Goal: Task Accomplishment & Management: Manage account settings

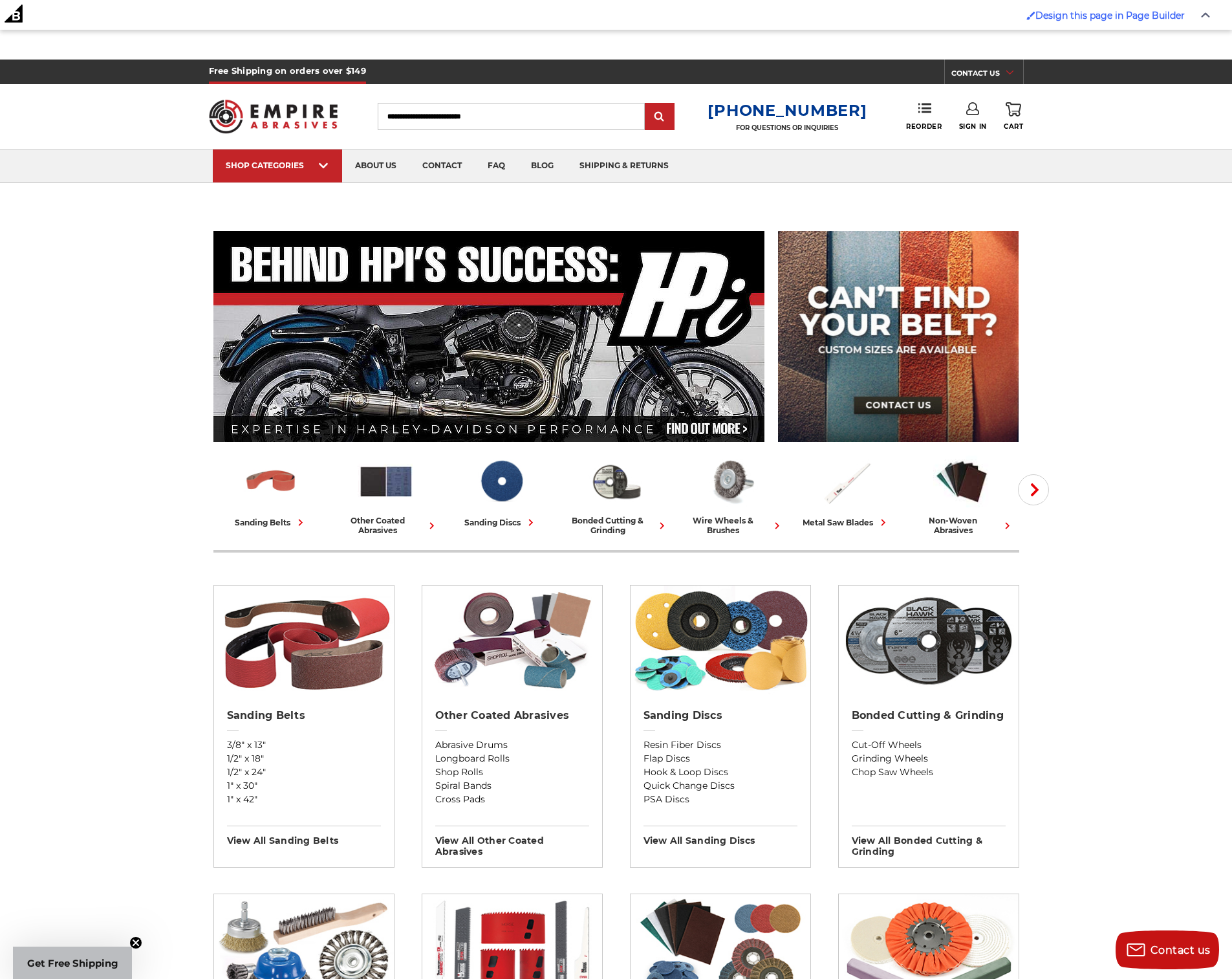
drag, startPoint x: 1196, startPoint y: 14, endPoint x: 1183, endPoint y: 18, distance: 13.6
click at [1196, 14] on span at bounding box center [1206, 14] width 22 height 27
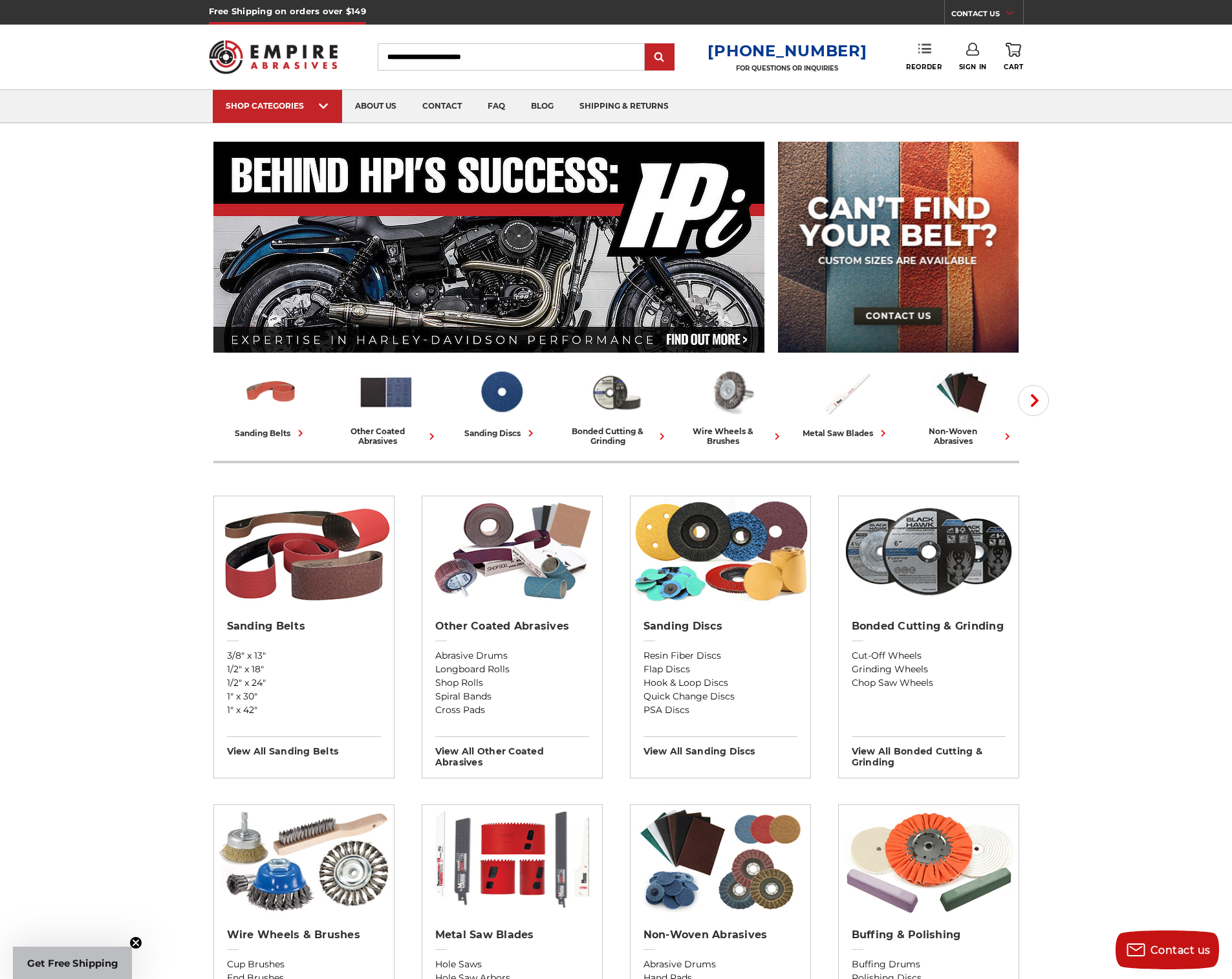
click at [929, 48] on icon at bounding box center [925, 49] width 13 height 13
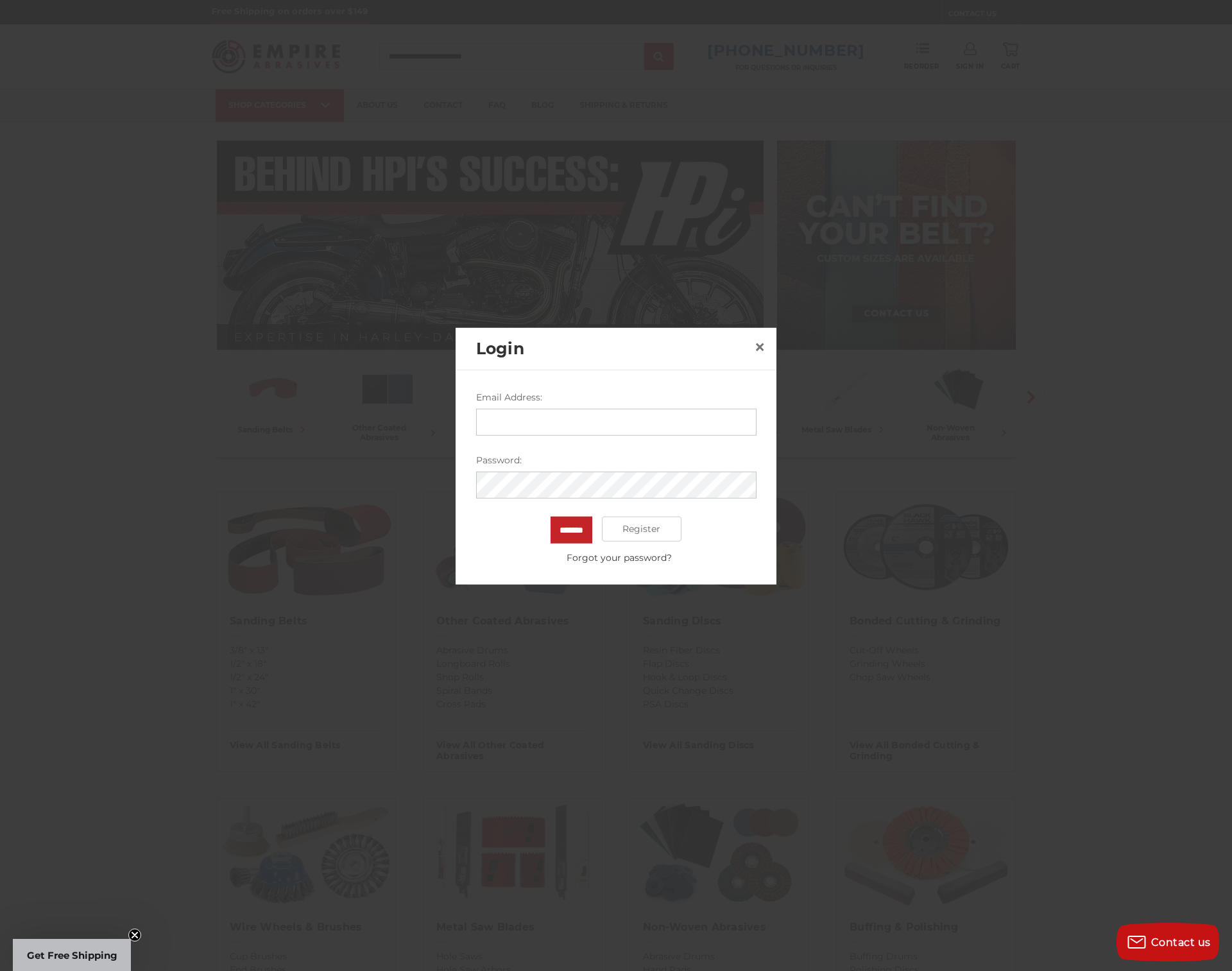
click at [517, 412] on input "Email Address:" at bounding box center [616, 422] width 280 height 27
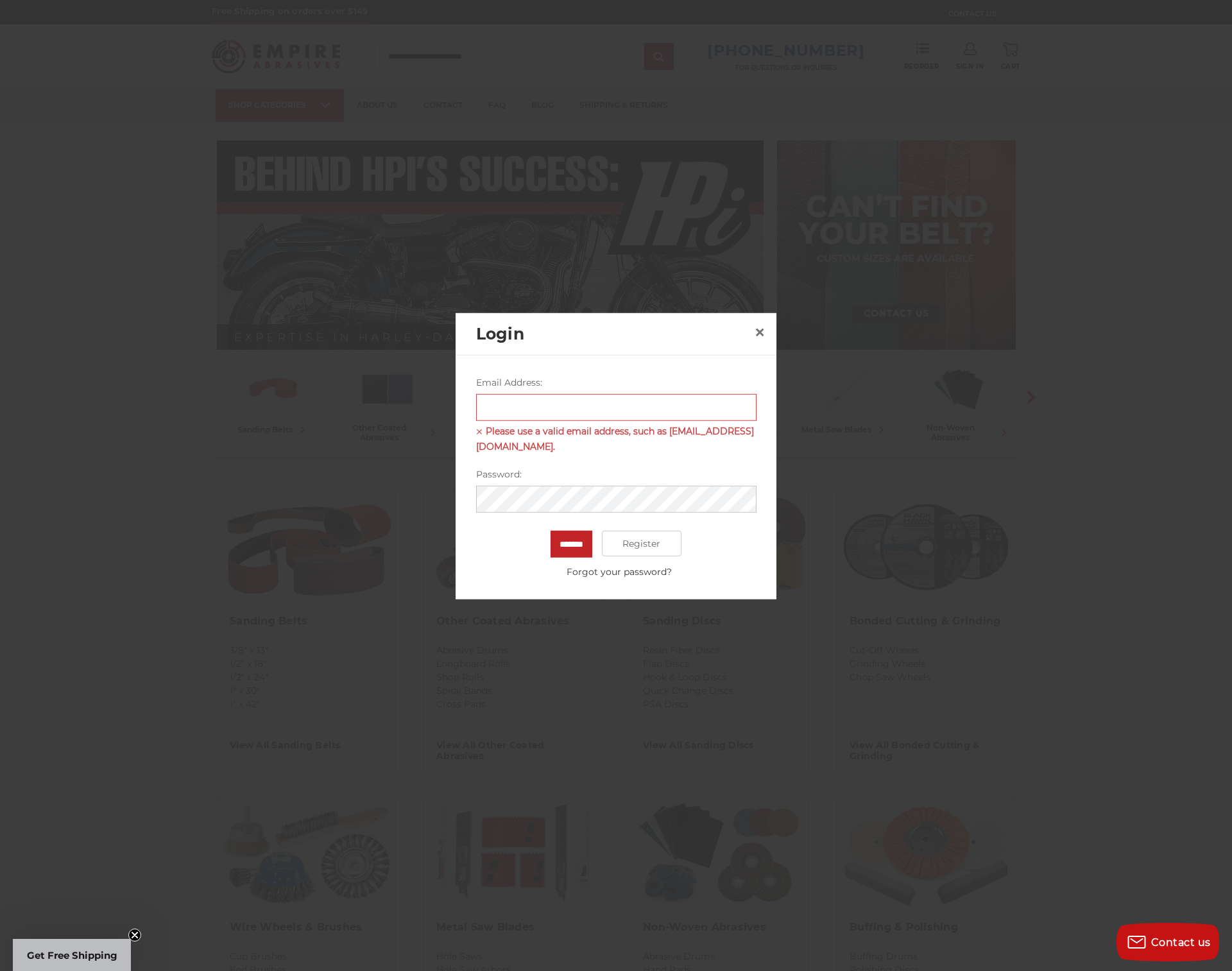
type input "**********"
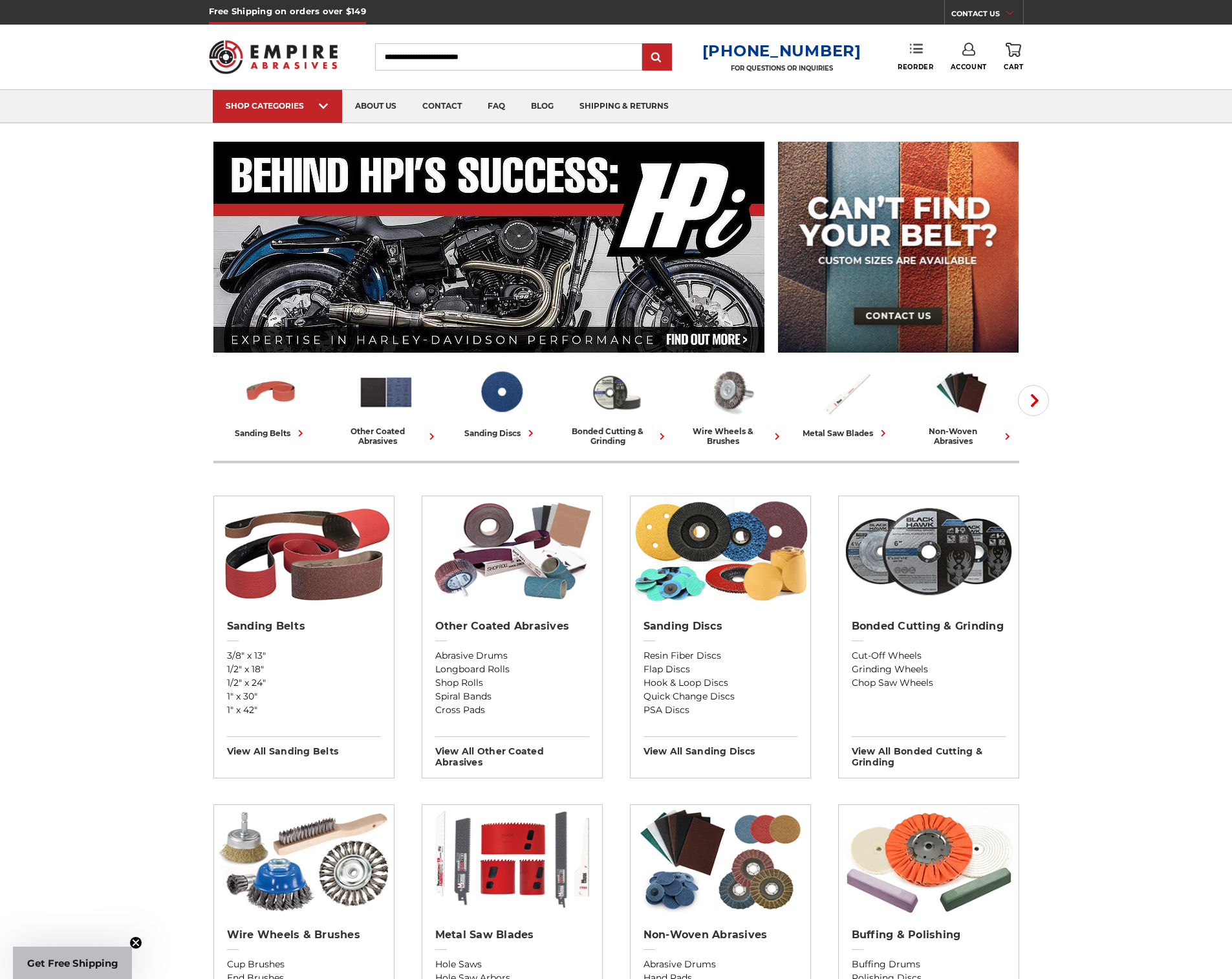
click at [912, 49] on icon at bounding box center [917, 49] width 13 height 13
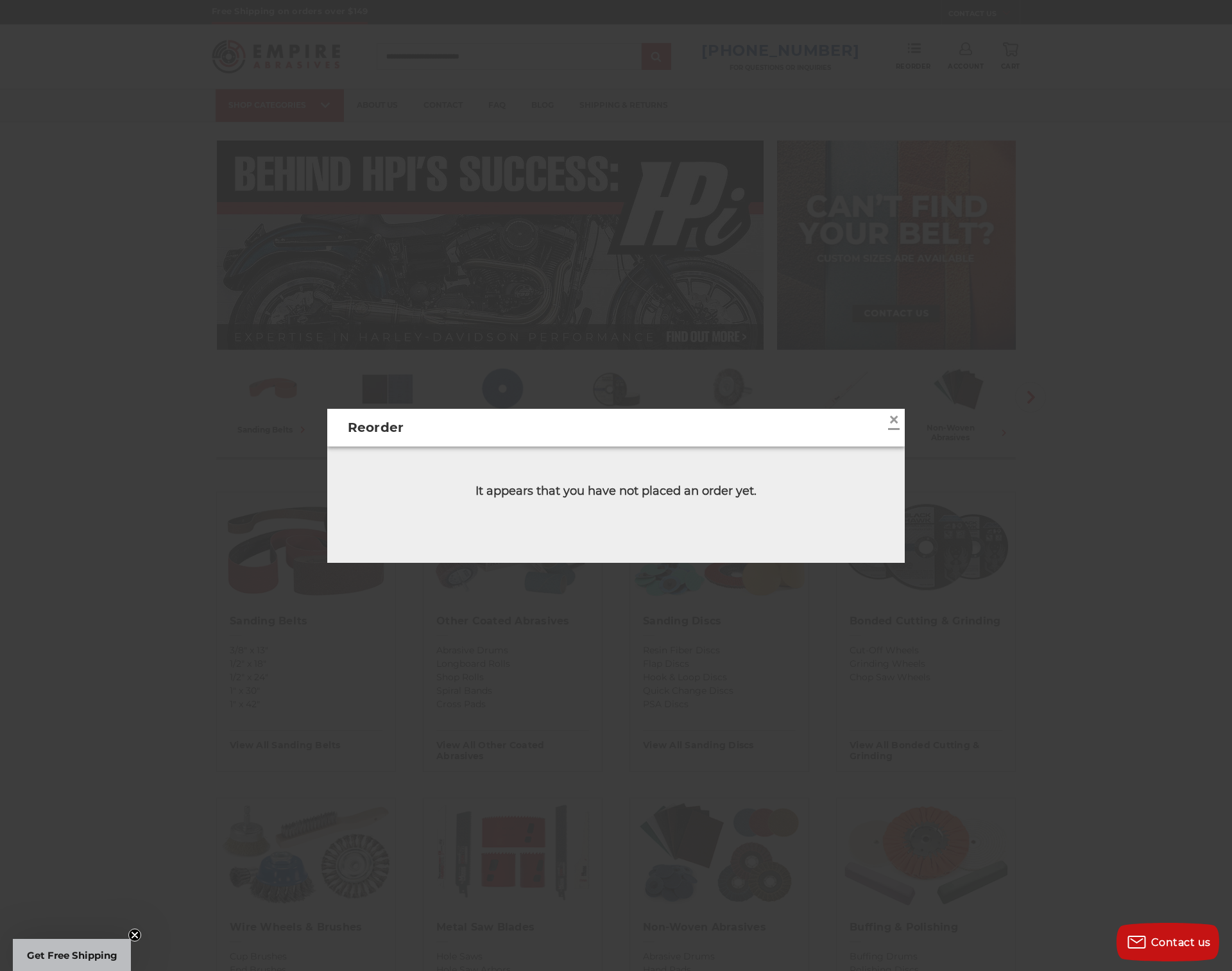
click at [888, 420] on span "×" at bounding box center [894, 419] width 12 height 25
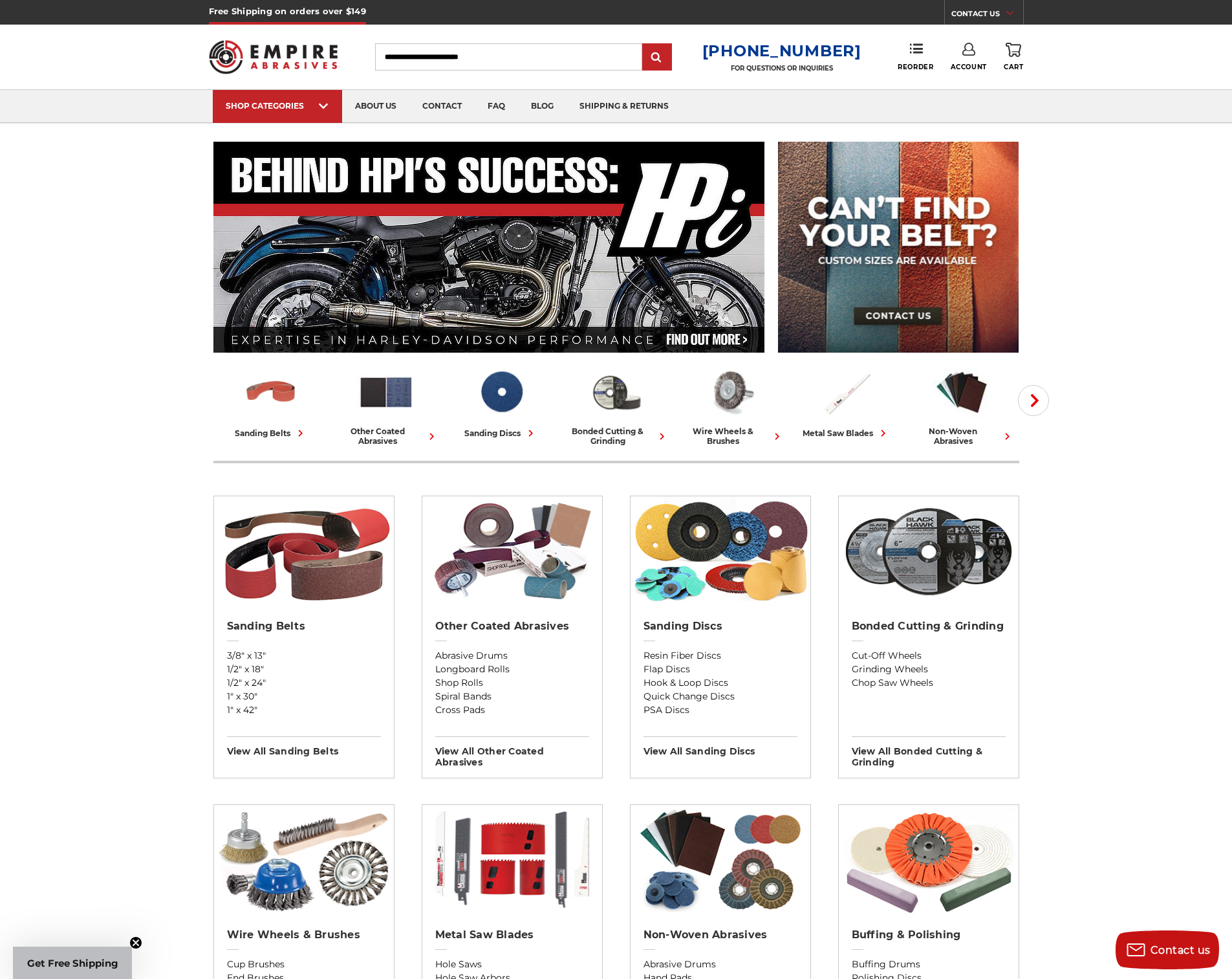
click at [967, 57] on link "Account" at bounding box center [969, 57] width 36 height 29
click at [970, 112] on link "Sign Out" at bounding box center [969, 109] width 92 height 25
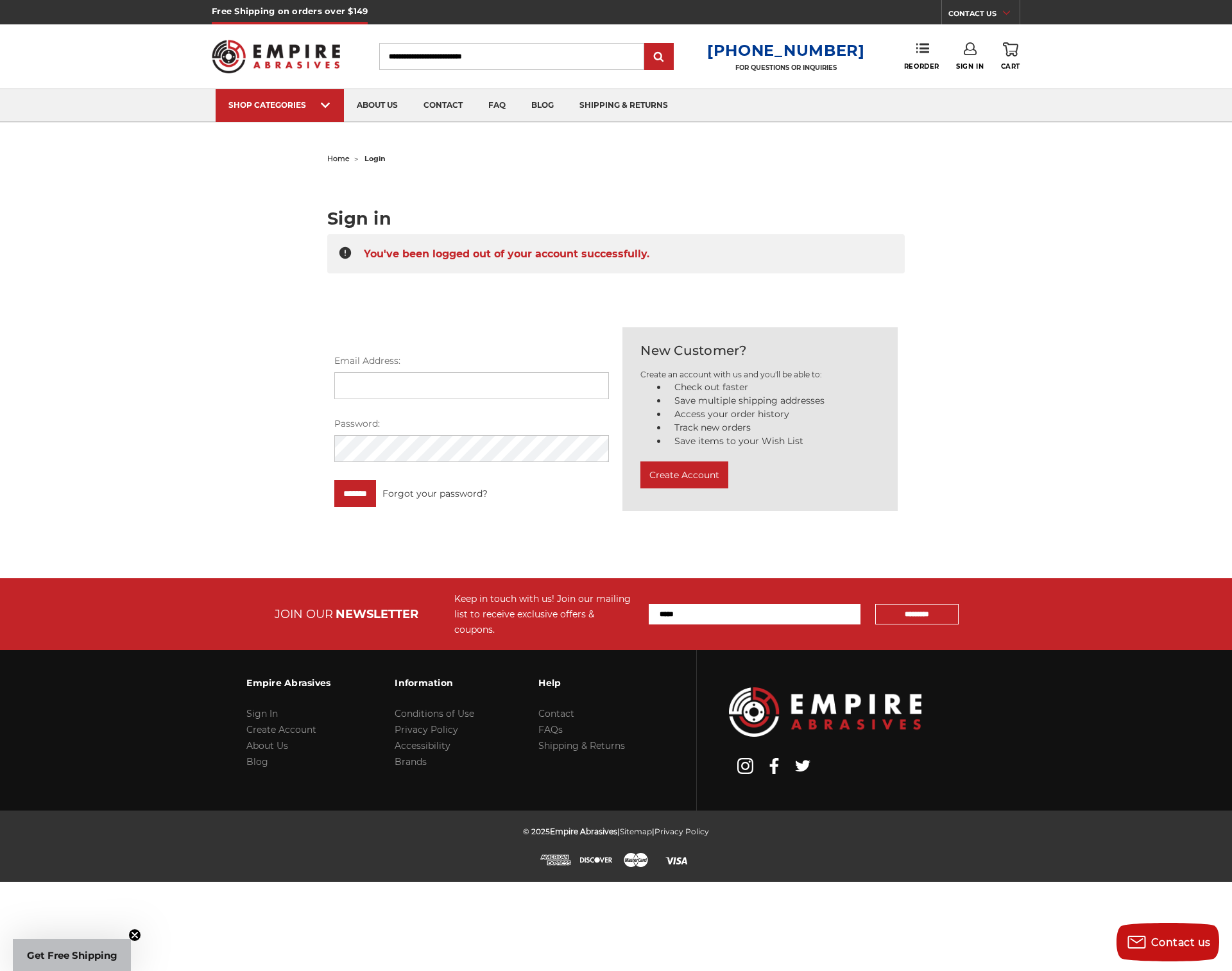
click at [300, 53] on img at bounding box center [276, 56] width 129 height 50
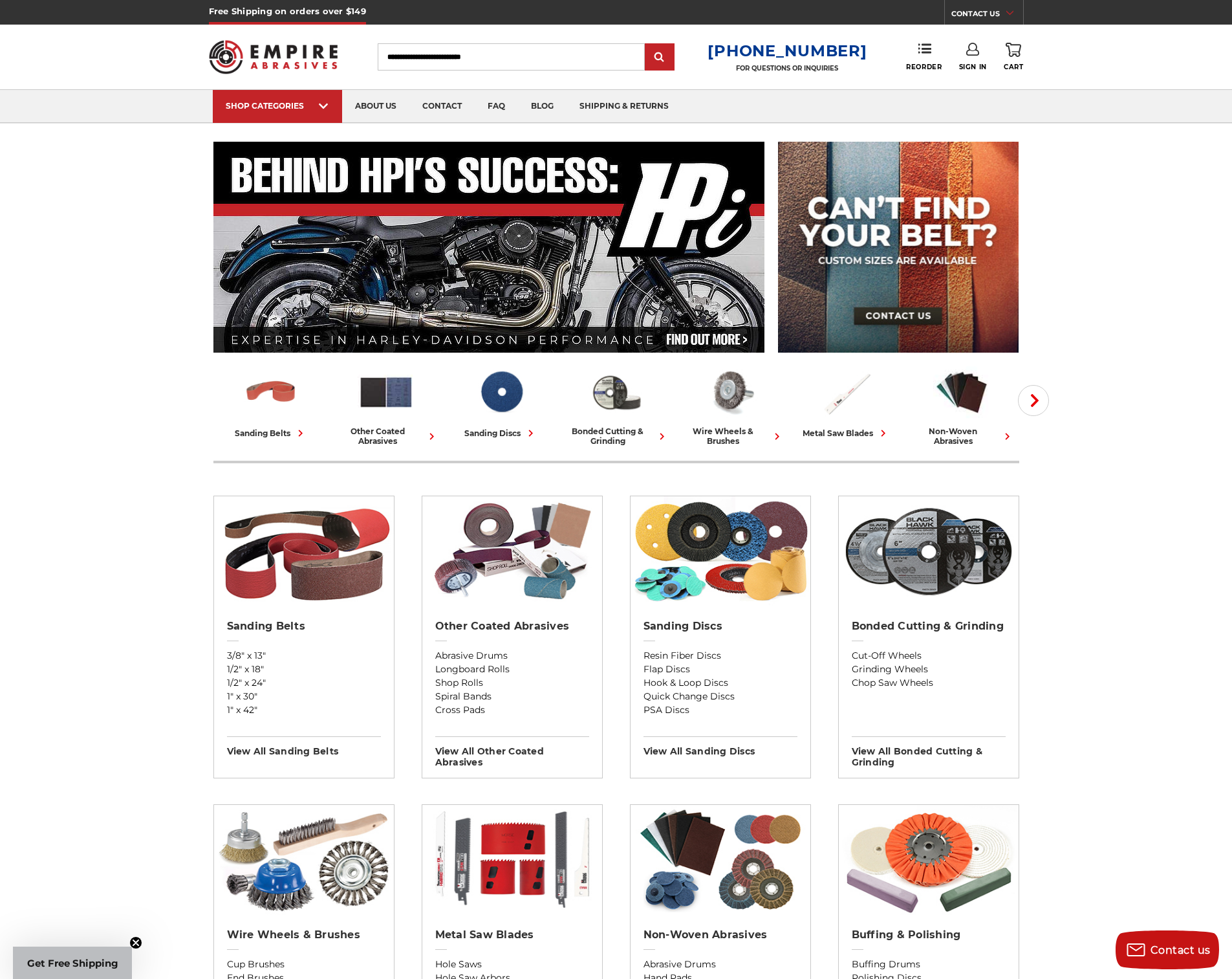
click at [968, 54] on icon at bounding box center [973, 50] width 13 height 13
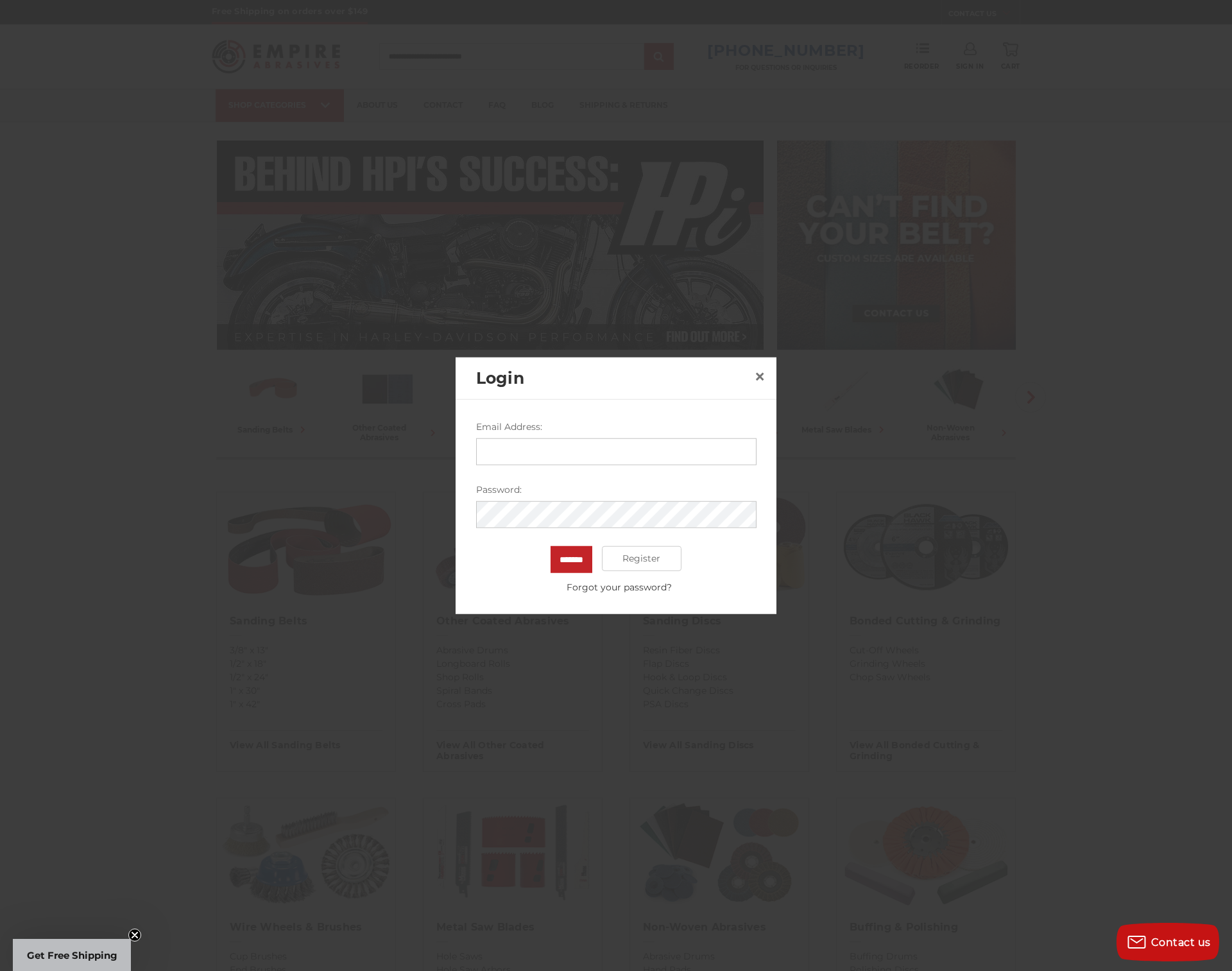
click at [533, 466] on form "Email Address: Password: ******* Register Forgot your password?" at bounding box center [616, 506] width 280 height 174
click at [535, 454] on input "Email Address:" at bounding box center [616, 451] width 280 height 27
type input "**********"
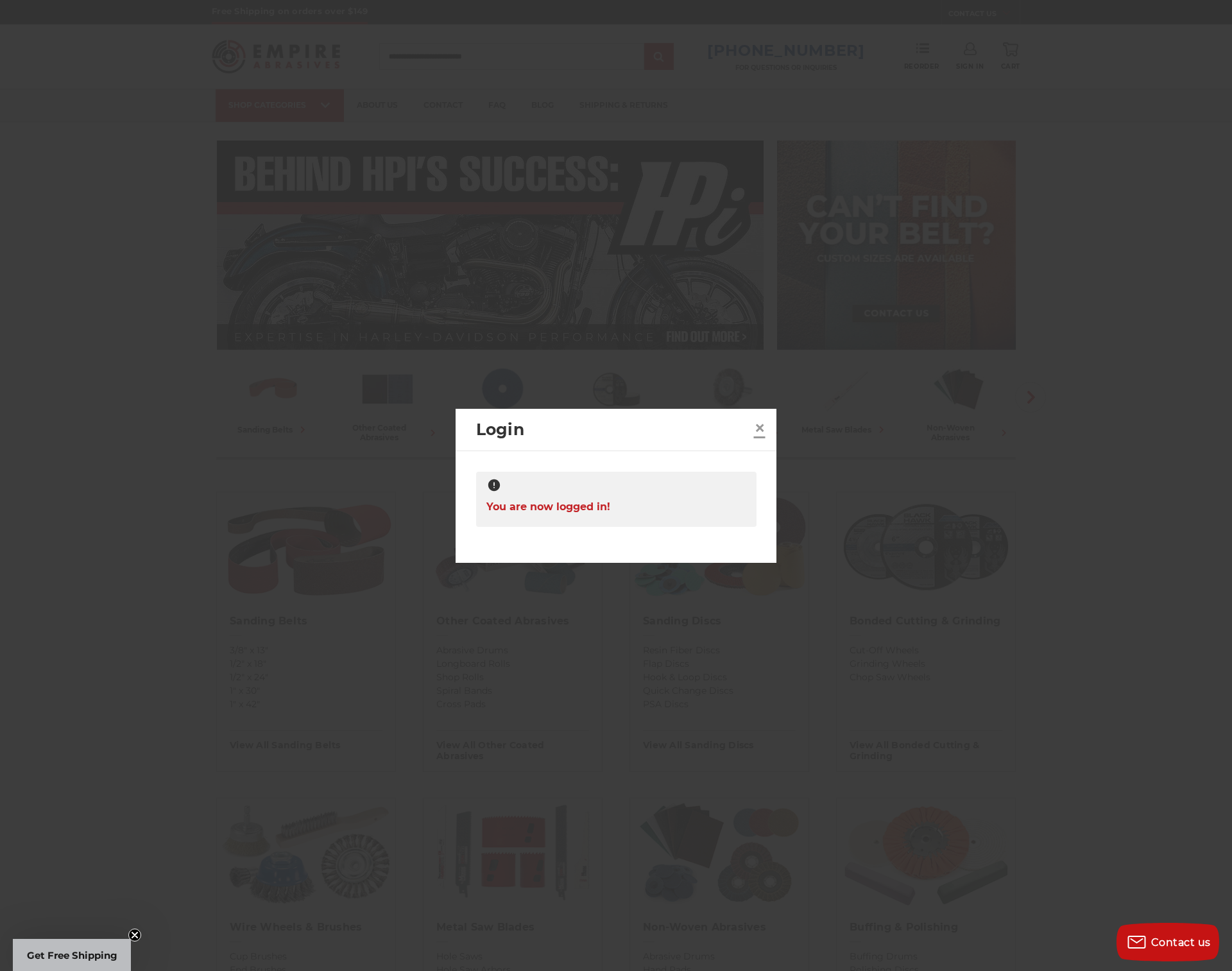
click at [760, 429] on span "×" at bounding box center [760, 428] width 12 height 25
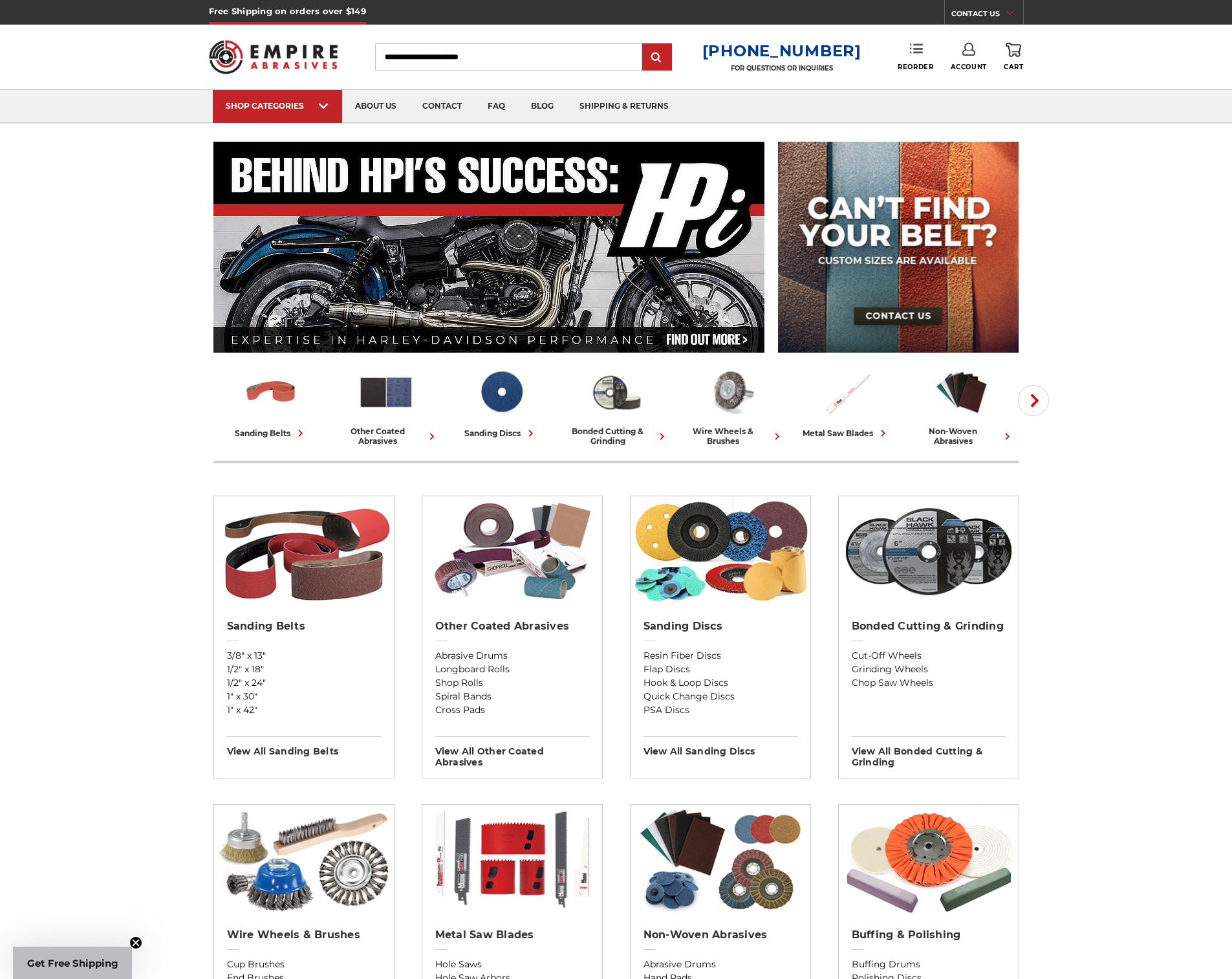
click at [926, 53] on link "Reorder" at bounding box center [916, 57] width 36 height 28
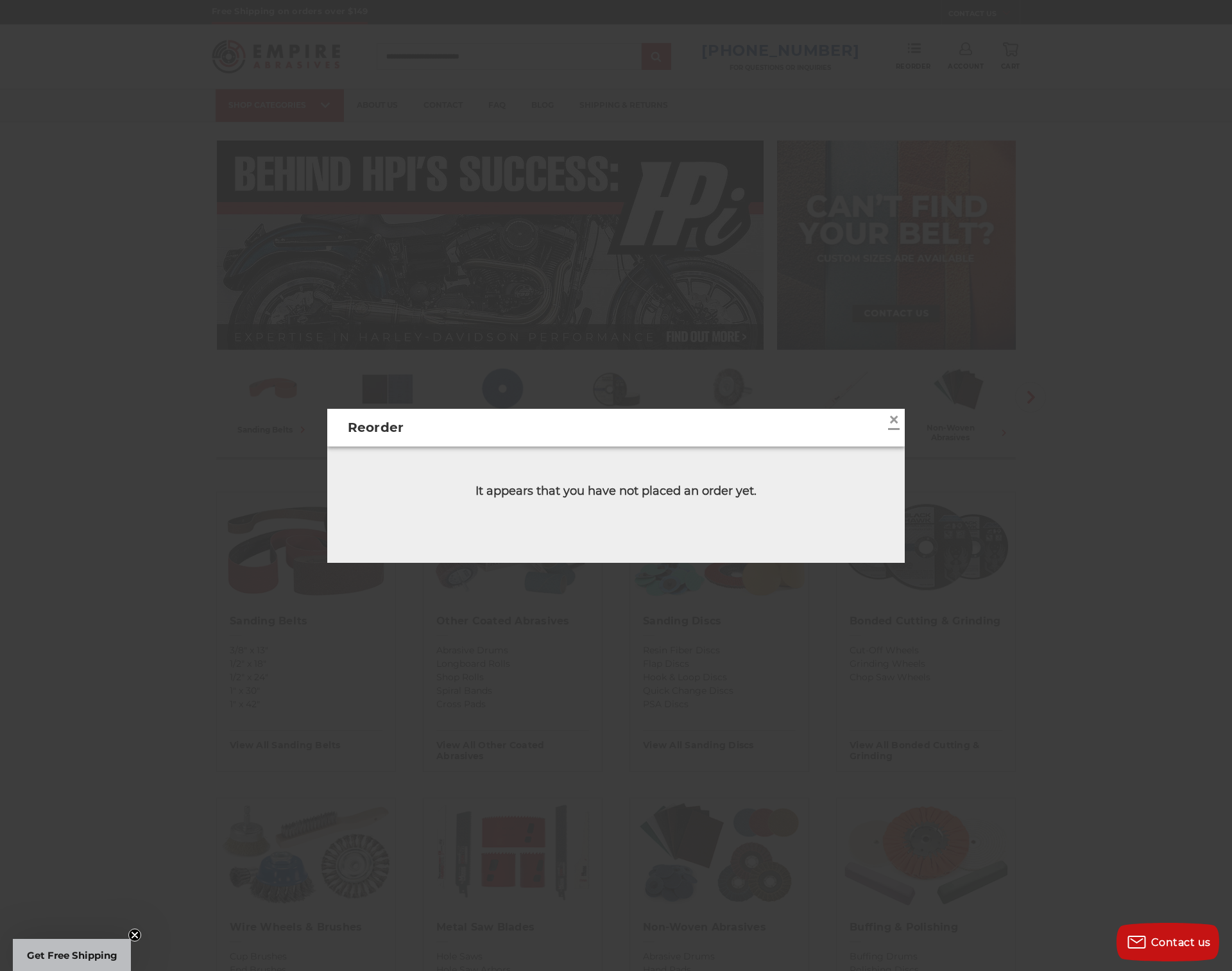
click at [888, 423] on span "×" at bounding box center [894, 419] width 12 height 25
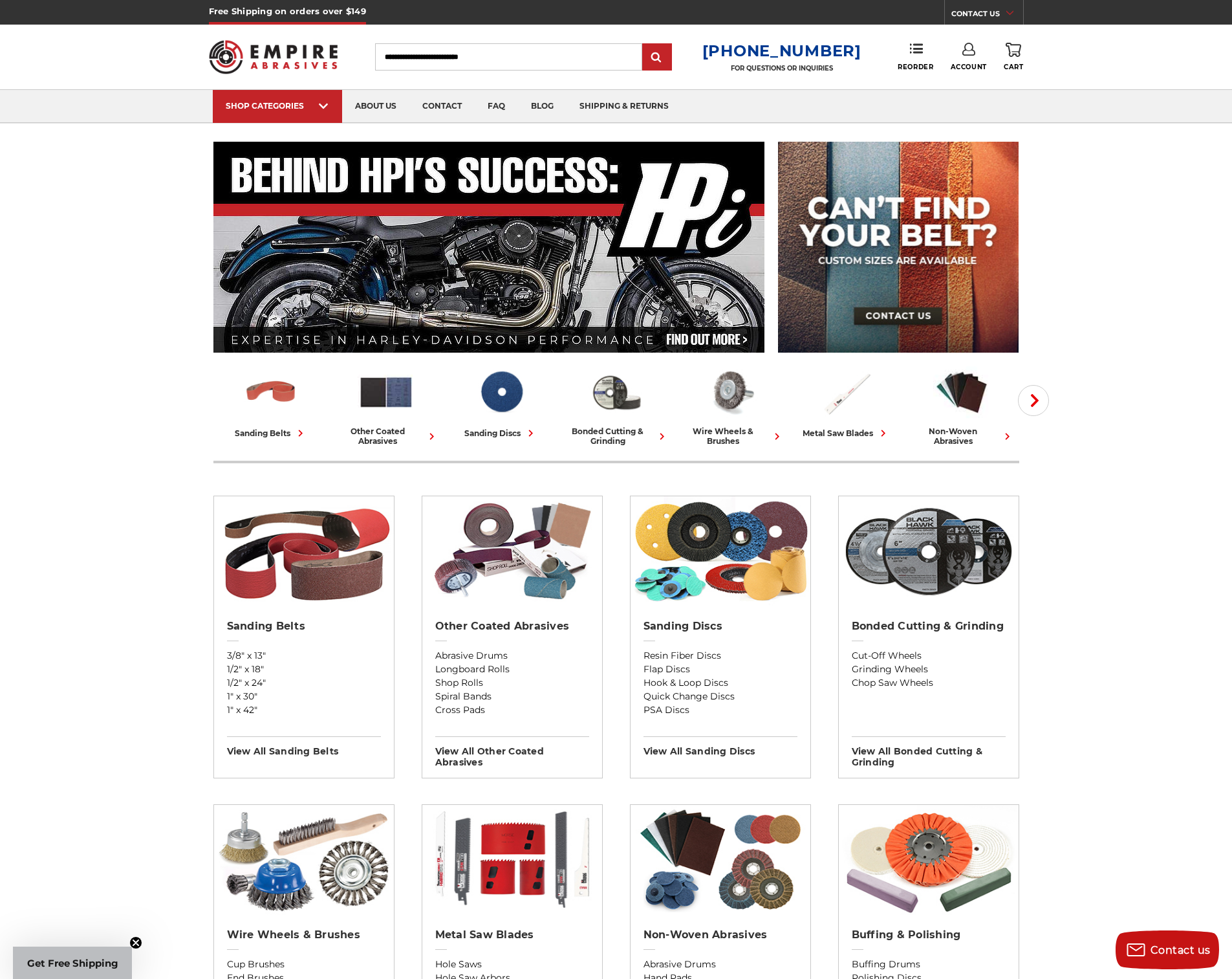
click at [968, 53] on icon at bounding box center [969, 50] width 13 height 13
click at [974, 113] on link "Sign Out" at bounding box center [969, 109] width 92 height 25
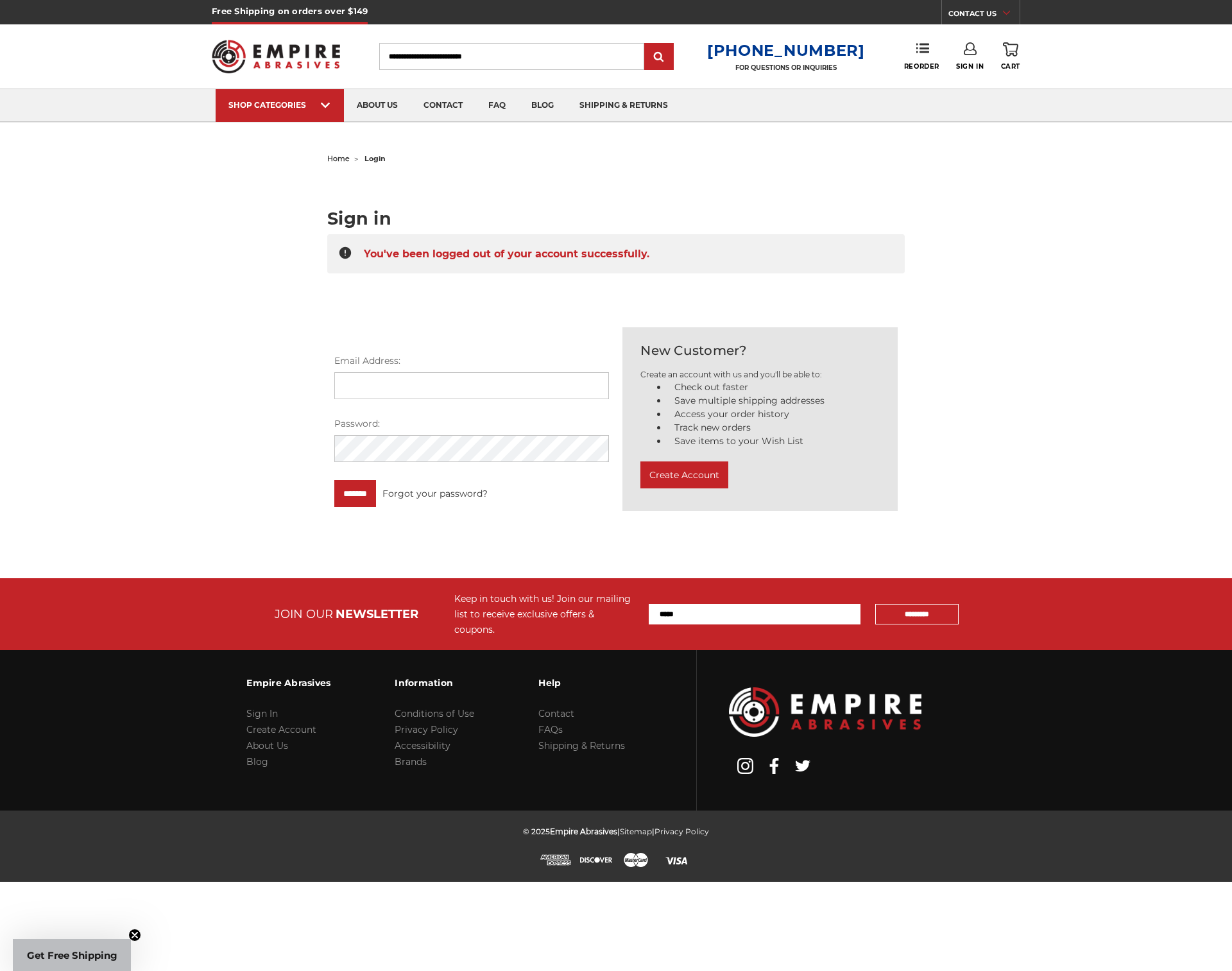
click at [968, 60] on link "Sign In" at bounding box center [970, 57] width 28 height 28
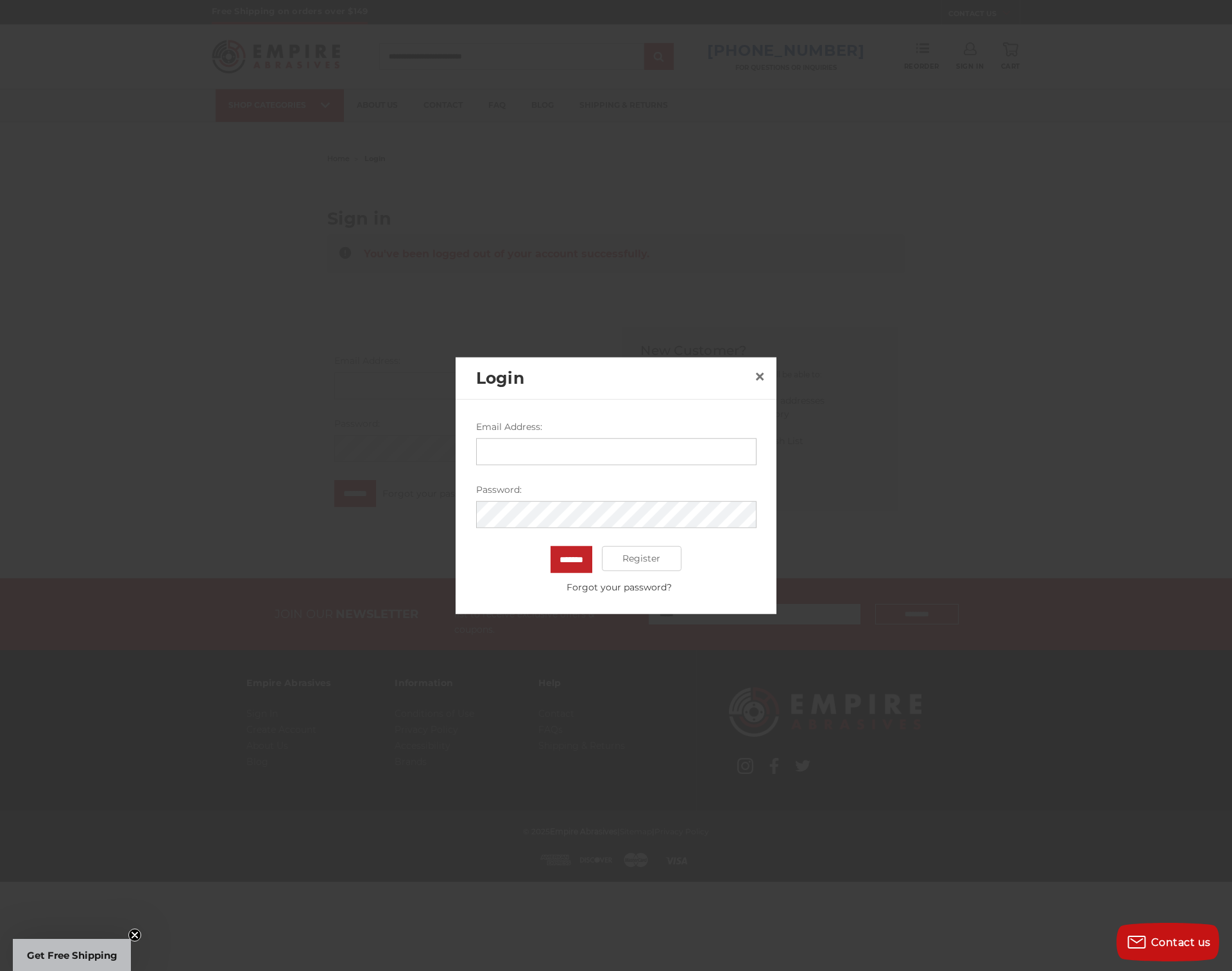
click at [1082, 183] on div at bounding box center [616, 485] width 1232 height 971
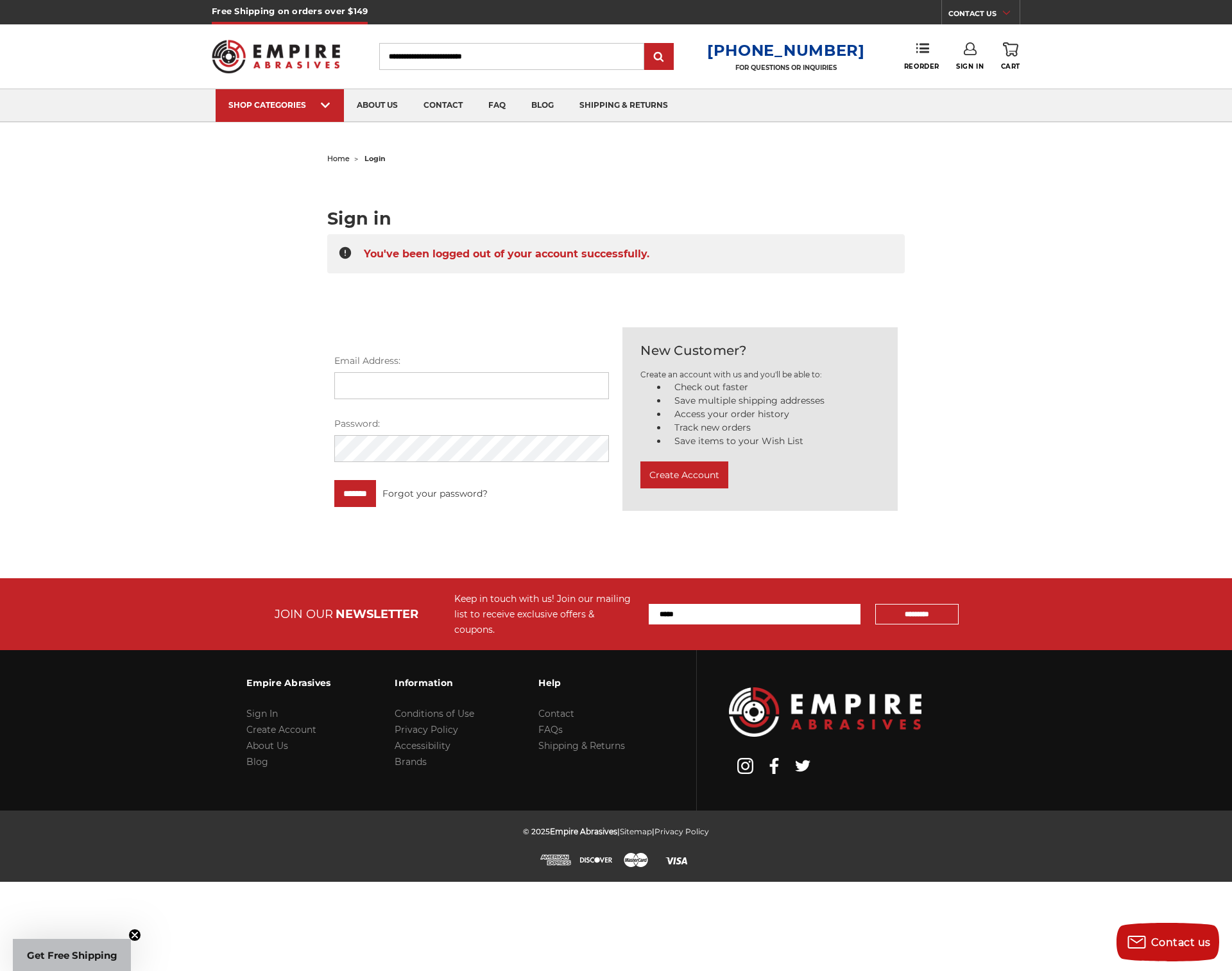
click at [314, 50] on img at bounding box center [276, 56] width 129 height 50
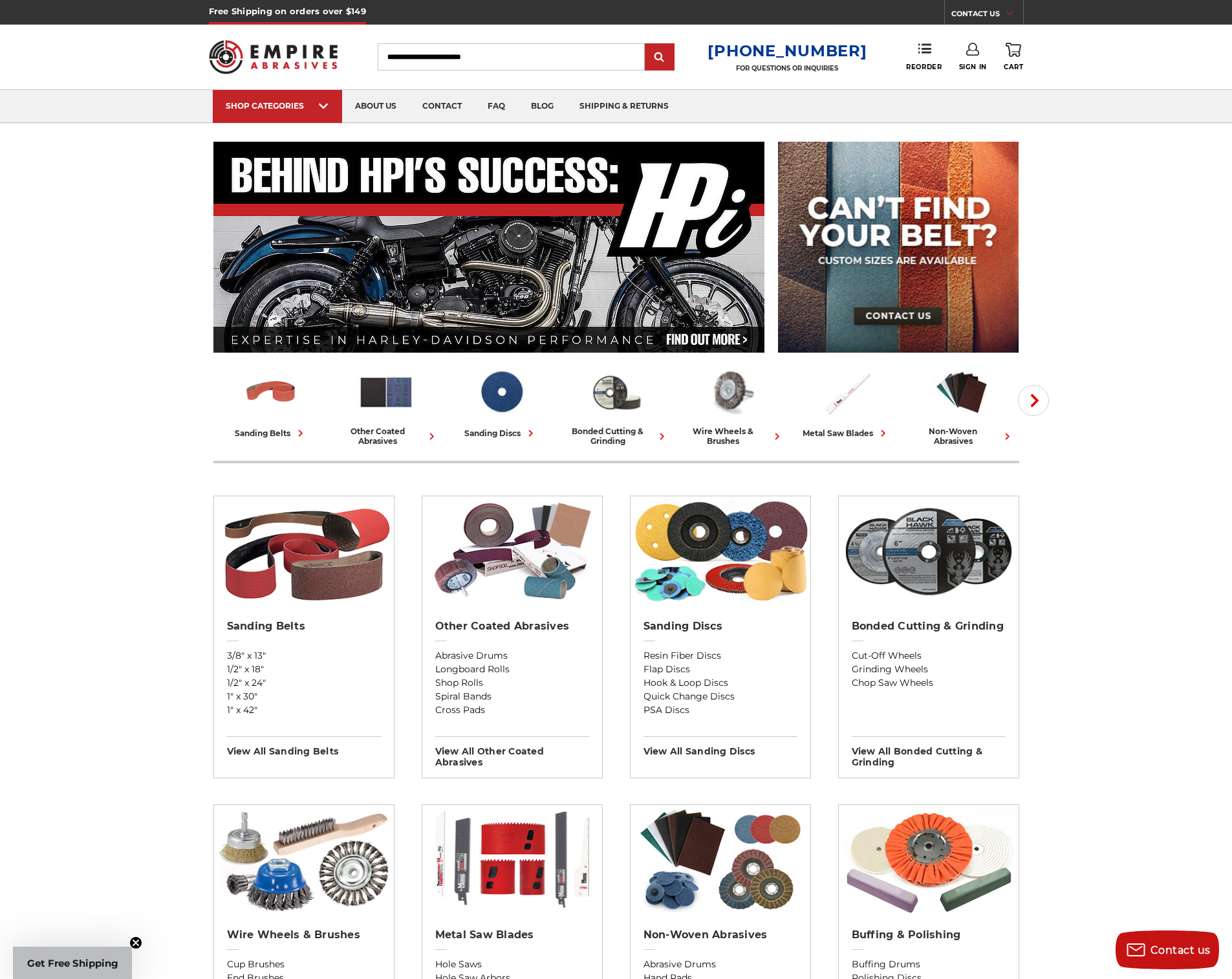
click at [974, 53] on icon at bounding box center [973, 50] width 13 height 13
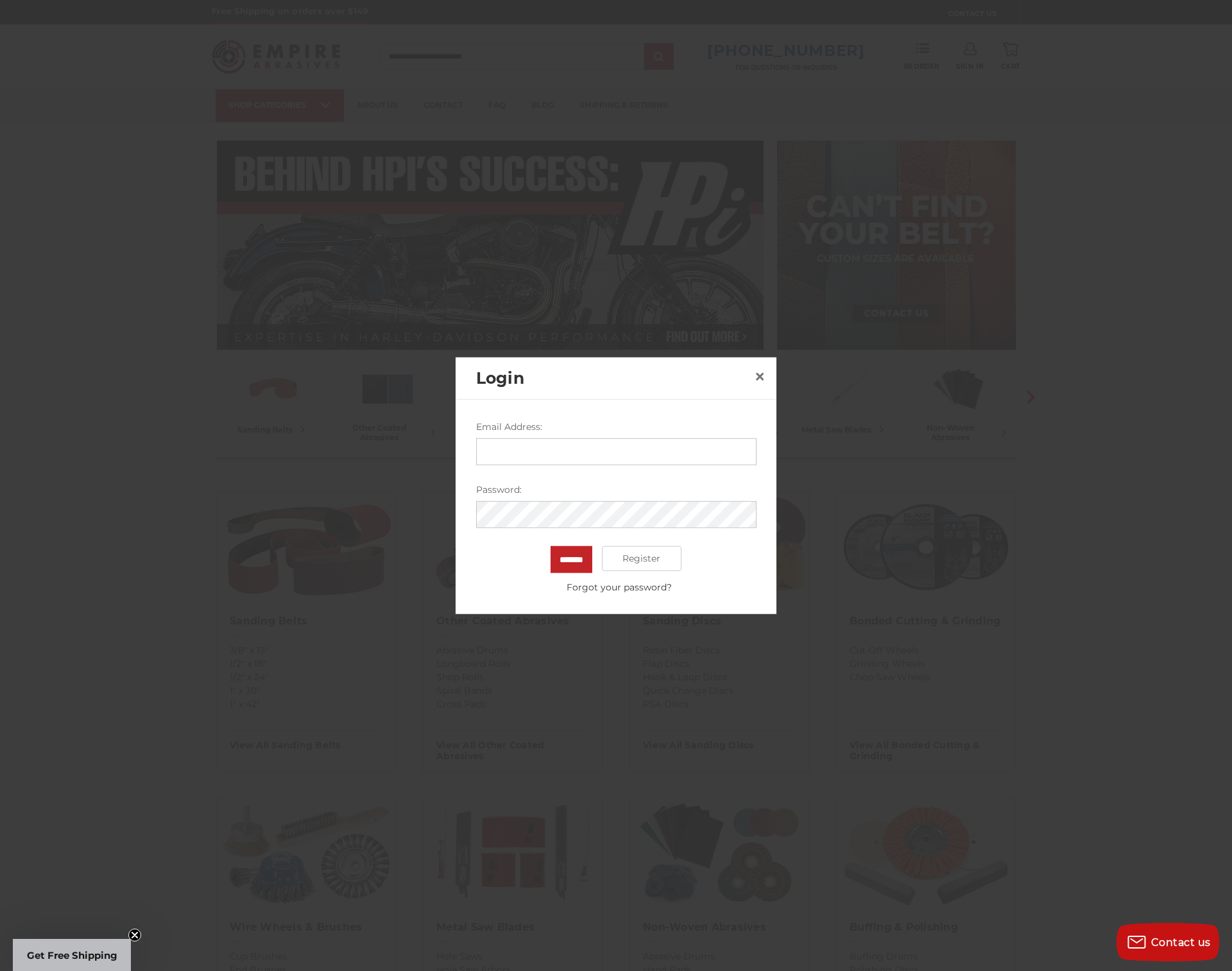
click at [527, 464] on input "Email Address:" at bounding box center [616, 451] width 280 height 27
type input "**********"
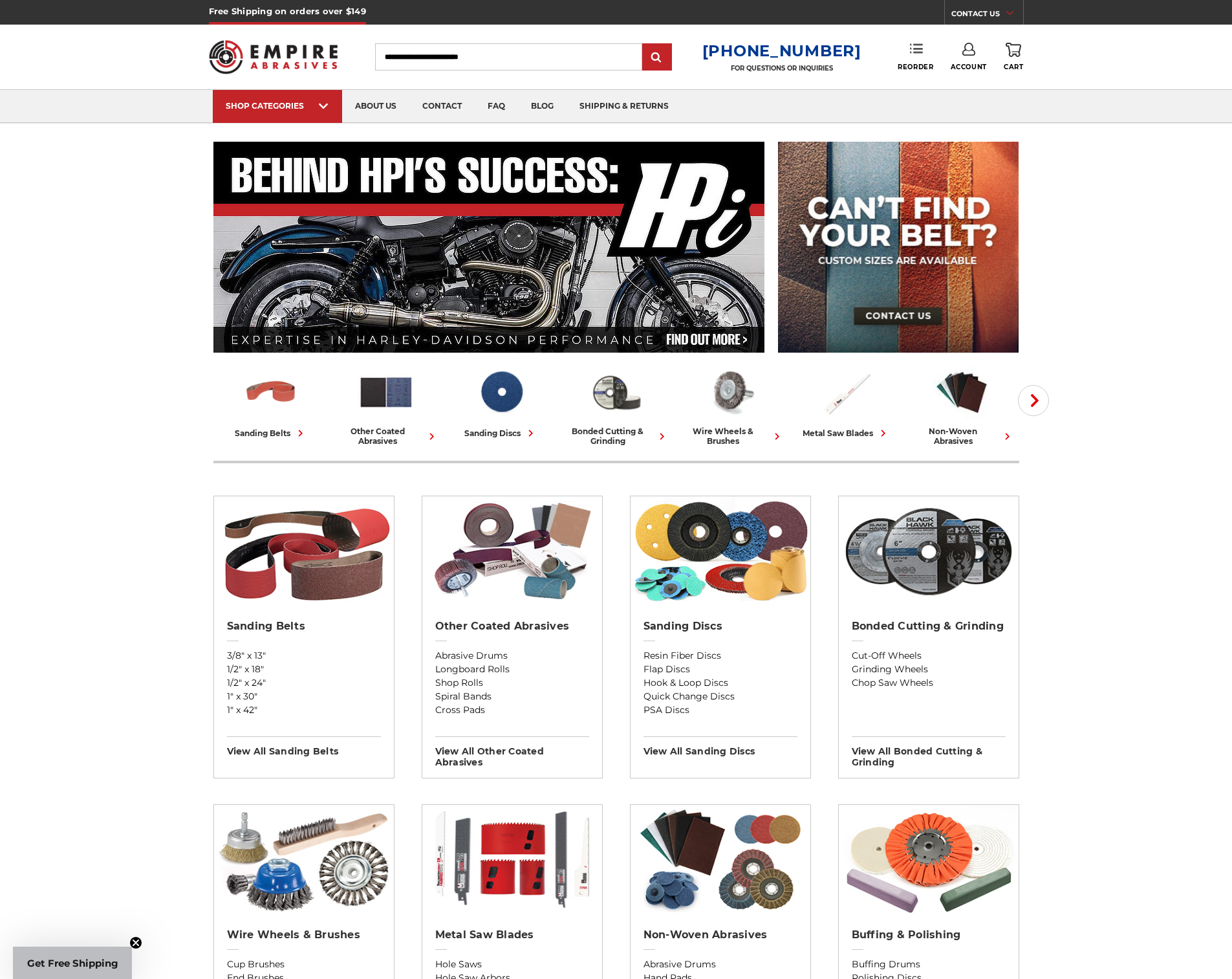
click at [915, 47] on icon at bounding box center [917, 49] width 13 height 13
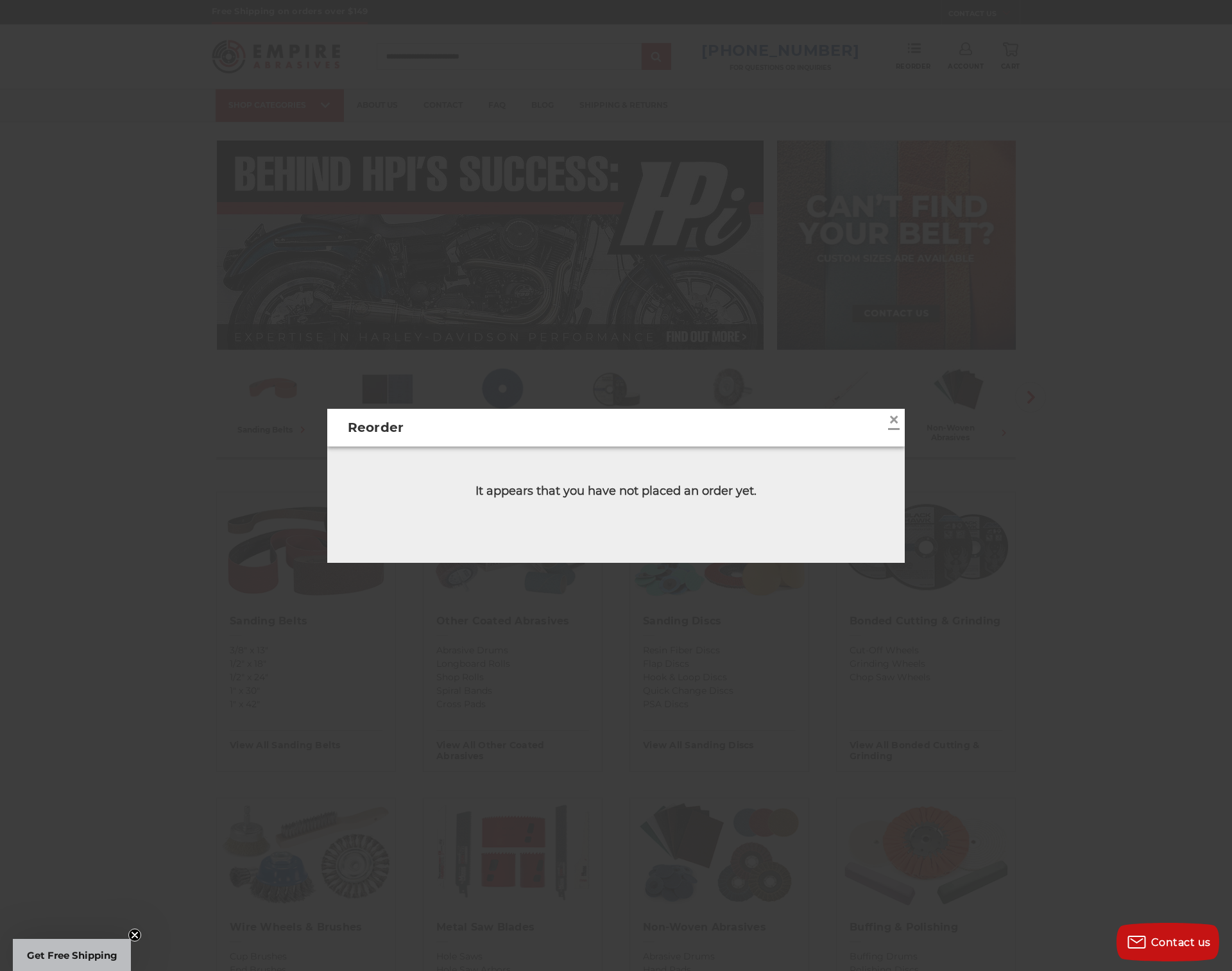
click at [888, 425] on span "×" at bounding box center [894, 419] width 12 height 25
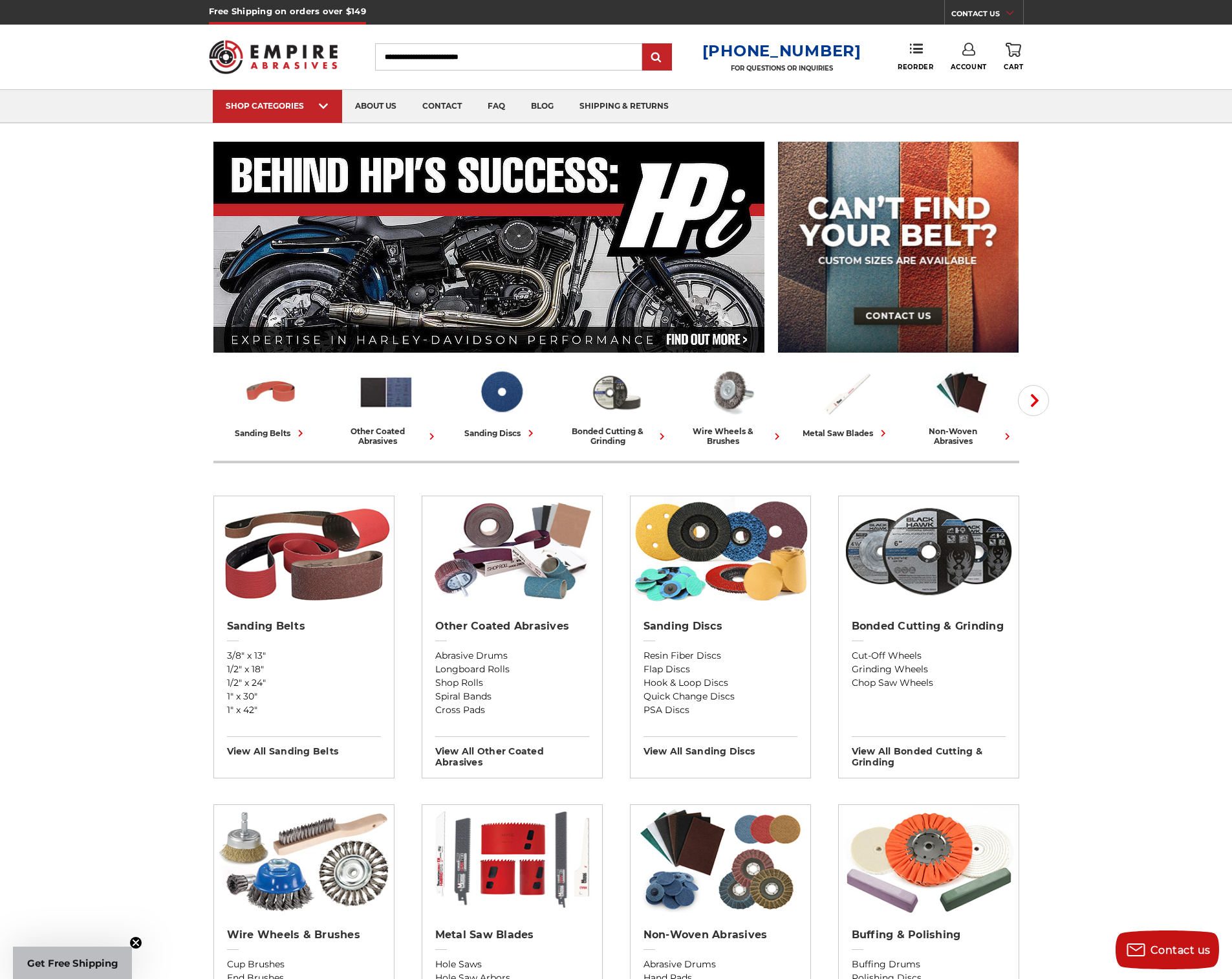
click at [974, 51] on use at bounding box center [969, 50] width 13 height 13
click at [973, 116] on link "Sign Out" at bounding box center [969, 109] width 92 height 25
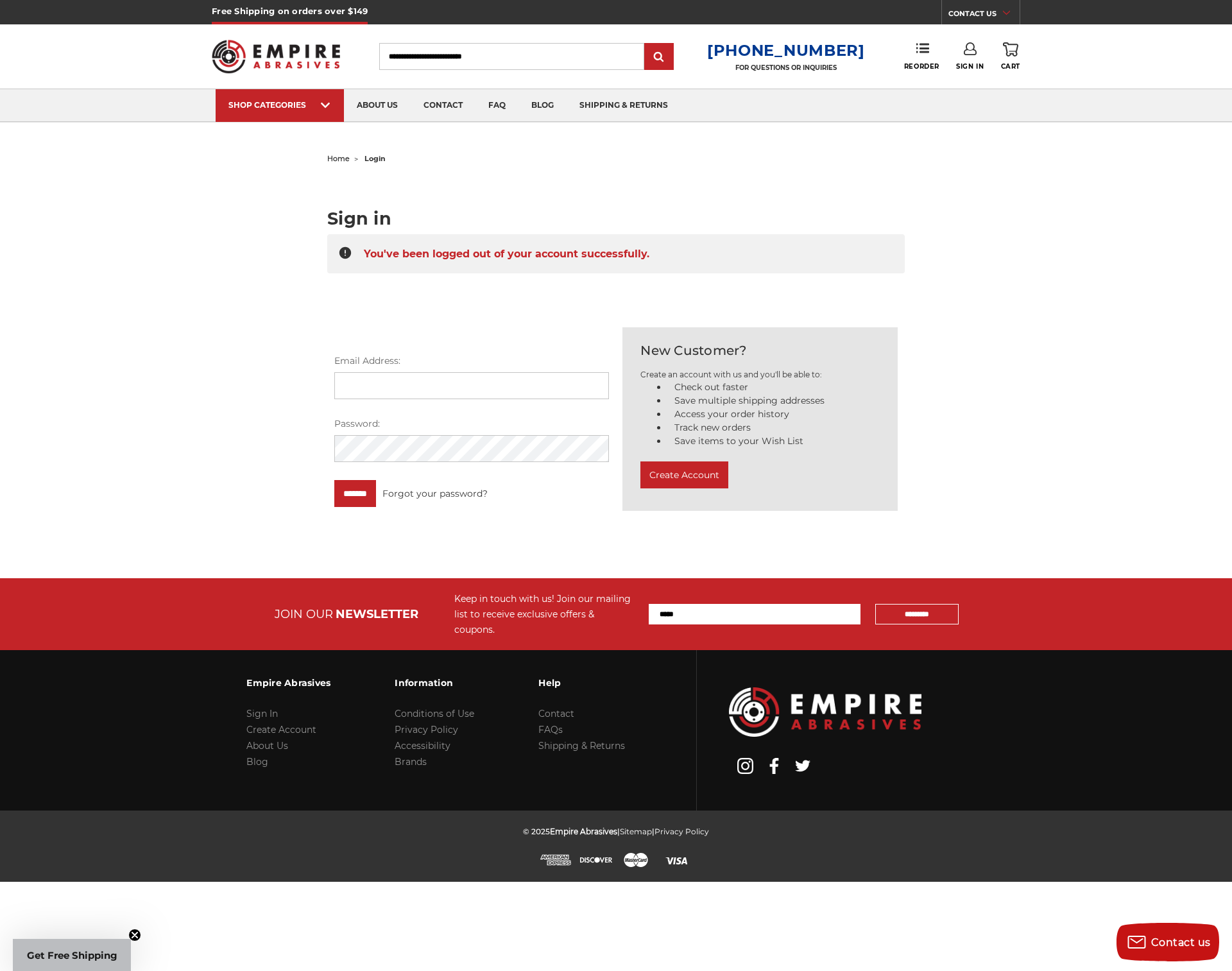
click at [276, 53] on img at bounding box center [276, 56] width 129 height 50
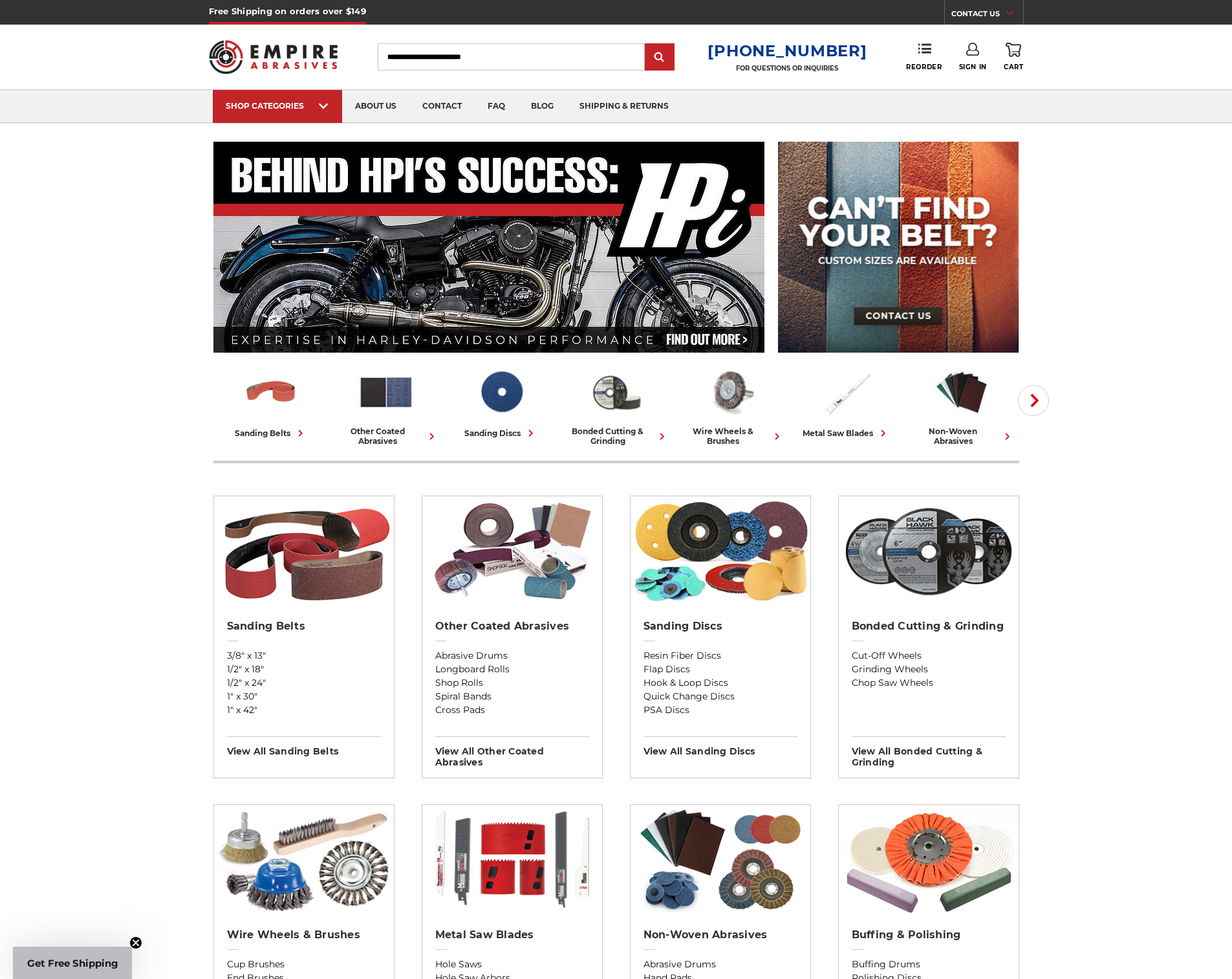
click at [979, 58] on link "Sign In" at bounding box center [973, 57] width 28 height 29
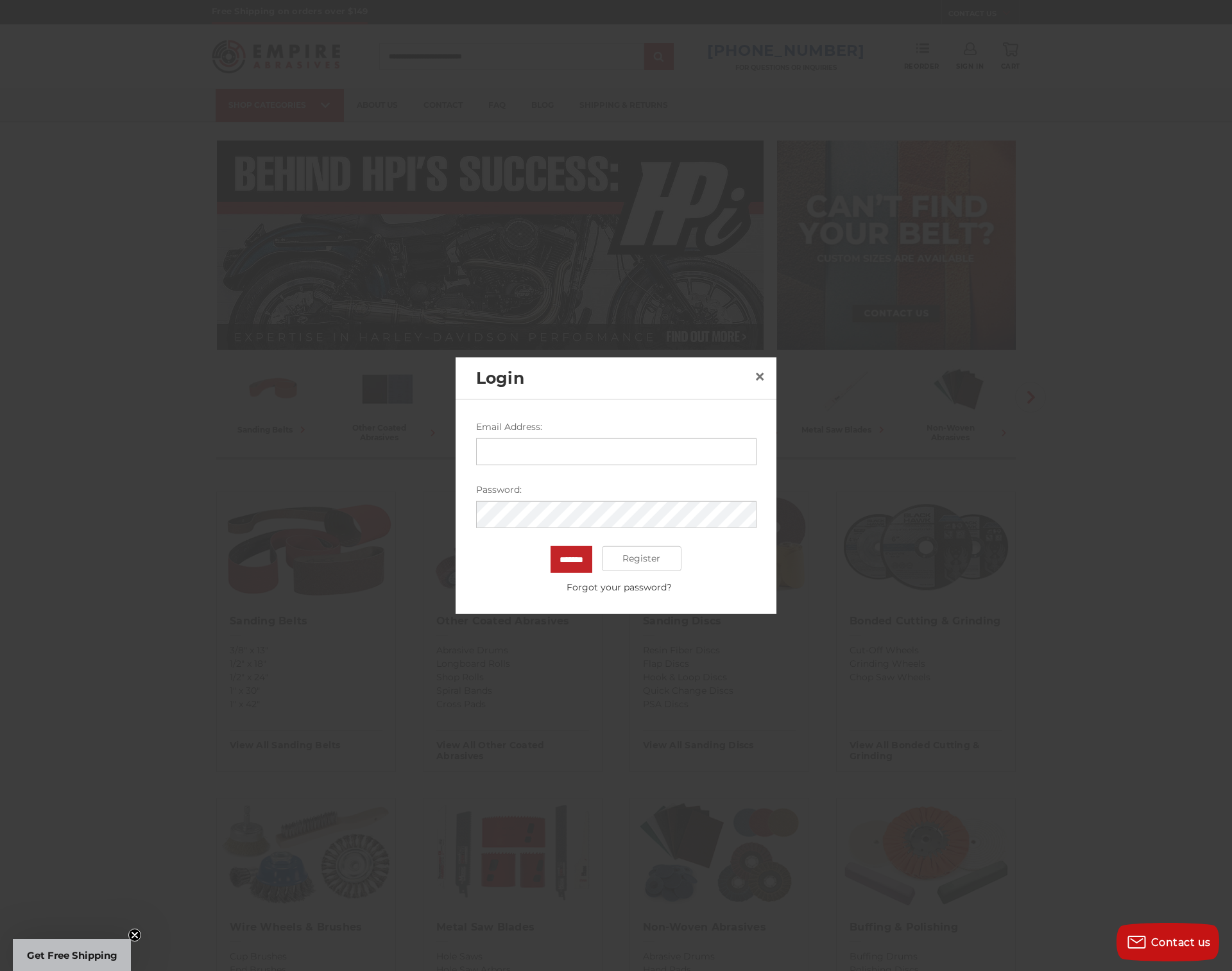
click at [497, 452] on input "Email Address:" at bounding box center [616, 451] width 280 height 27
type input "**********"
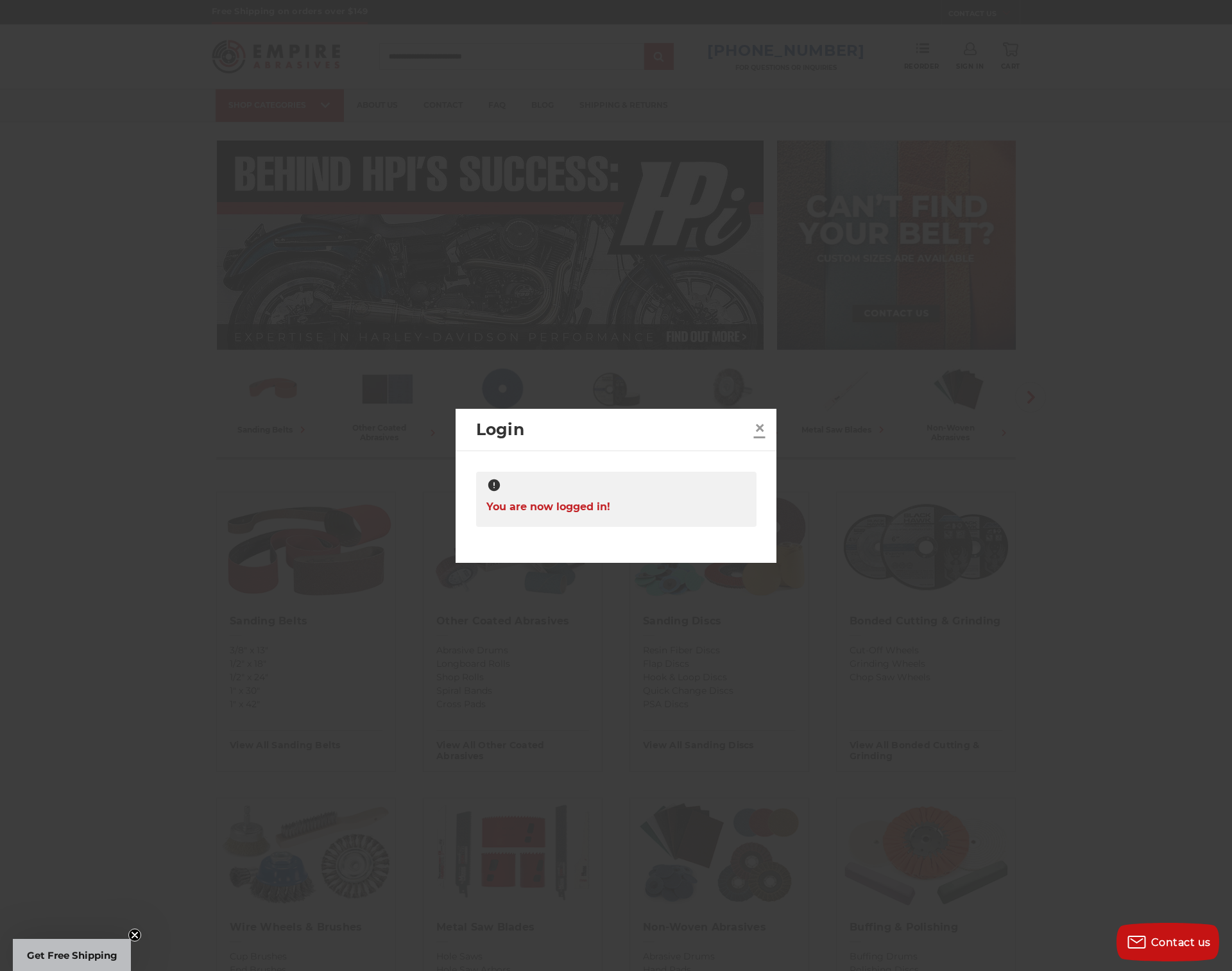
click at [761, 430] on span "×" at bounding box center [760, 428] width 12 height 25
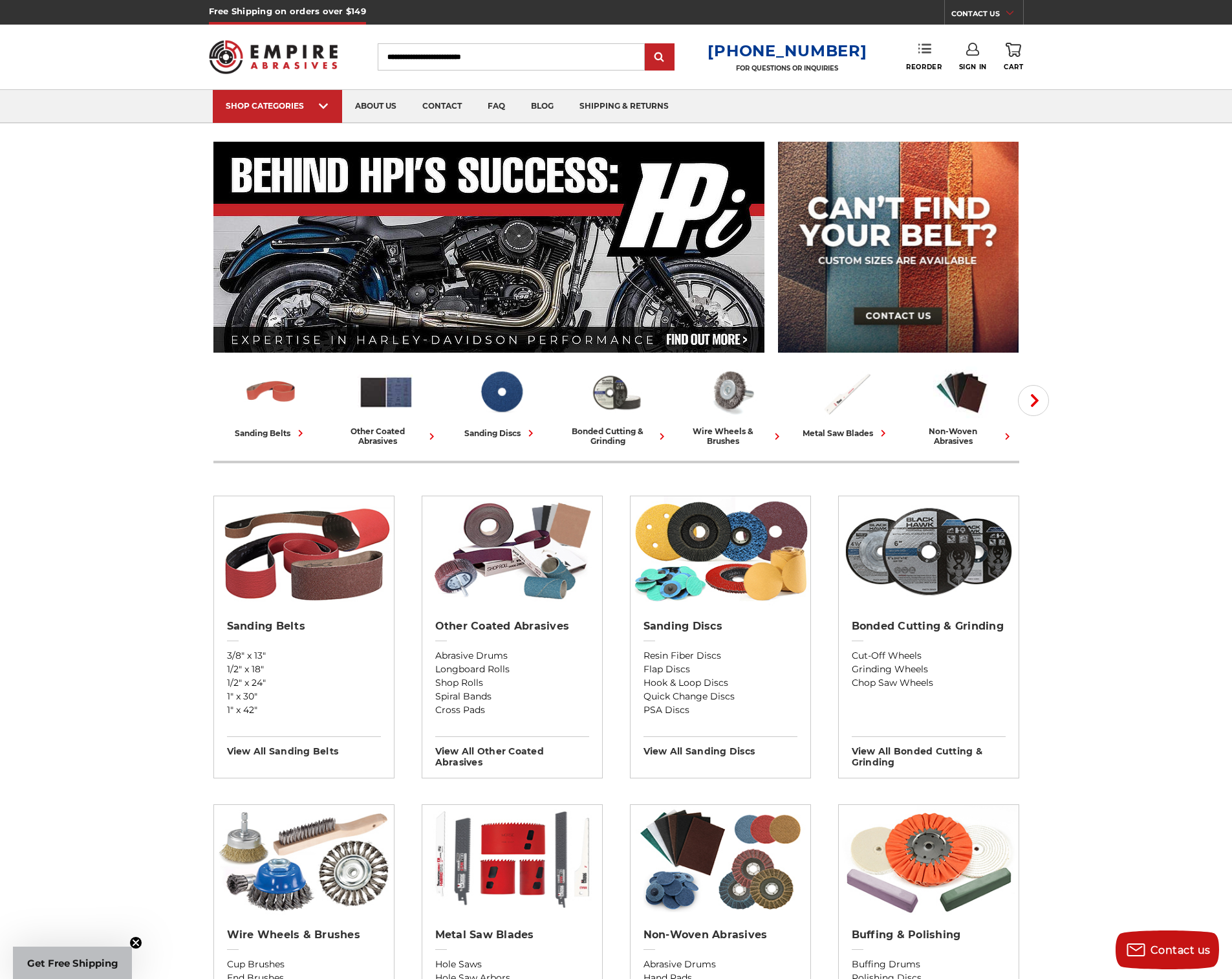
click at [929, 46] on icon at bounding box center [925, 49] width 13 height 13
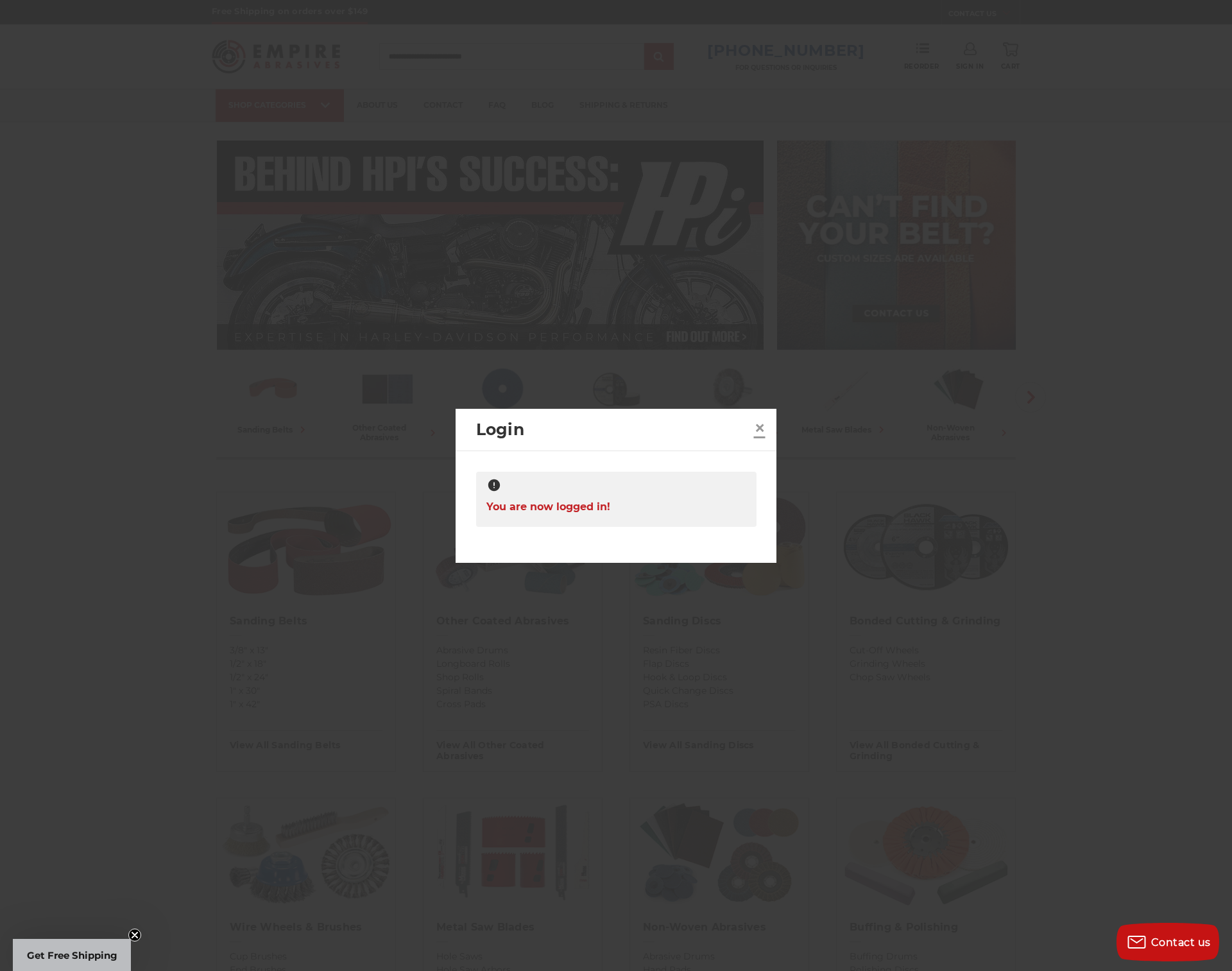
click at [761, 426] on span "×" at bounding box center [760, 428] width 12 height 25
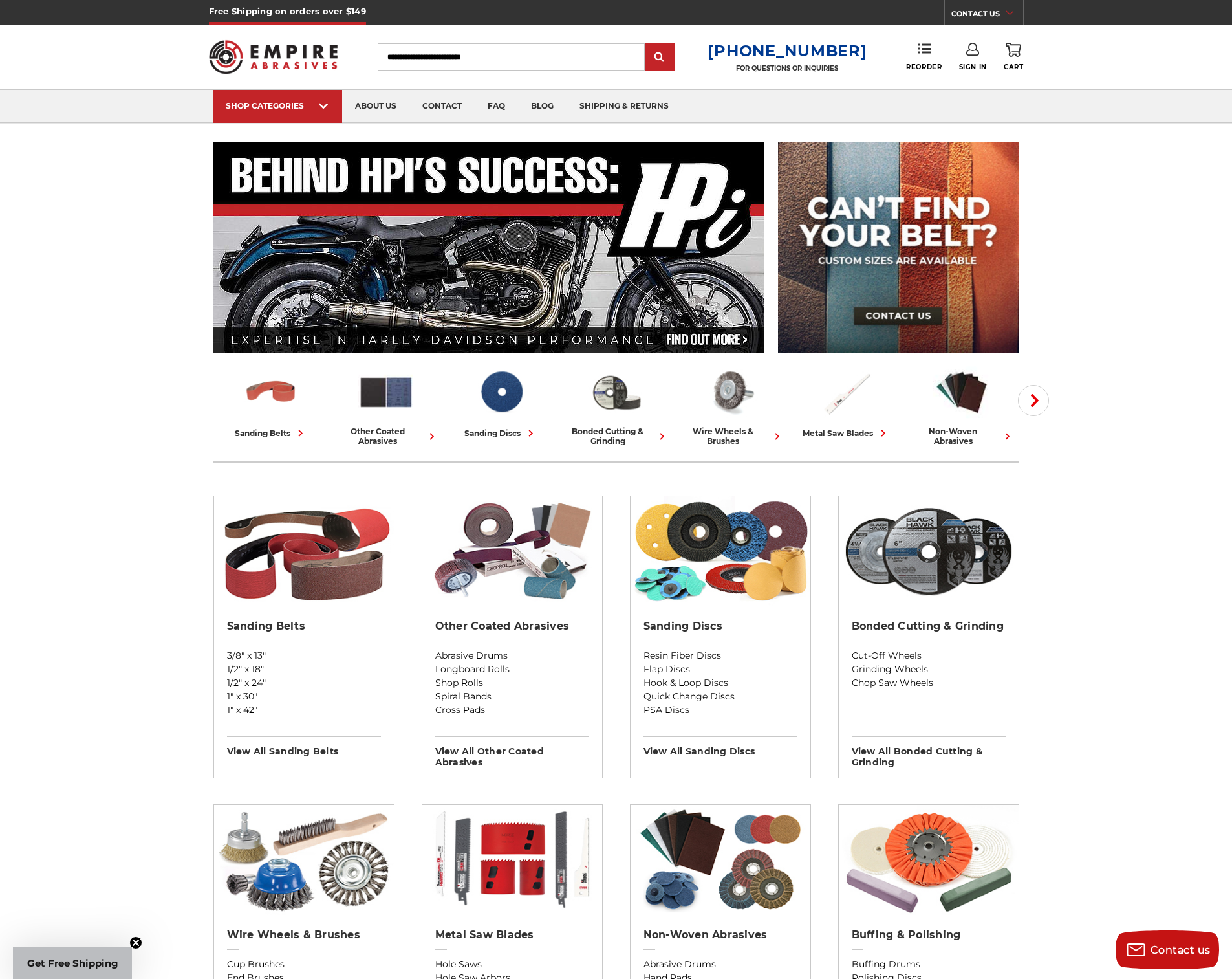
scroll to position [8, 0]
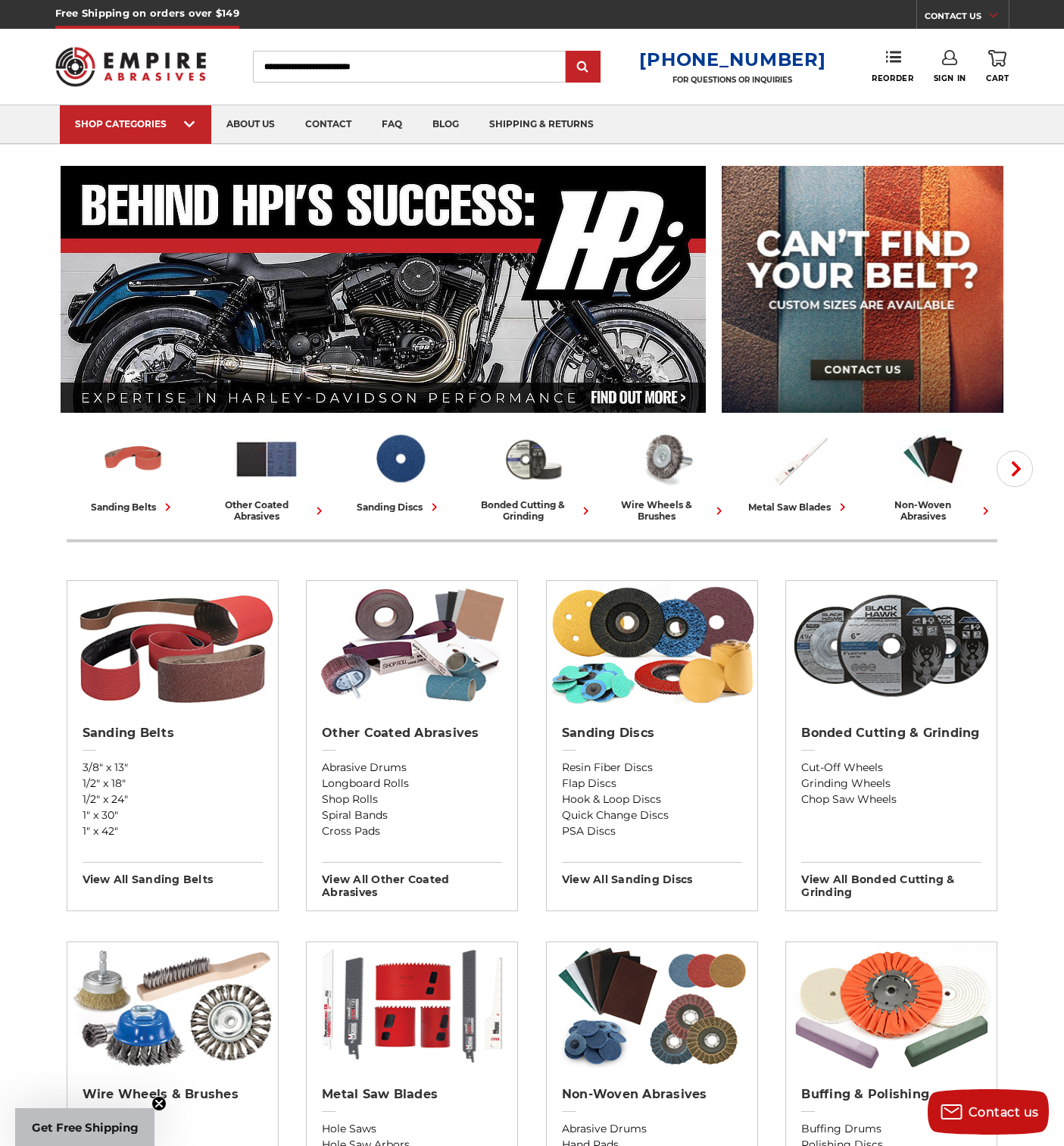
click at [949, 63] on use at bounding box center [950, 58] width 15 height 15
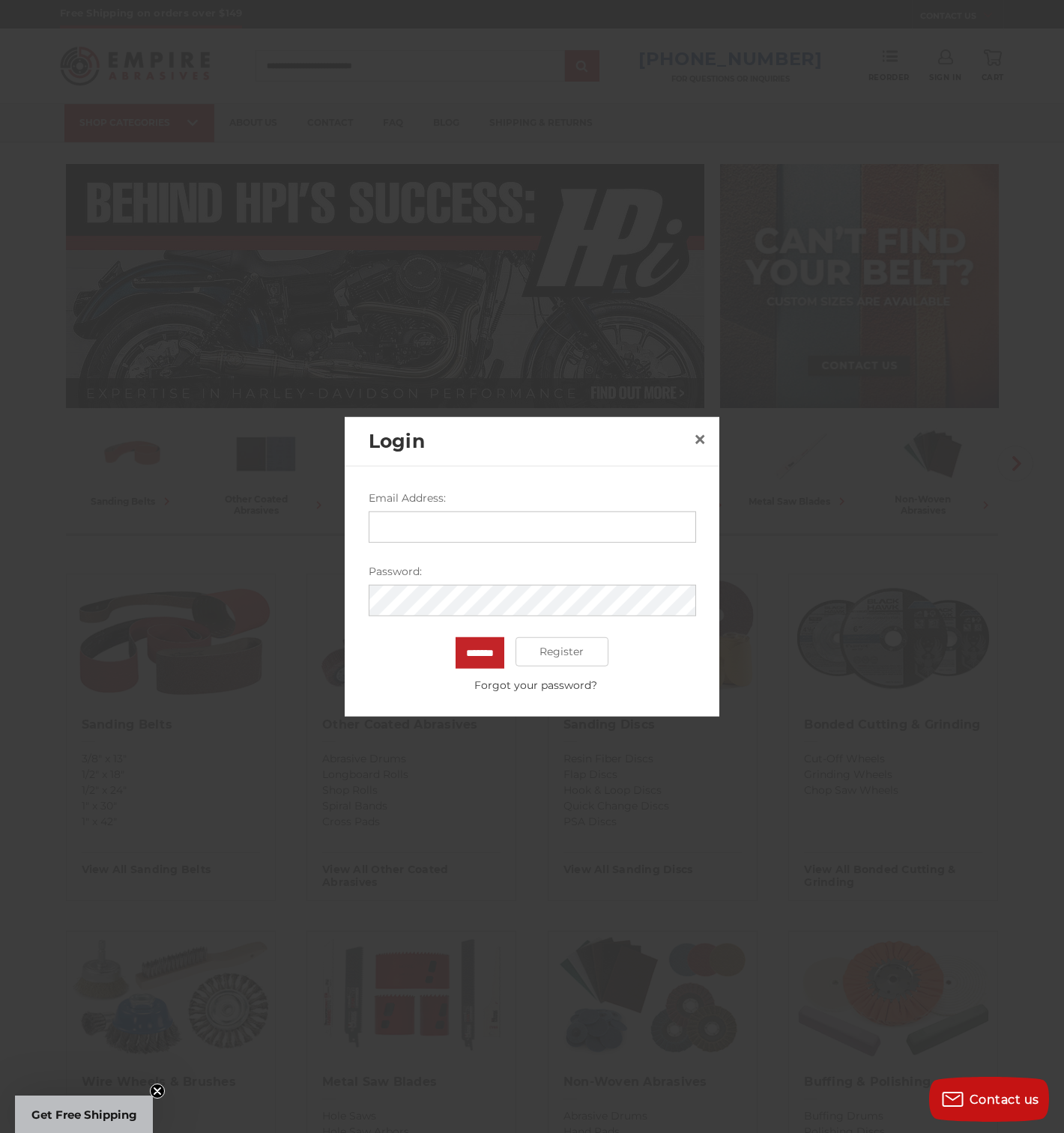
click at [452, 511] on input "Email Address:" at bounding box center [532, 526] width 327 height 32
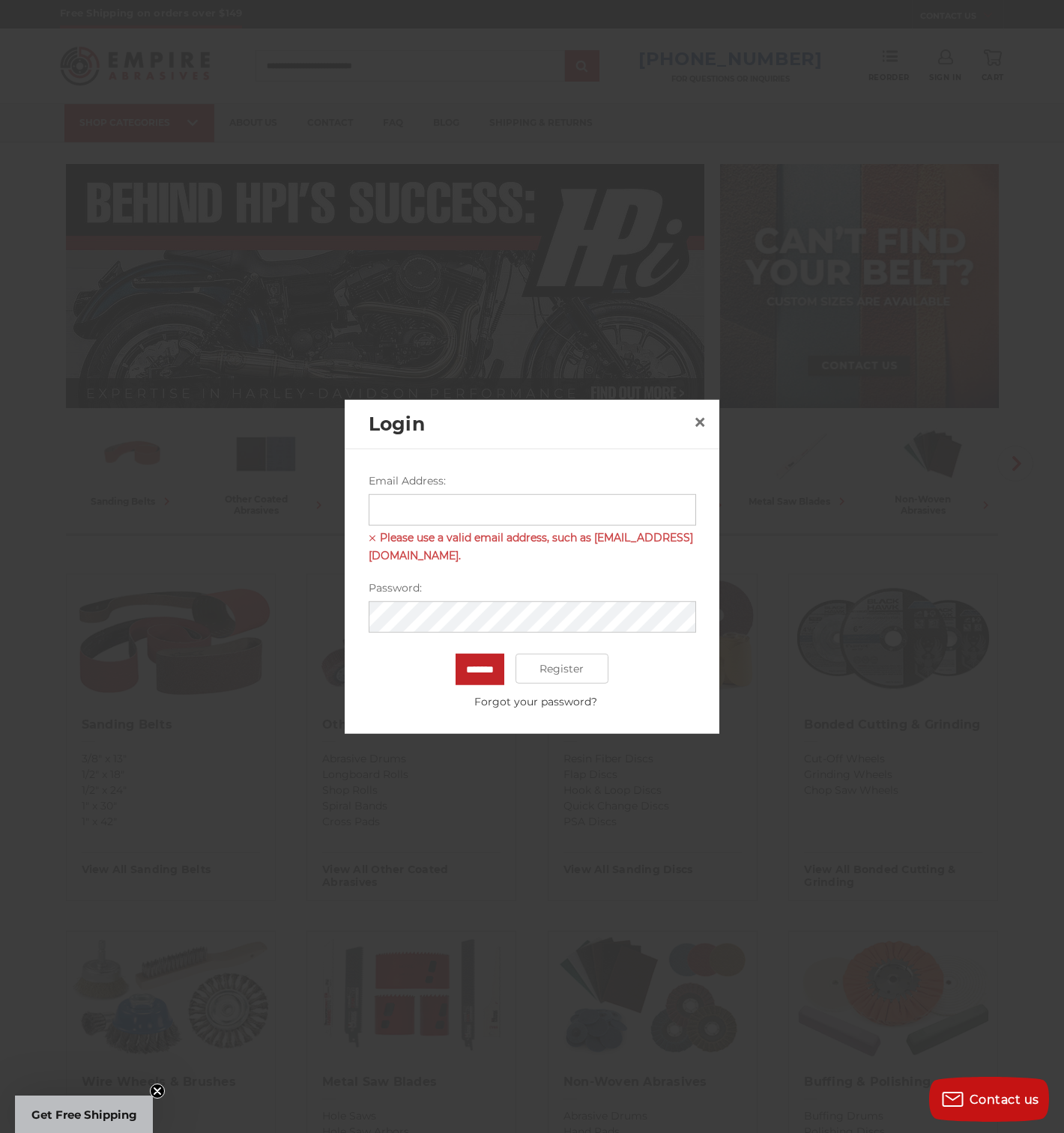
type input "**********"
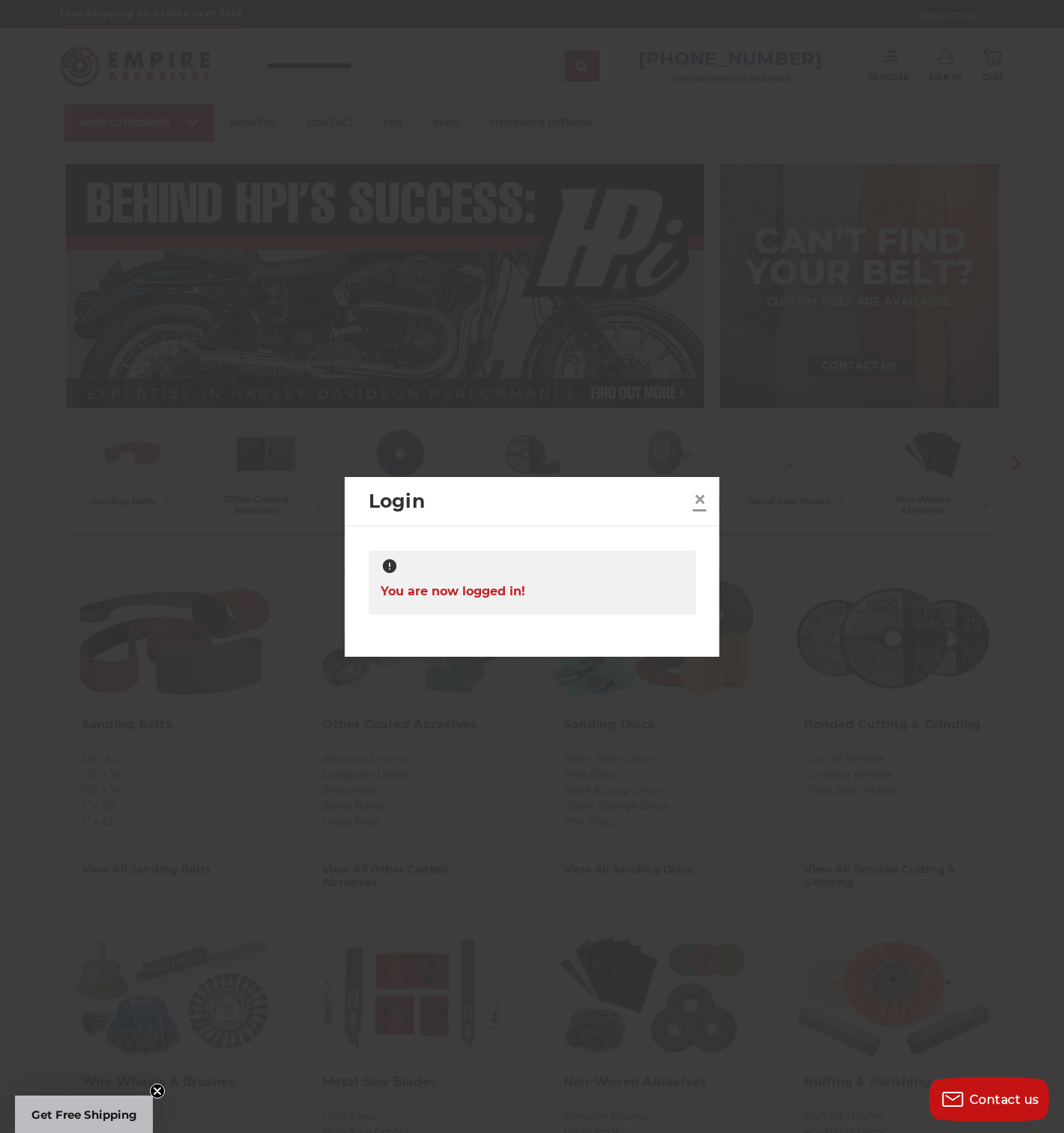
click at [699, 501] on span "×" at bounding box center [700, 499] width 14 height 29
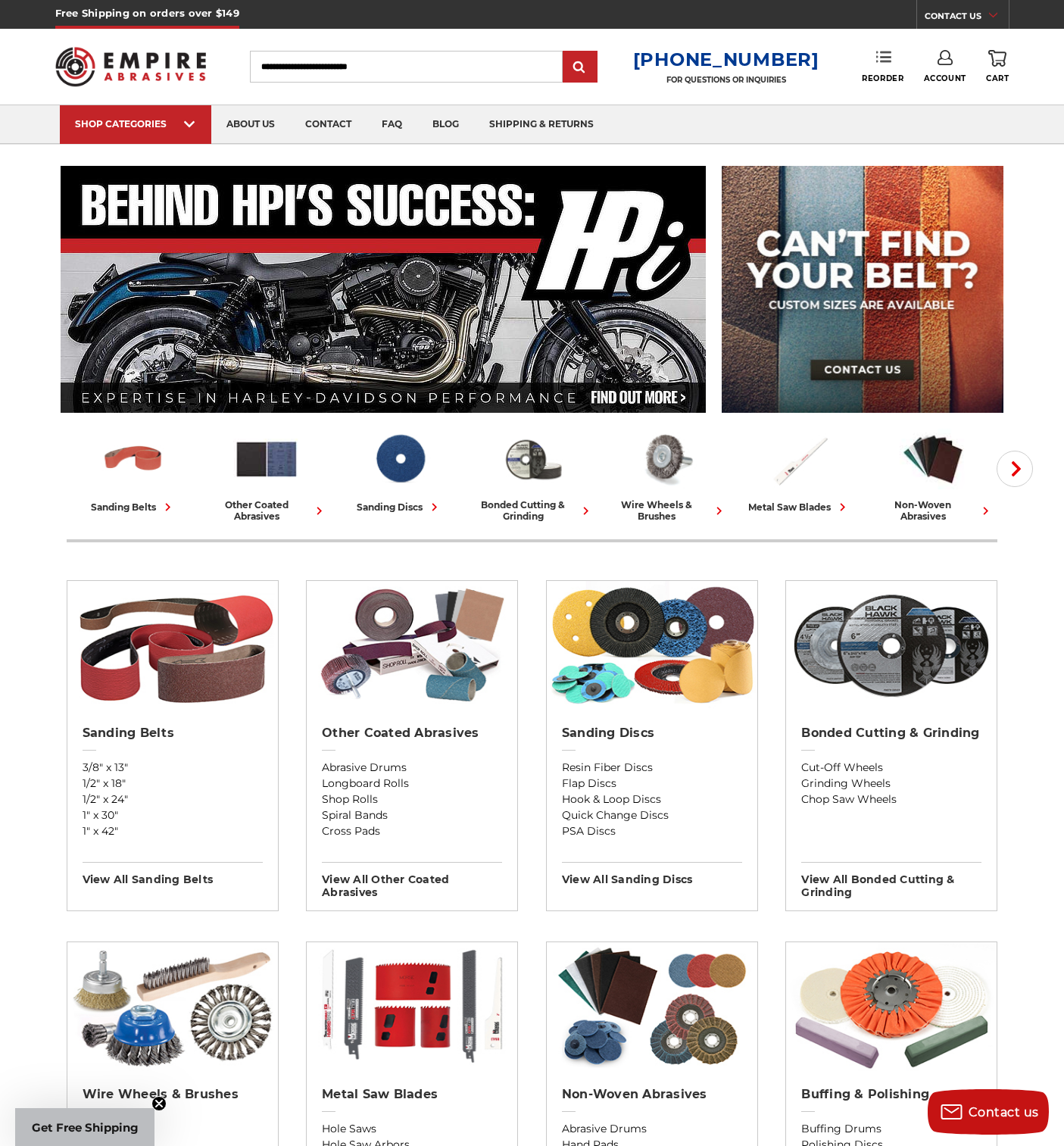
click at [880, 61] on use at bounding box center [883, 57] width 15 height 11
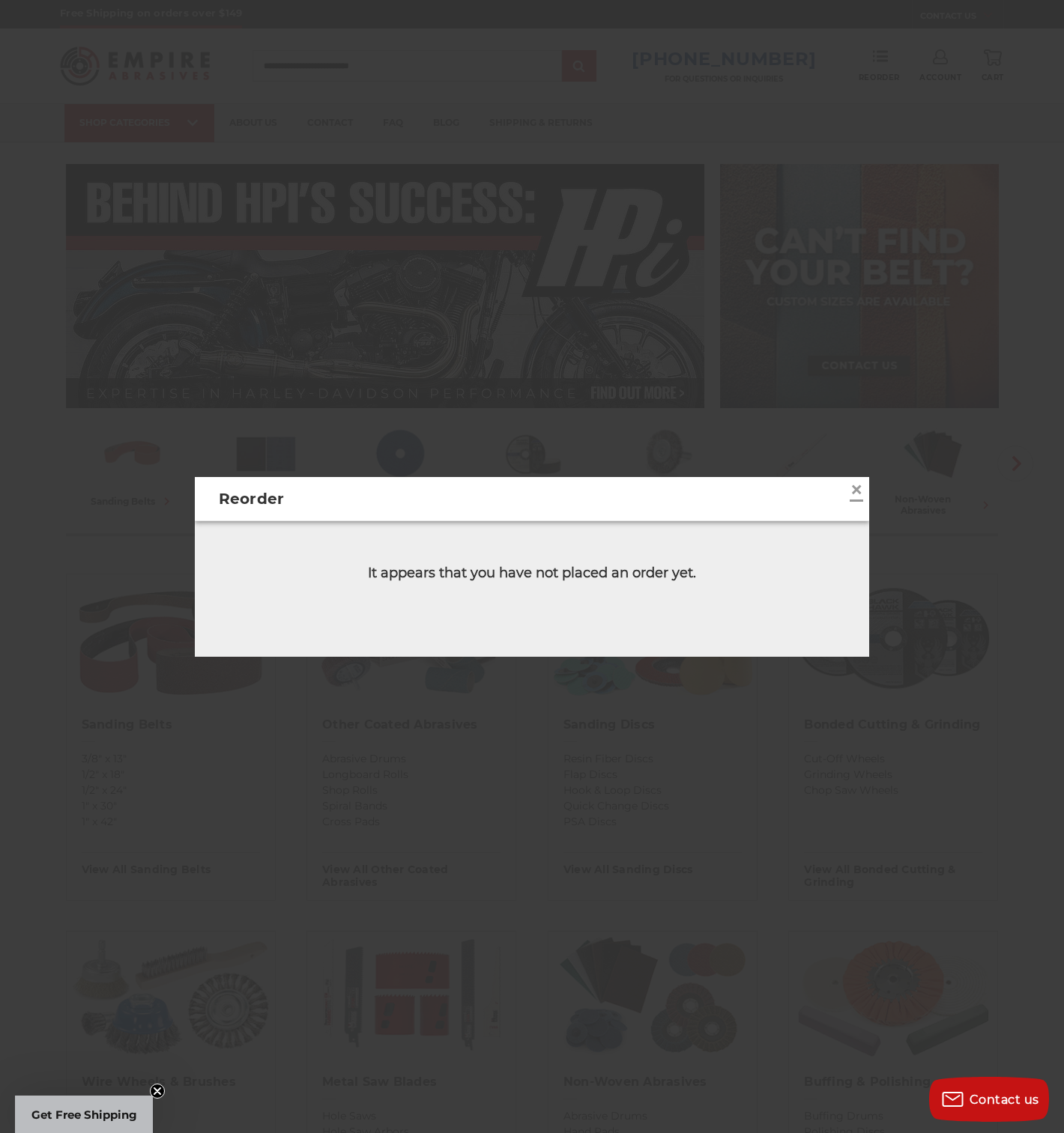
click at [850, 495] on span "×" at bounding box center [857, 489] width 14 height 29
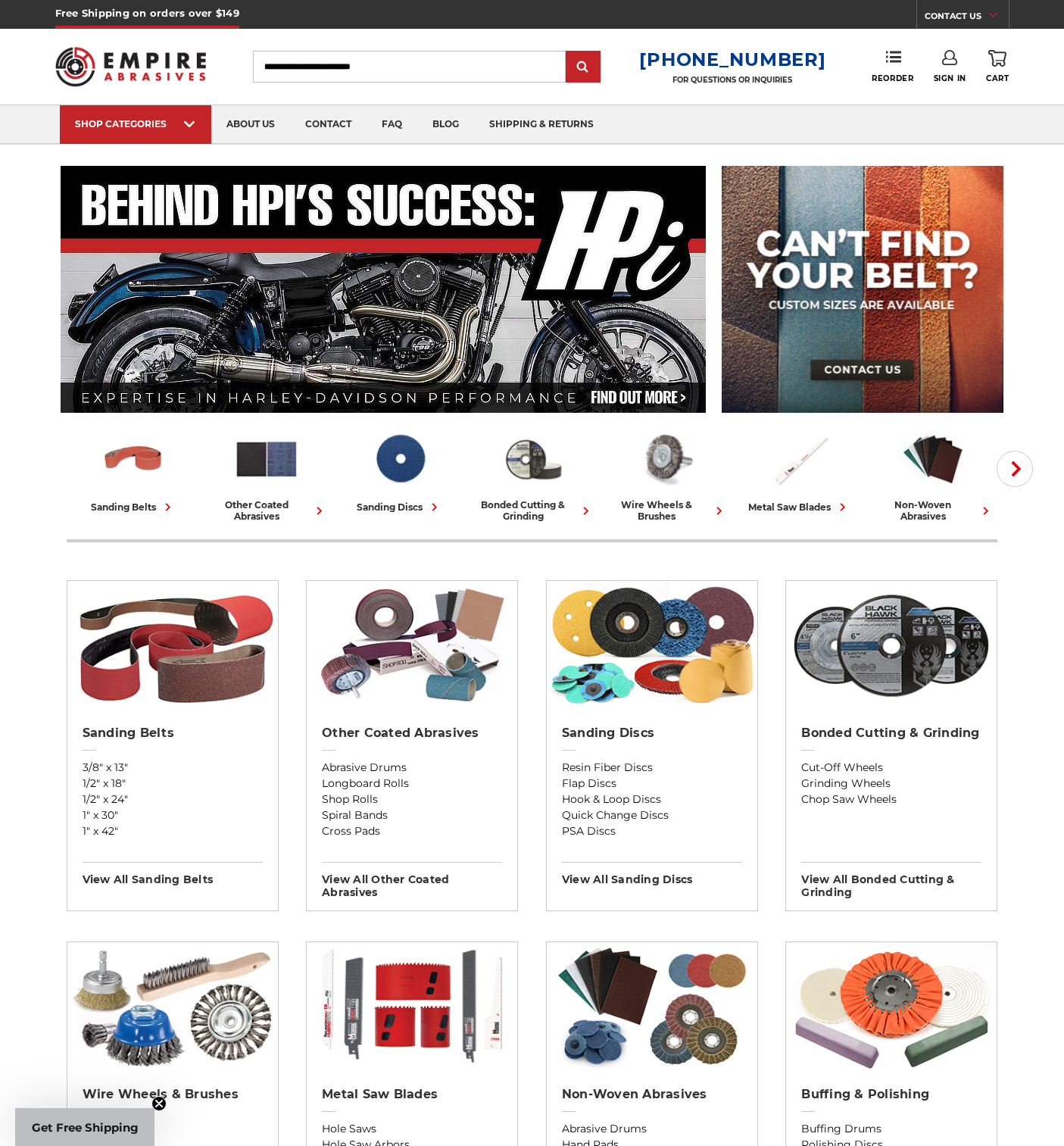
click at [951, 64] on use at bounding box center [950, 58] width 15 height 15
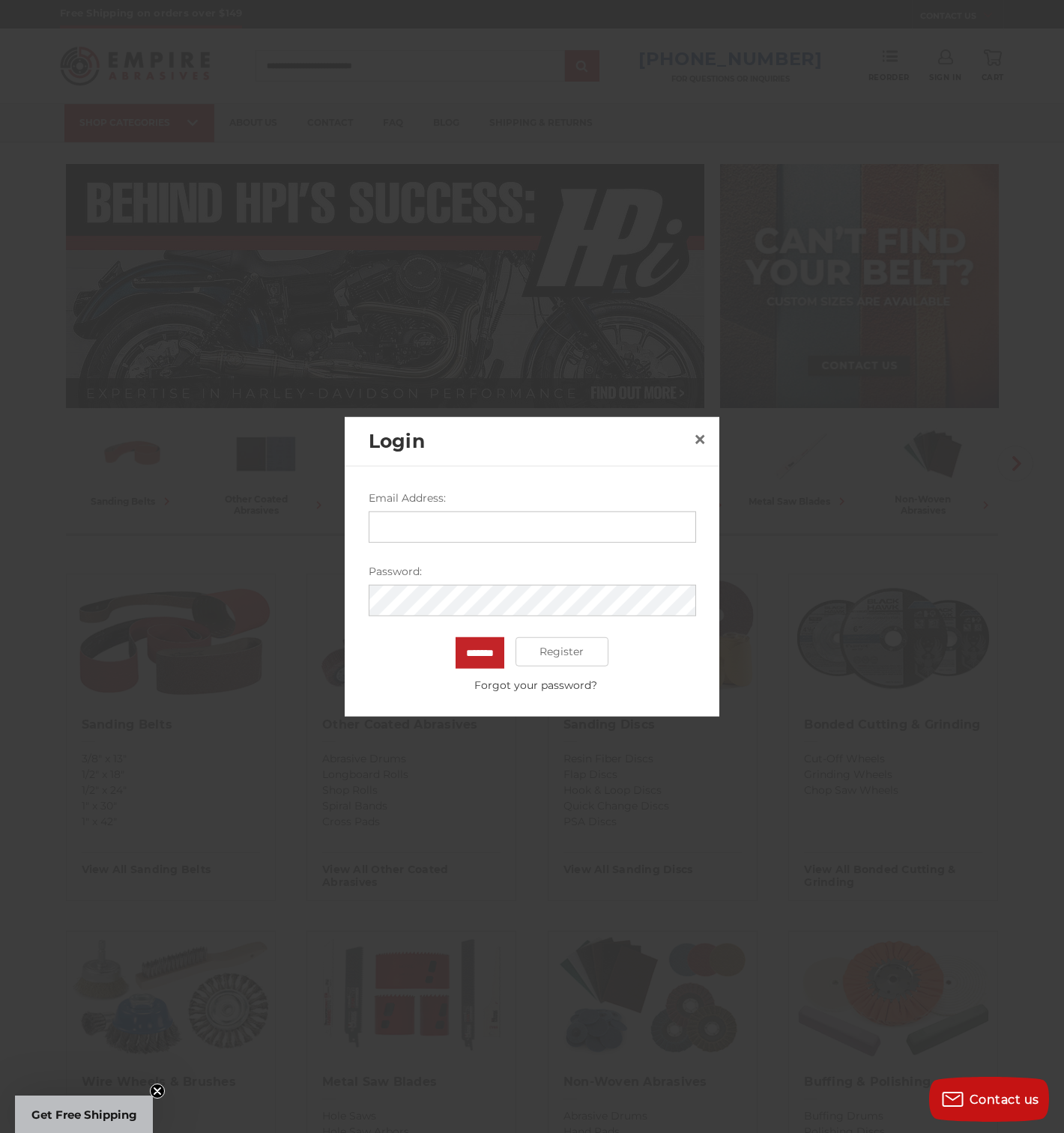
click at [482, 534] on input "Email Address:" at bounding box center [532, 526] width 327 height 32
type input "**********"
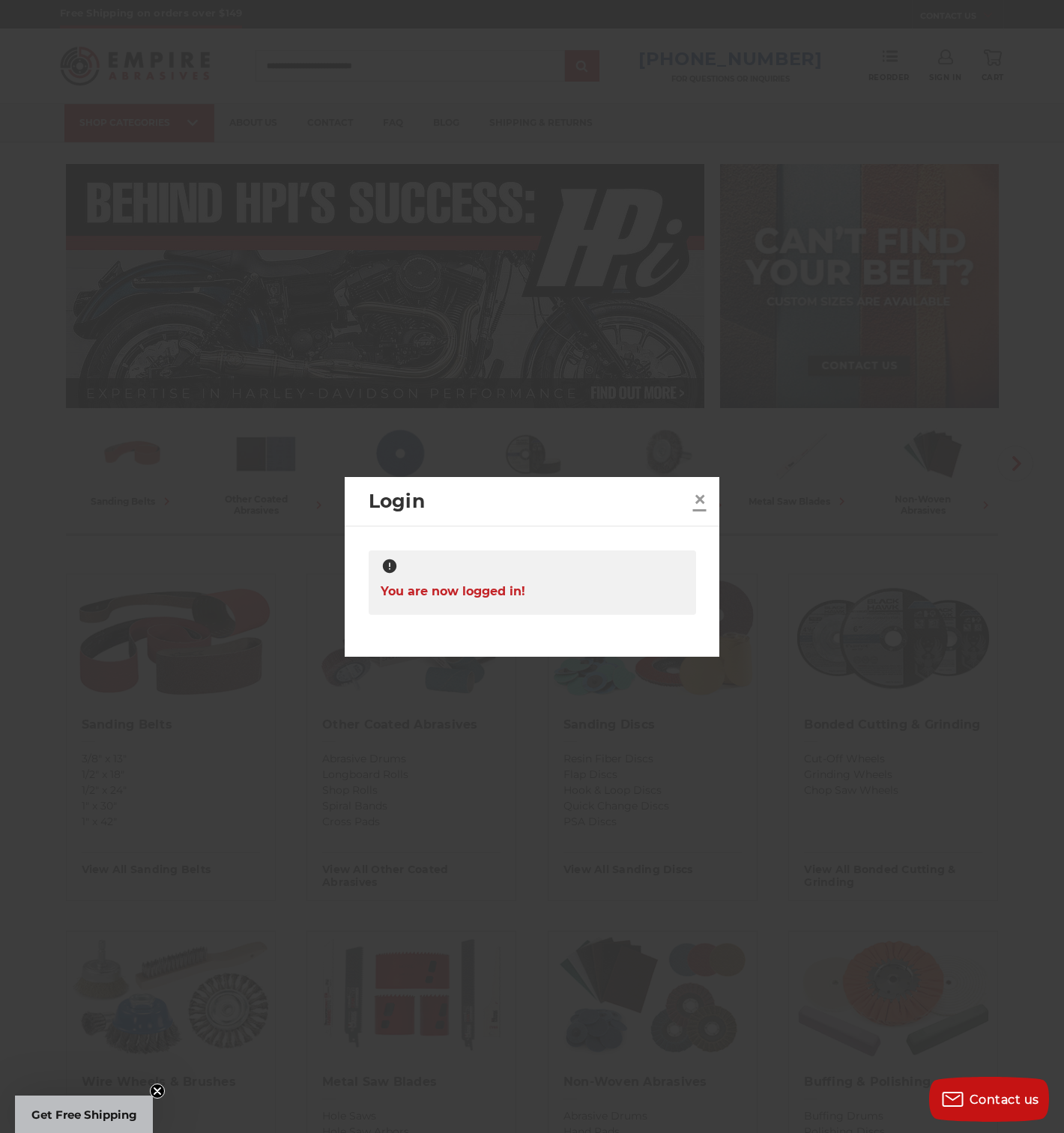
click at [704, 495] on span "×" at bounding box center [700, 499] width 14 height 29
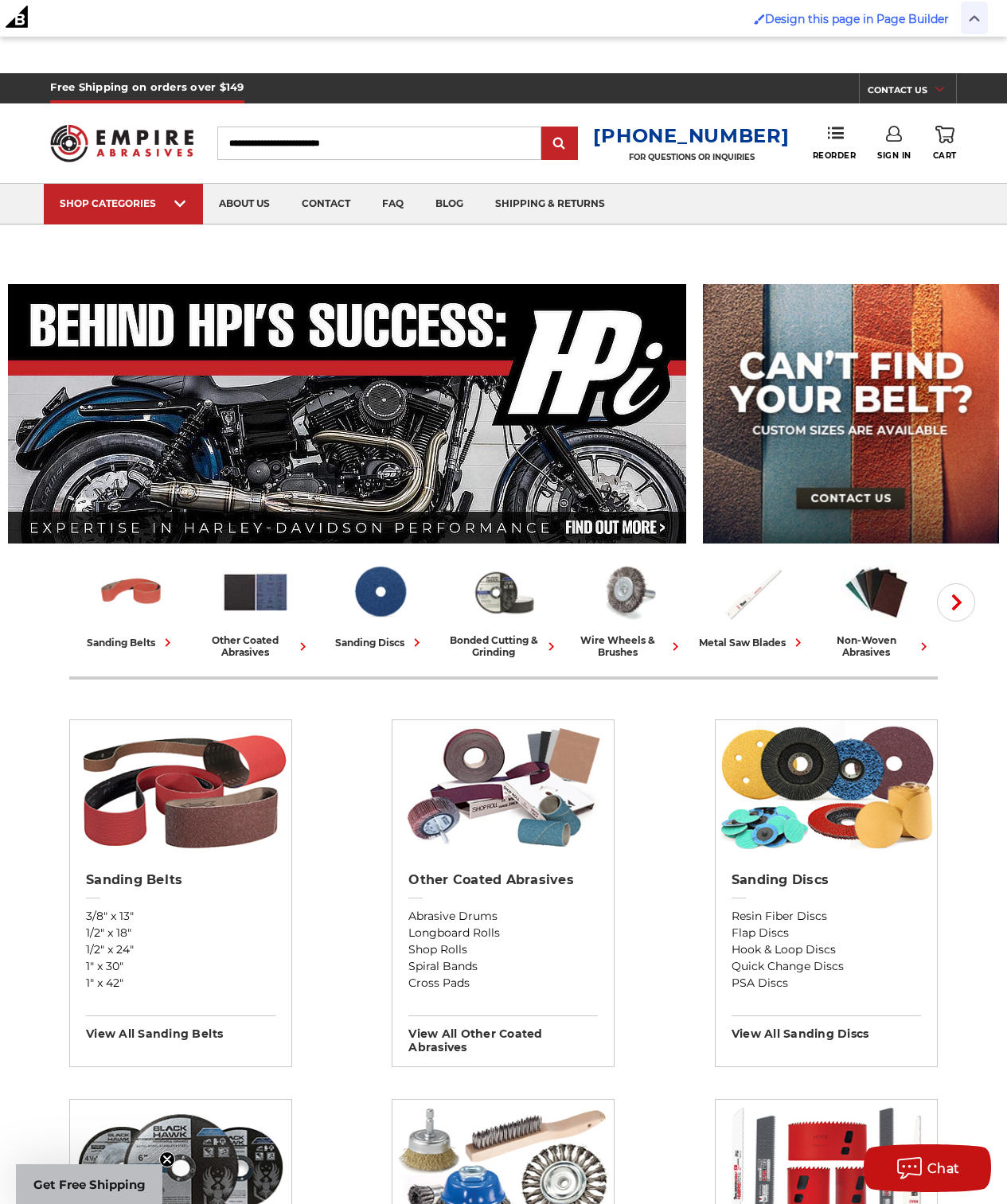
click at [973, 25] on span at bounding box center [974, 18] width 27 height 33
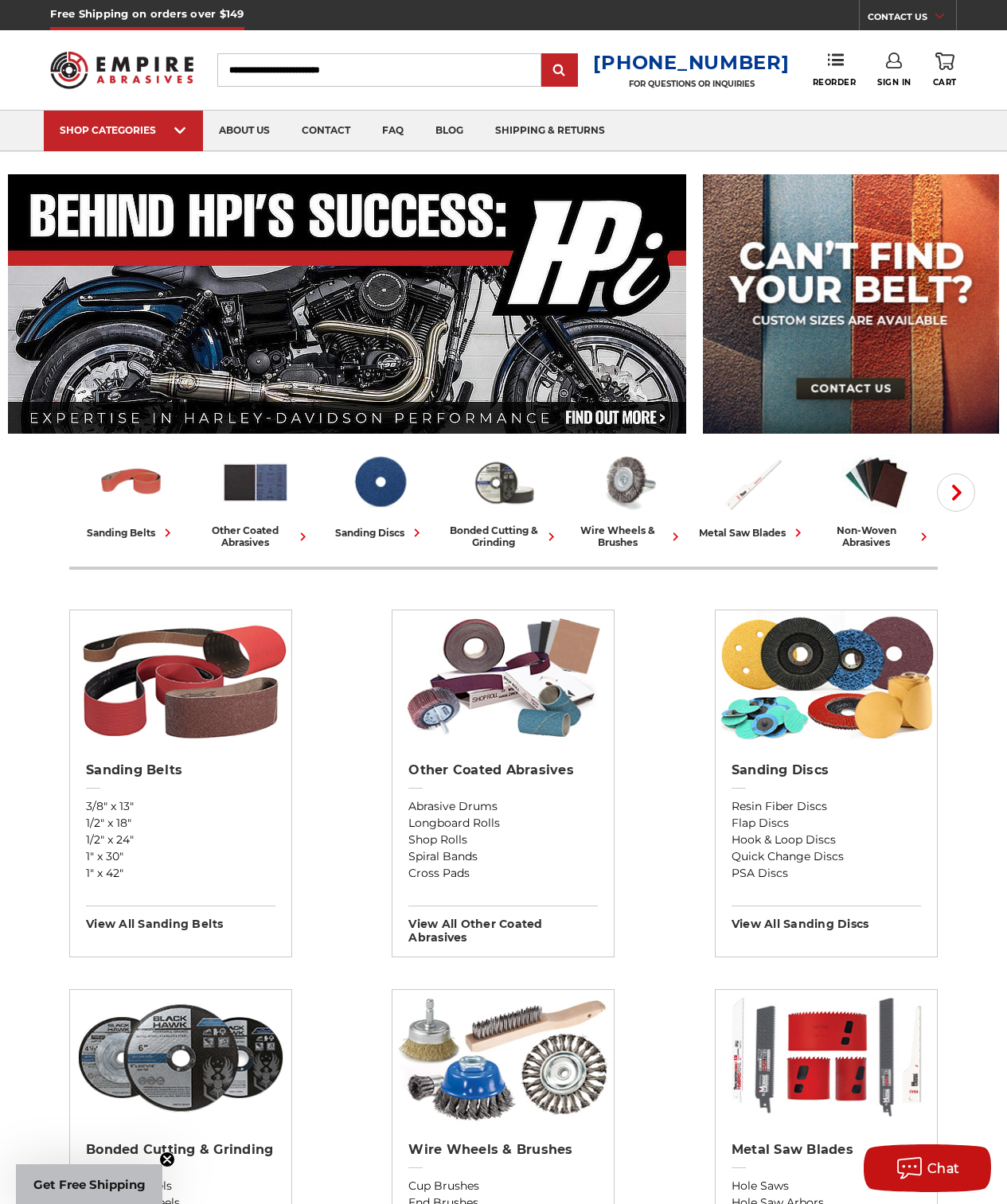
click at [886, 66] on use at bounding box center [894, 61] width 16 height 16
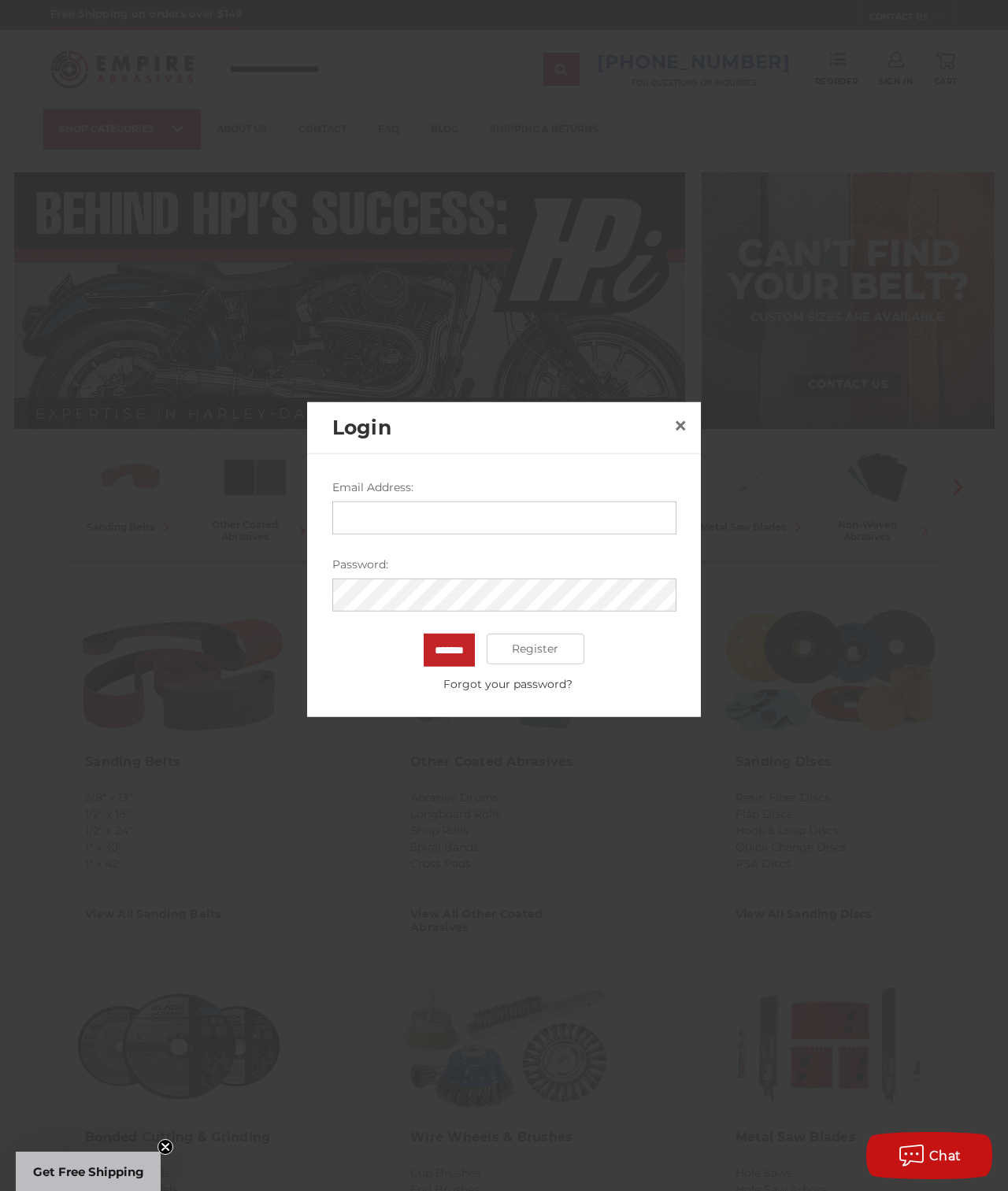
click at [453, 502] on input "Email Address:" at bounding box center [504, 517] width 344 height 33
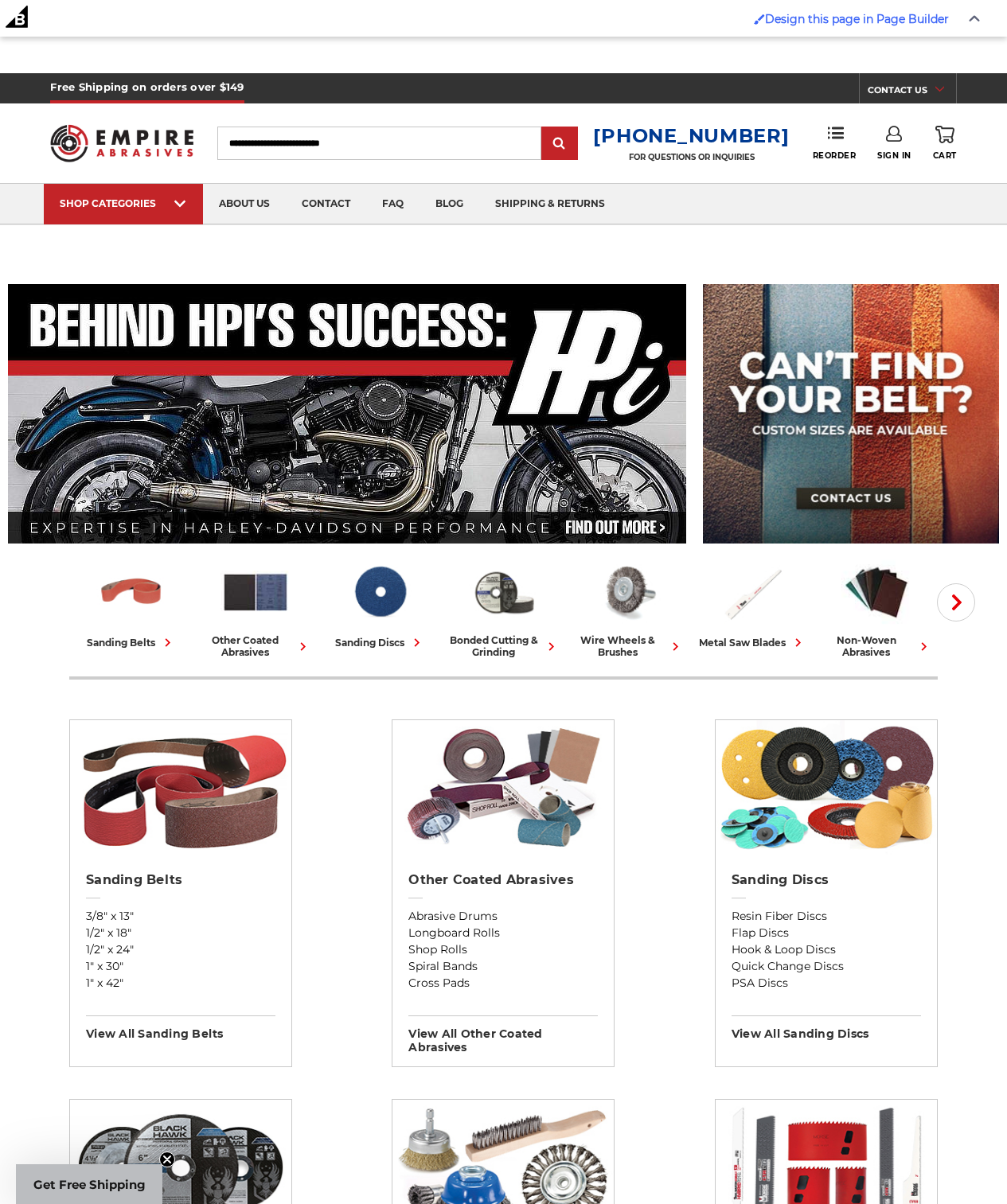
scroll to position [37, 0]
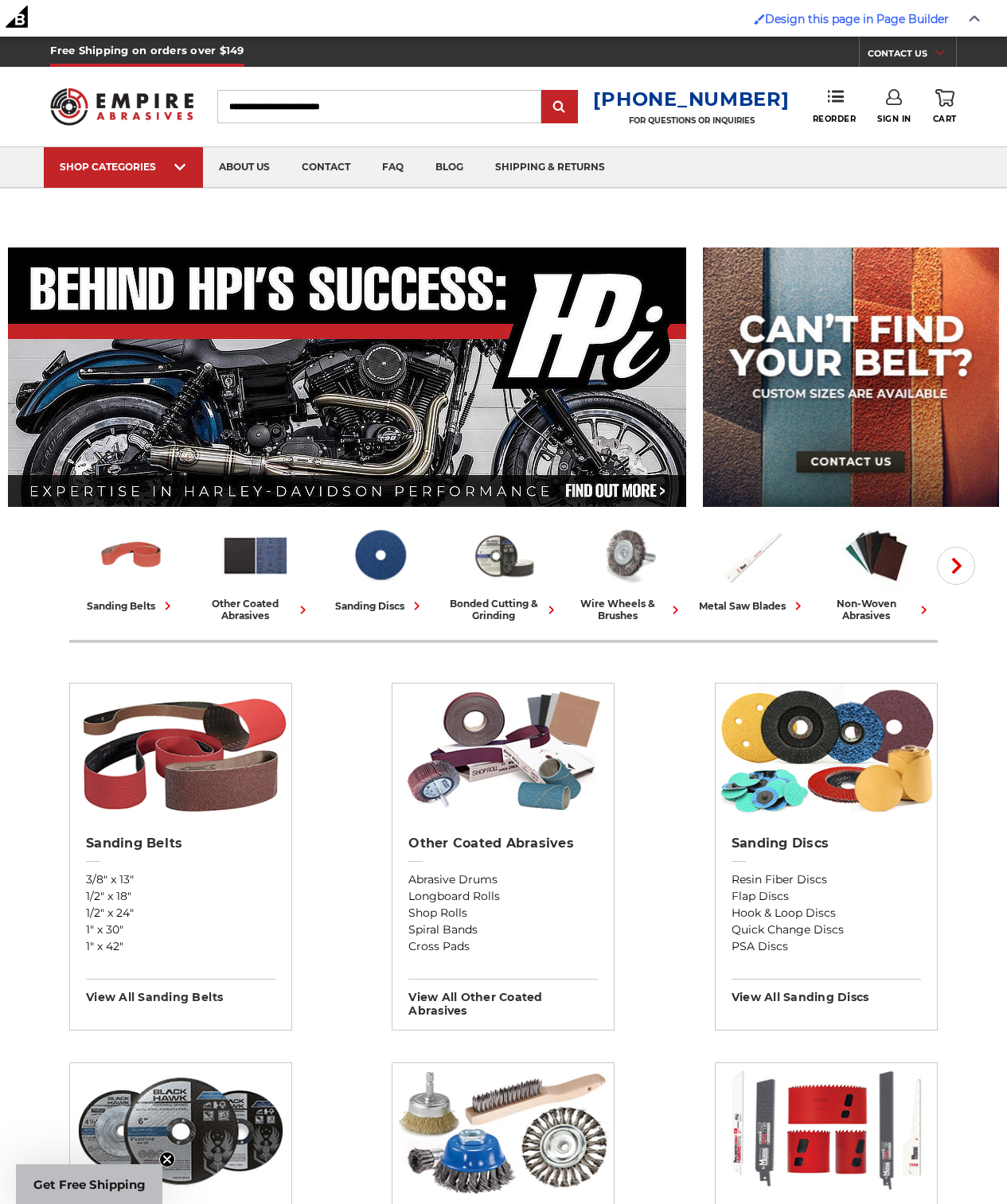
click at [896, 104] on use at bounding box center [894, 97] width 16 height 16
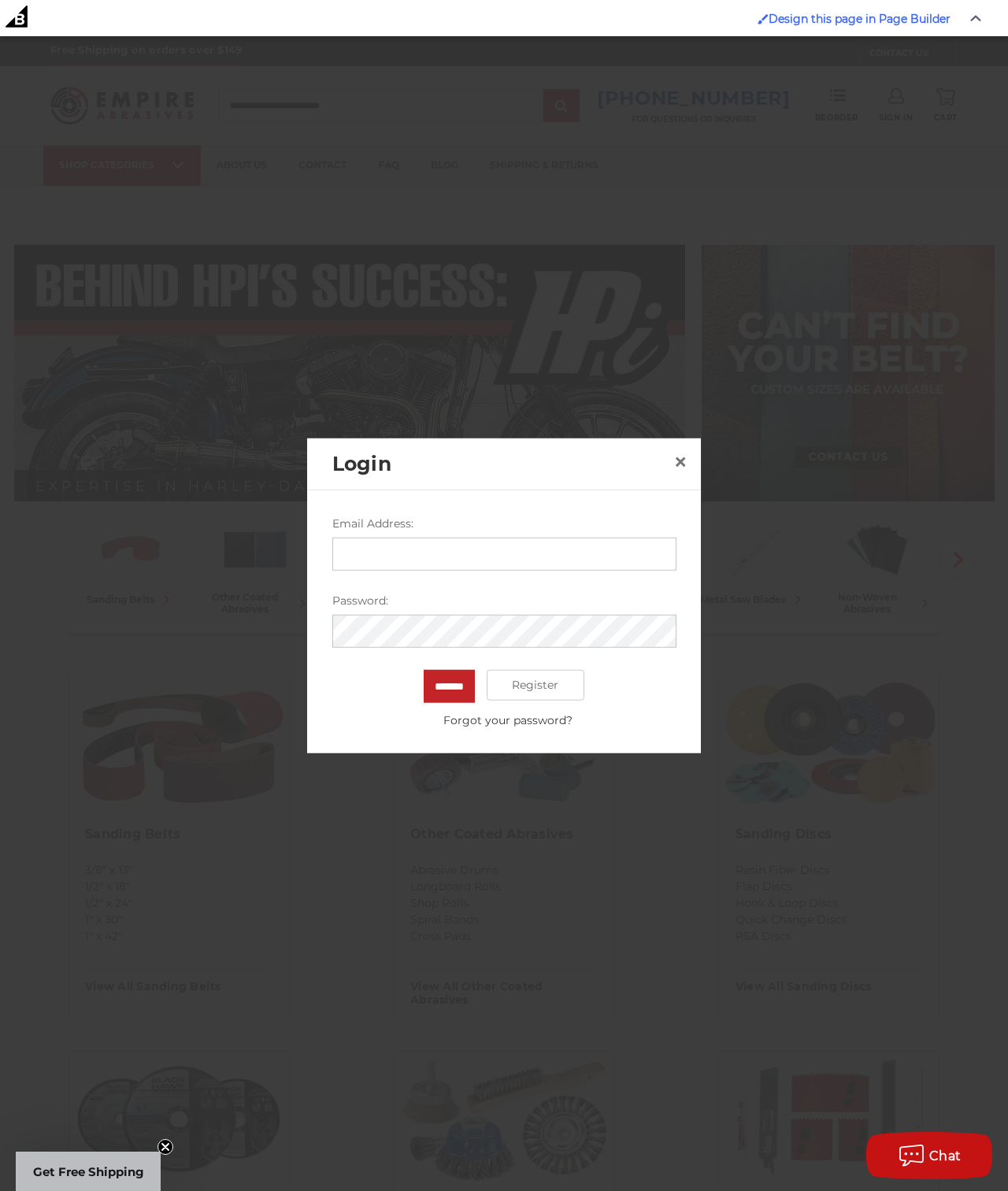
click at [394, 550] on input "Email Address:" at bounding box center [504, 553] width 344 height 33
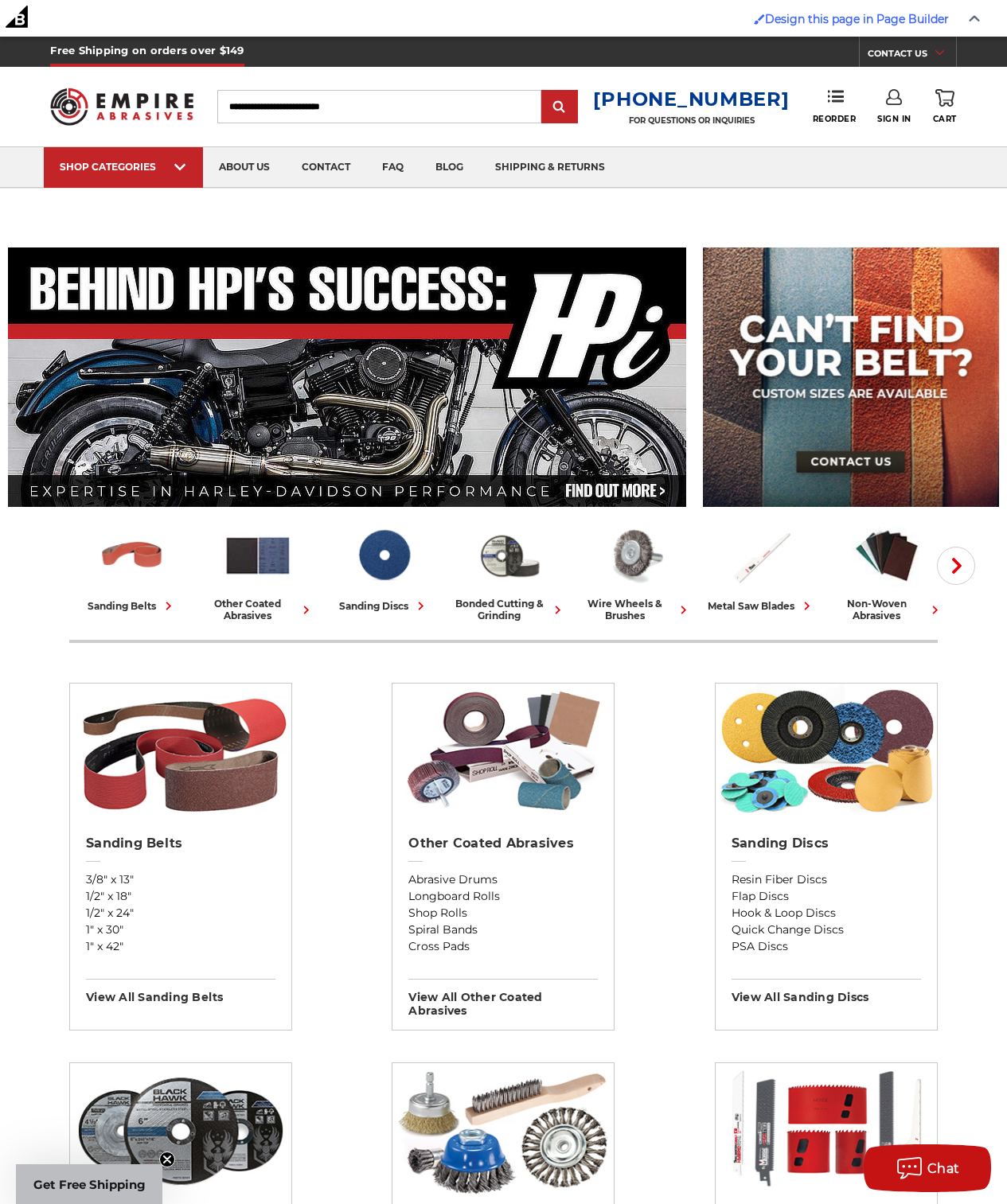
click at [889, 105] on link "Sign In" at bounding box center [894, 107] width 34 height 35
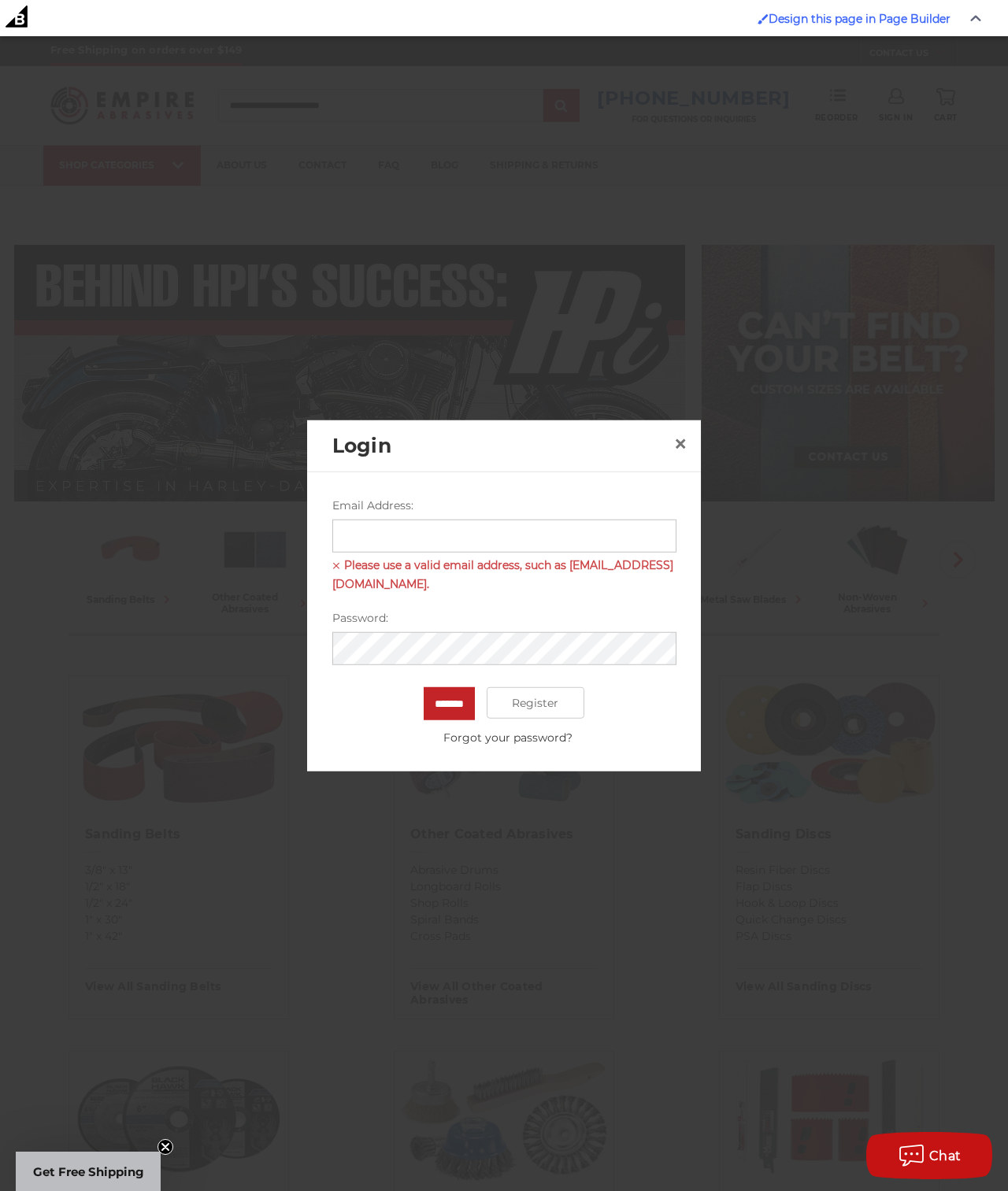
click at [409, 523] on input "Email Address:" at bounding box center [504, 536] width 344 height 33
type input "**********"
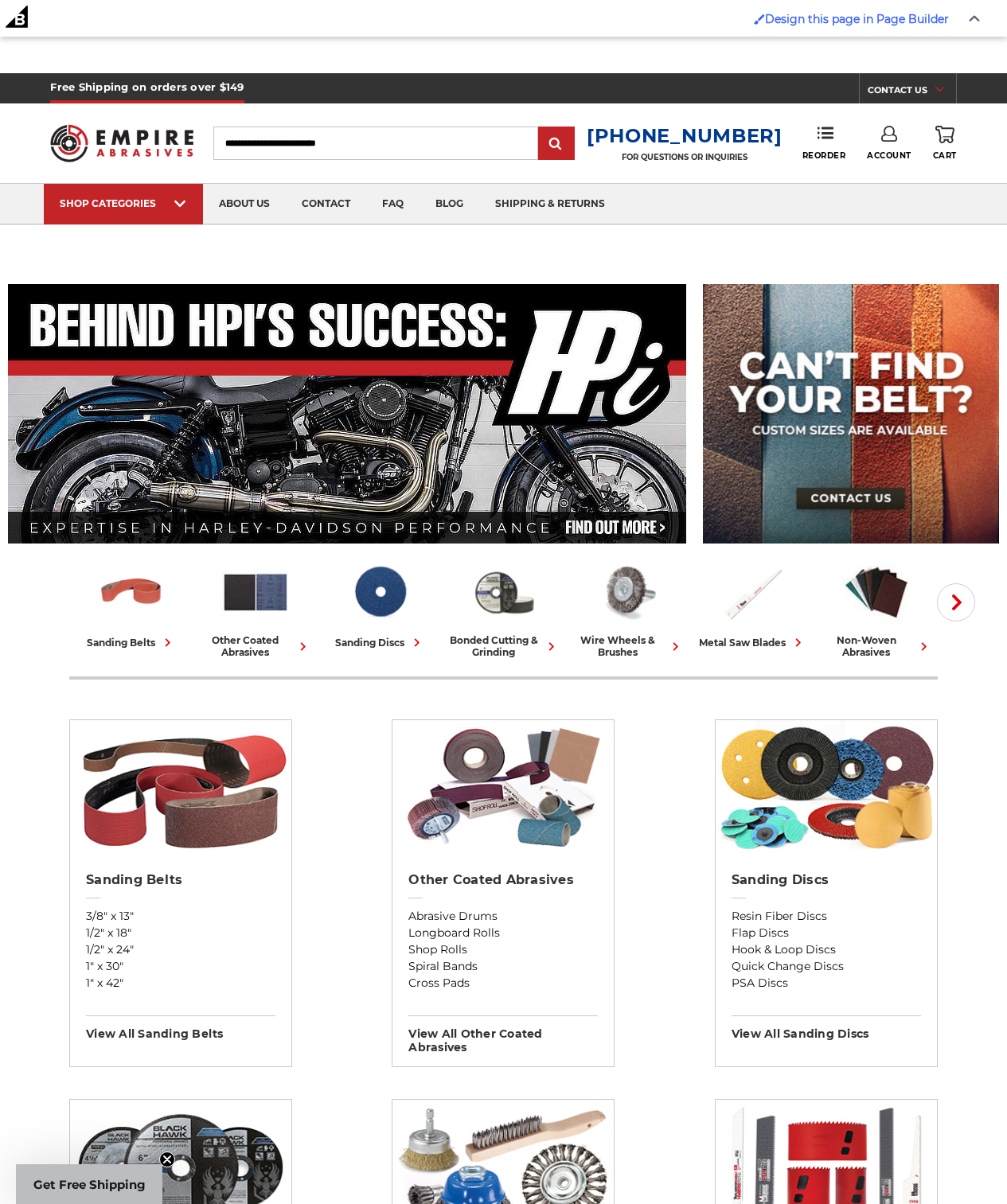
scroll to position [37, 0]
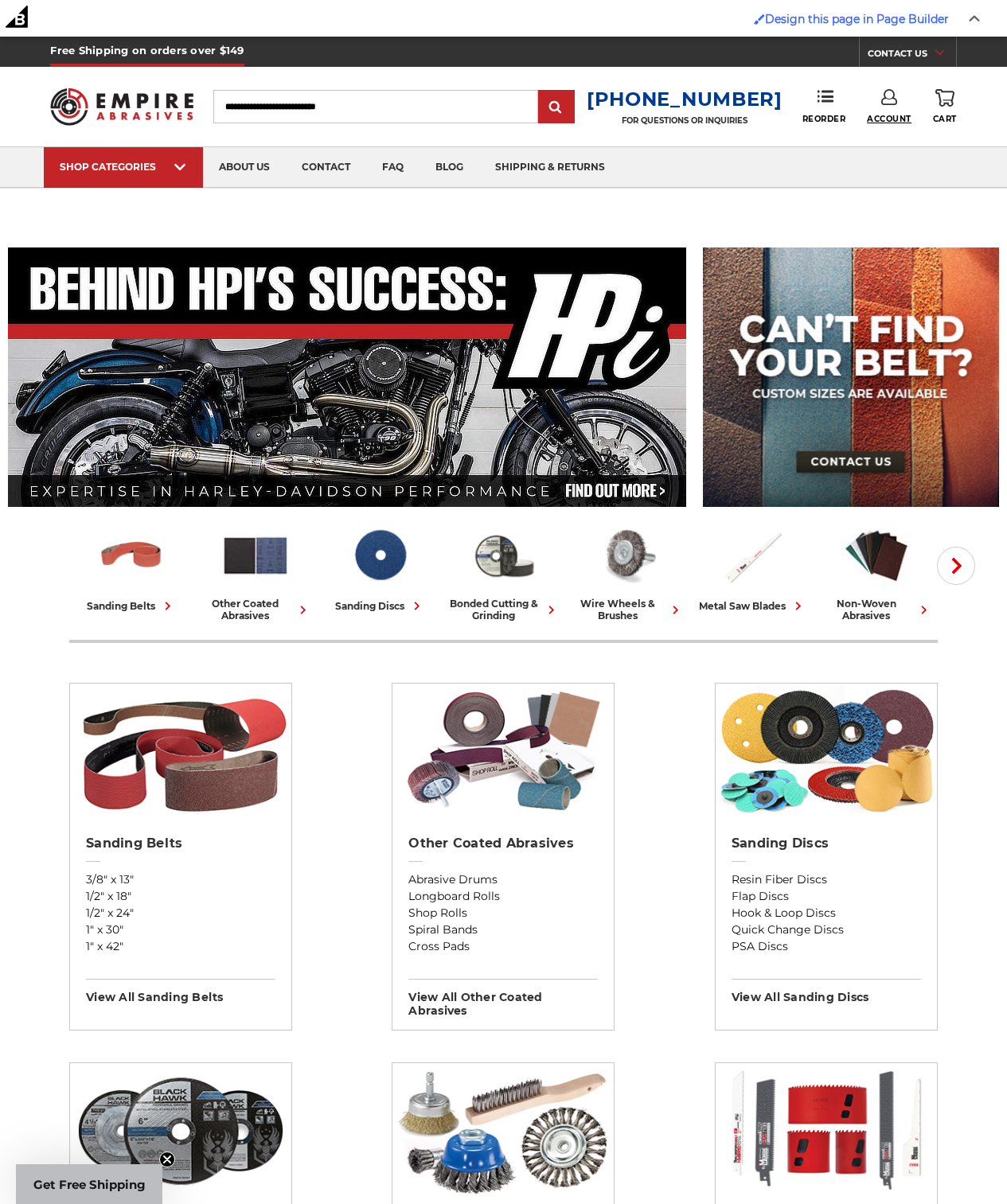
click at [883, 115] on span "Account" at bounding box center [889, 119] width 45 height 10
click at [888, 167] on link "Sign Out" at bounding box center [889, 171] width 114 height 31
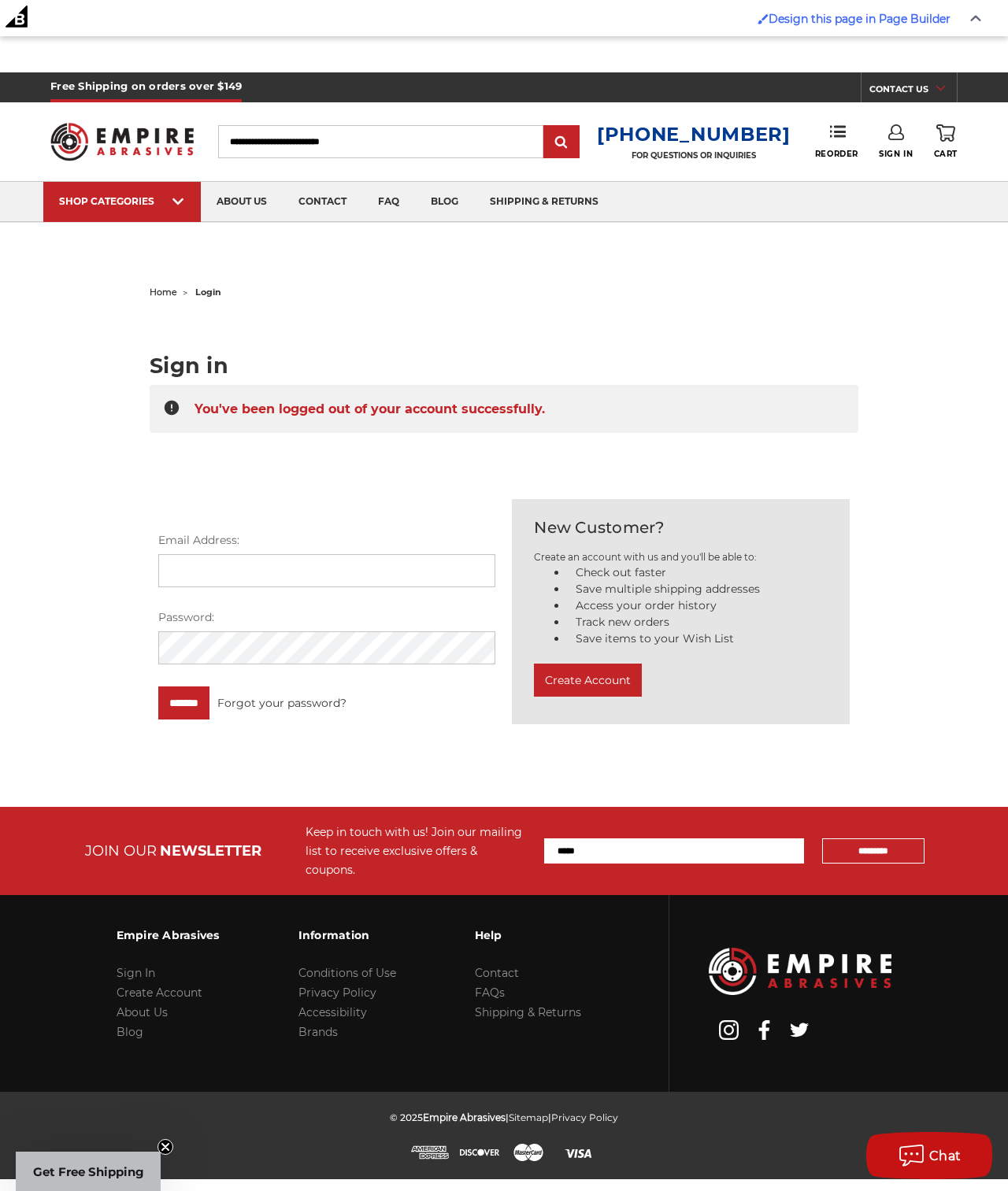
click at [890, 137] on icon at bounding box center [896, 132] width 16 height 16
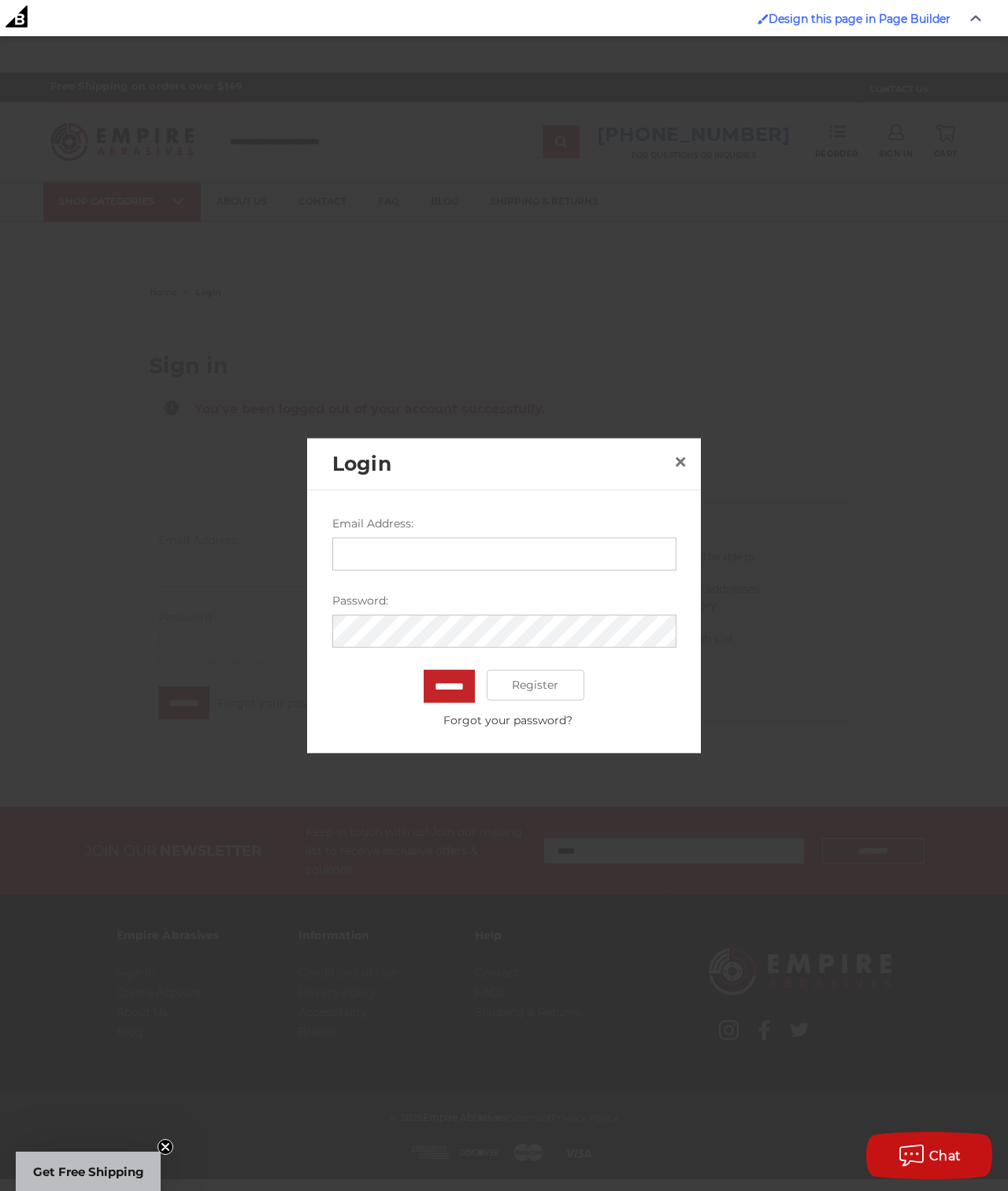
click at [368, 543] on input "Email Address:" at bounding box center [504, 553] width 344 height 33
type input "**********"
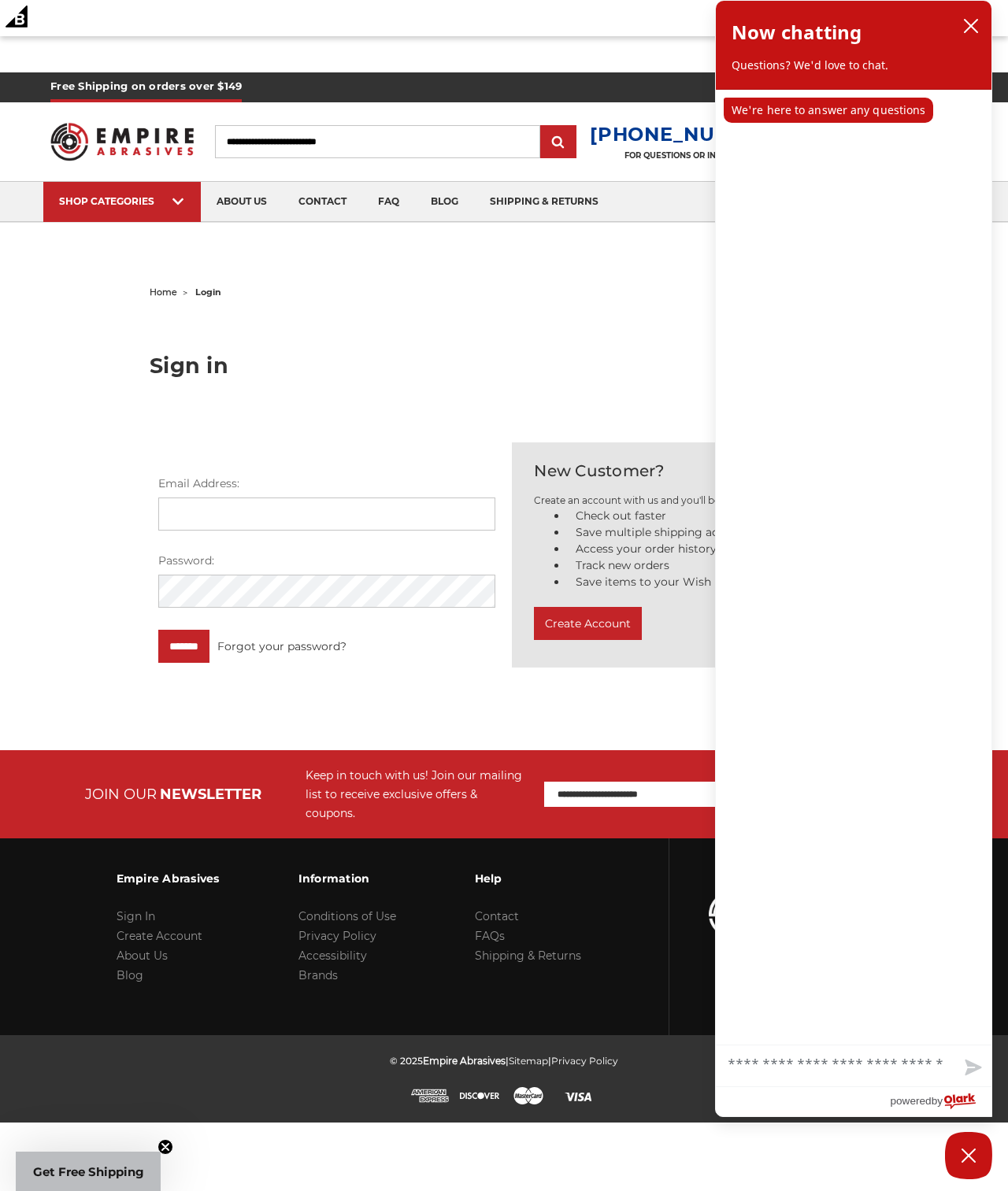
click at [119, 136] on img at bounding box center [122, 141] width 143 height 56
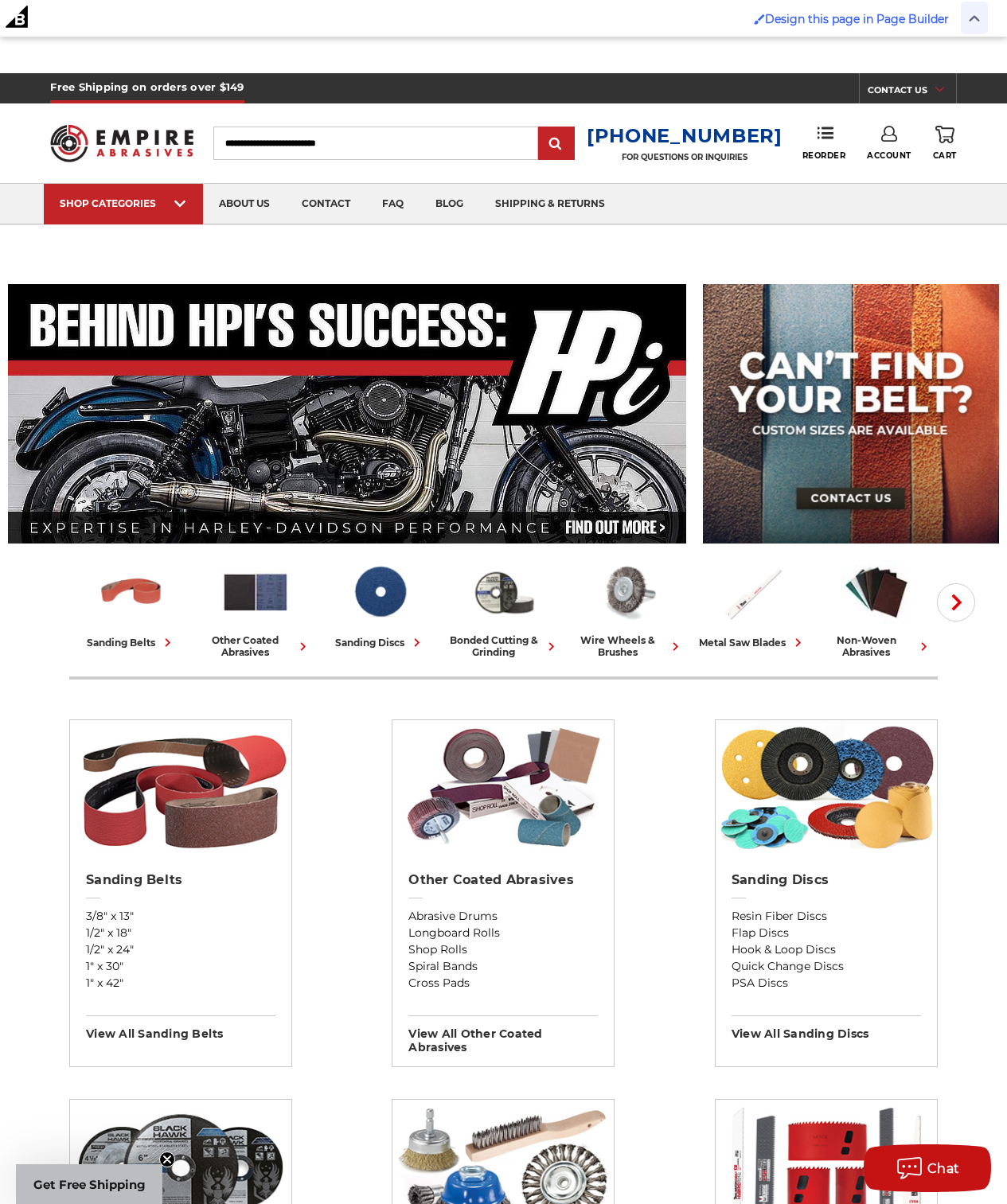
click at [969, 18] on img at bounding box center [974, 18] width 11 height 7
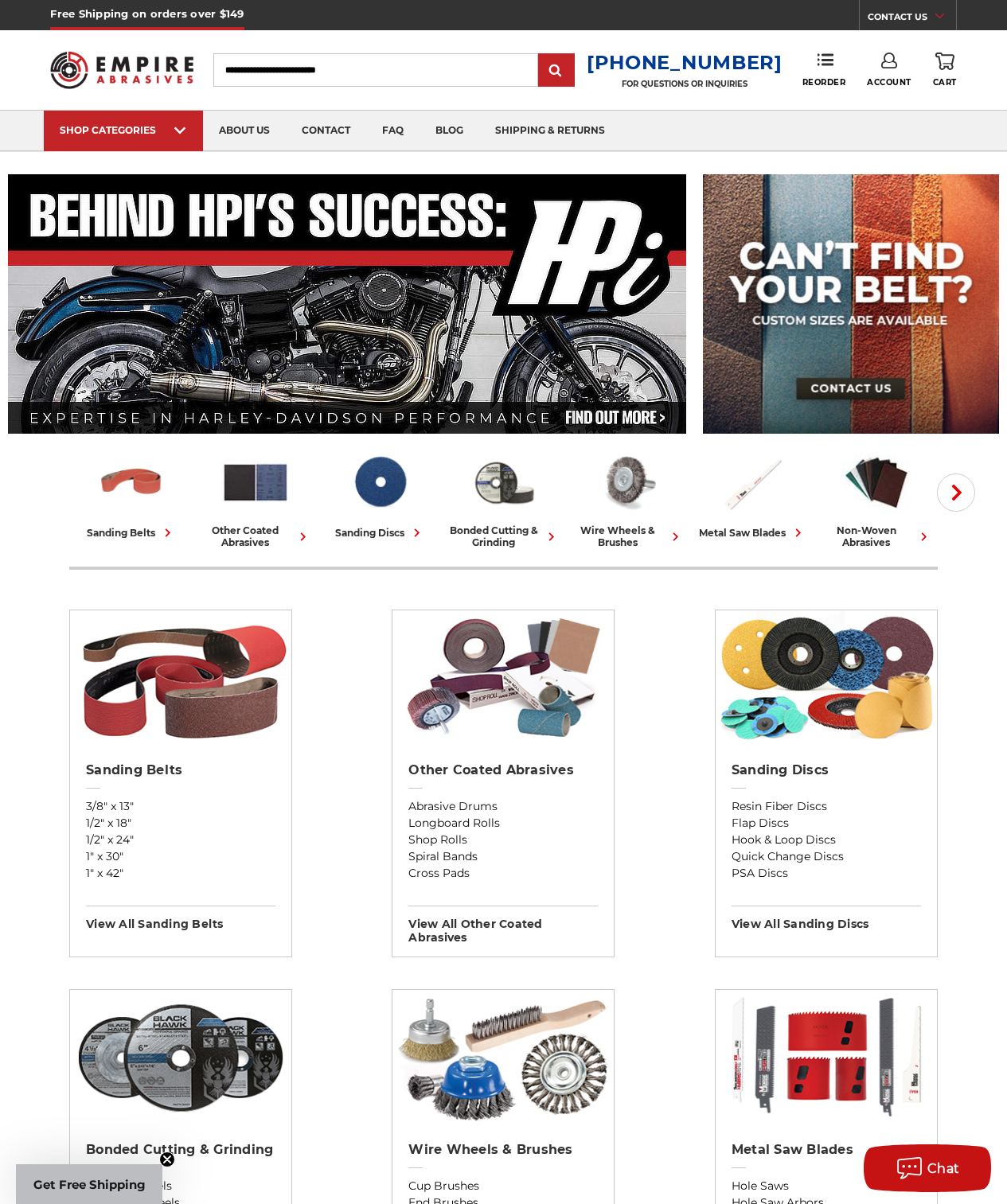
click at [888, 58] on icon at bounding box center [889, 61] width 16 height 16
click at [888, 135] on link "Sign Out" at bounding box center [889, 135] width 114 height 31
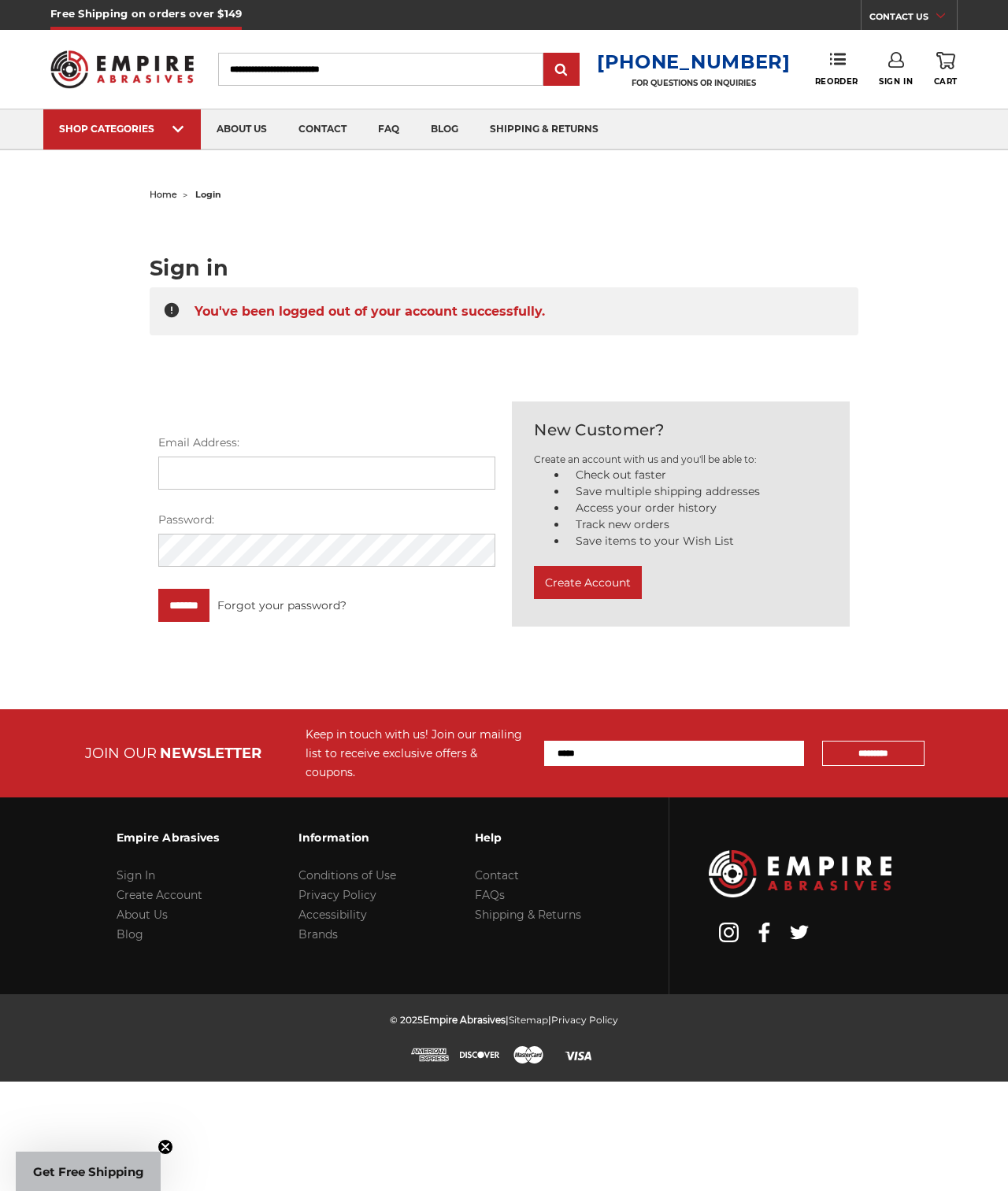
click at [888, 62] on icon at bounding box center [896, 60] width 16 height 16
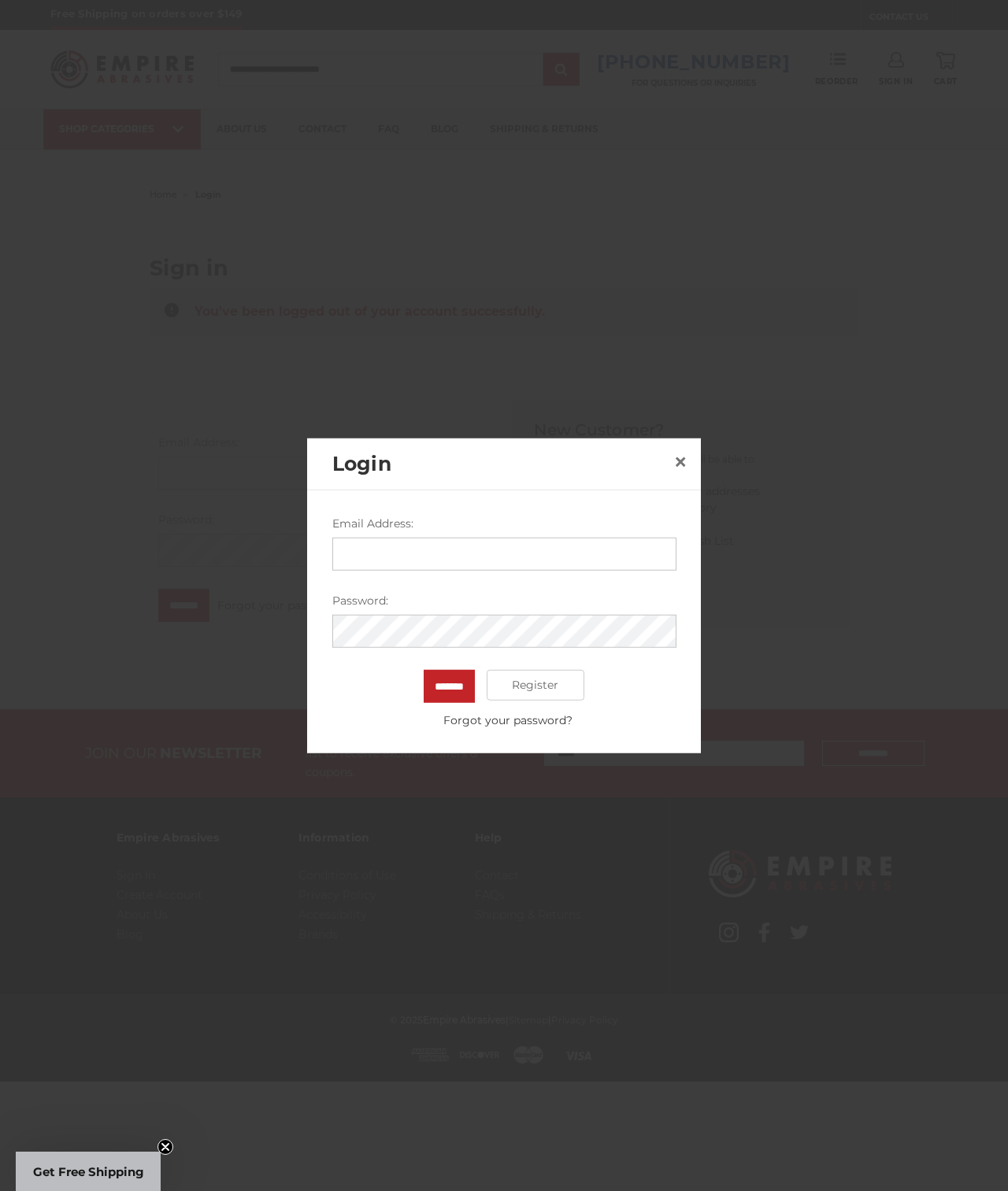
click at [811, 135] on div at bounding box center [504, 595] width 1008 height 1191
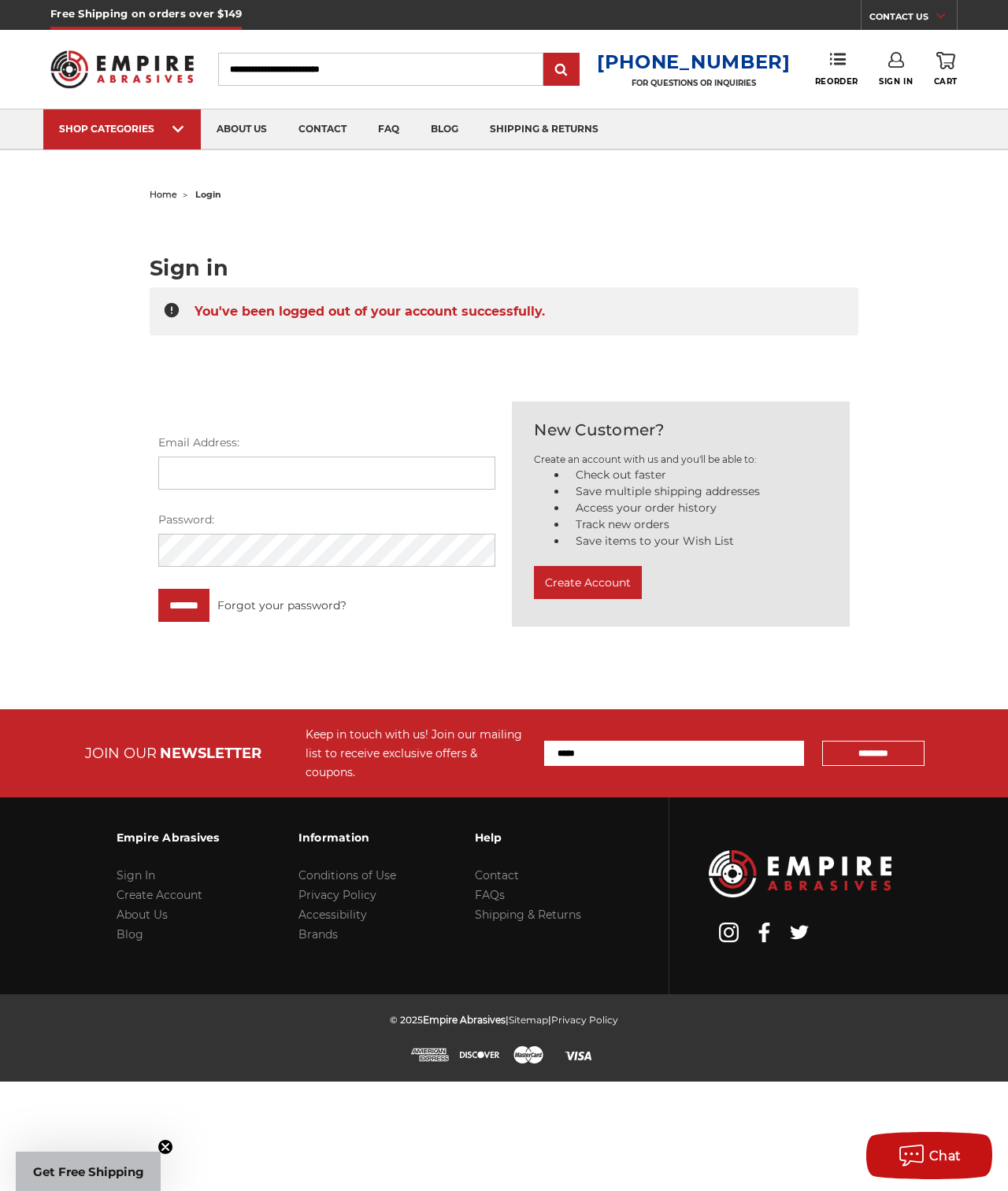
click at [145, 73] on img at bounding box center [122, 69] width 143 height 56
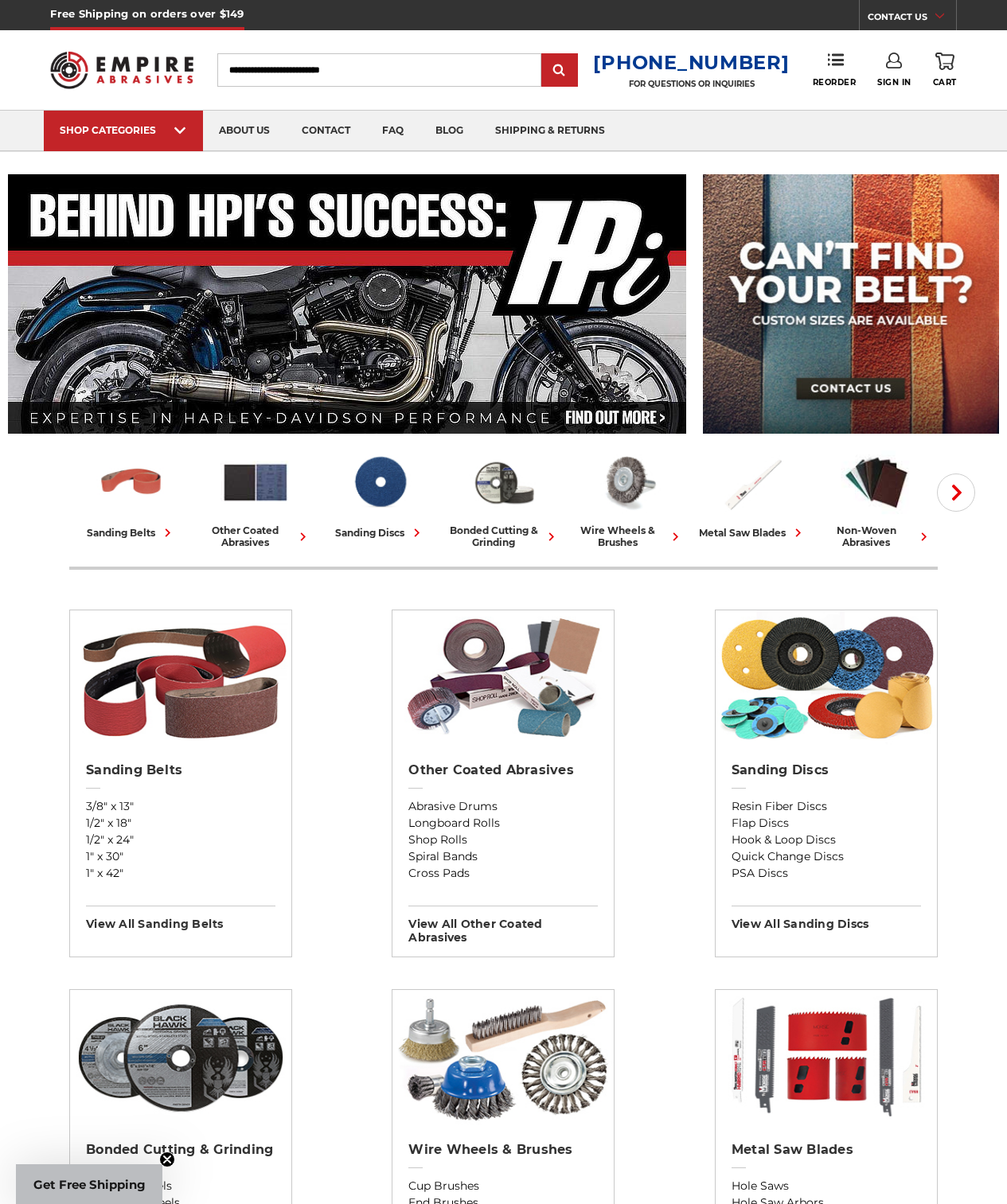
click at [897, 62] on icon at bounding box center [894, 61] width 16 height 16
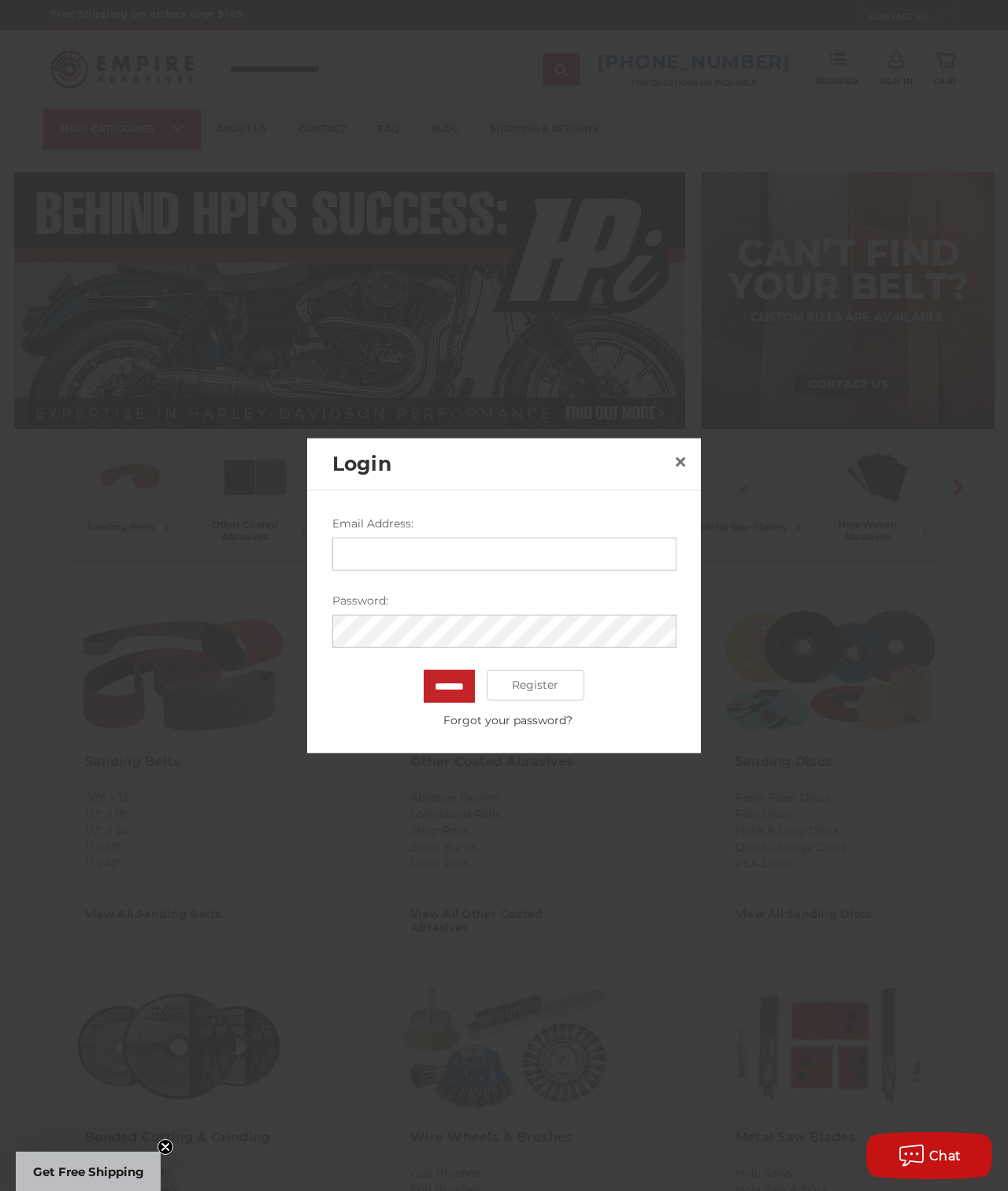
click at [486, 540] on input "Email Address:" at bounding box center [504, 553] width 344 height 33
type input "**********"
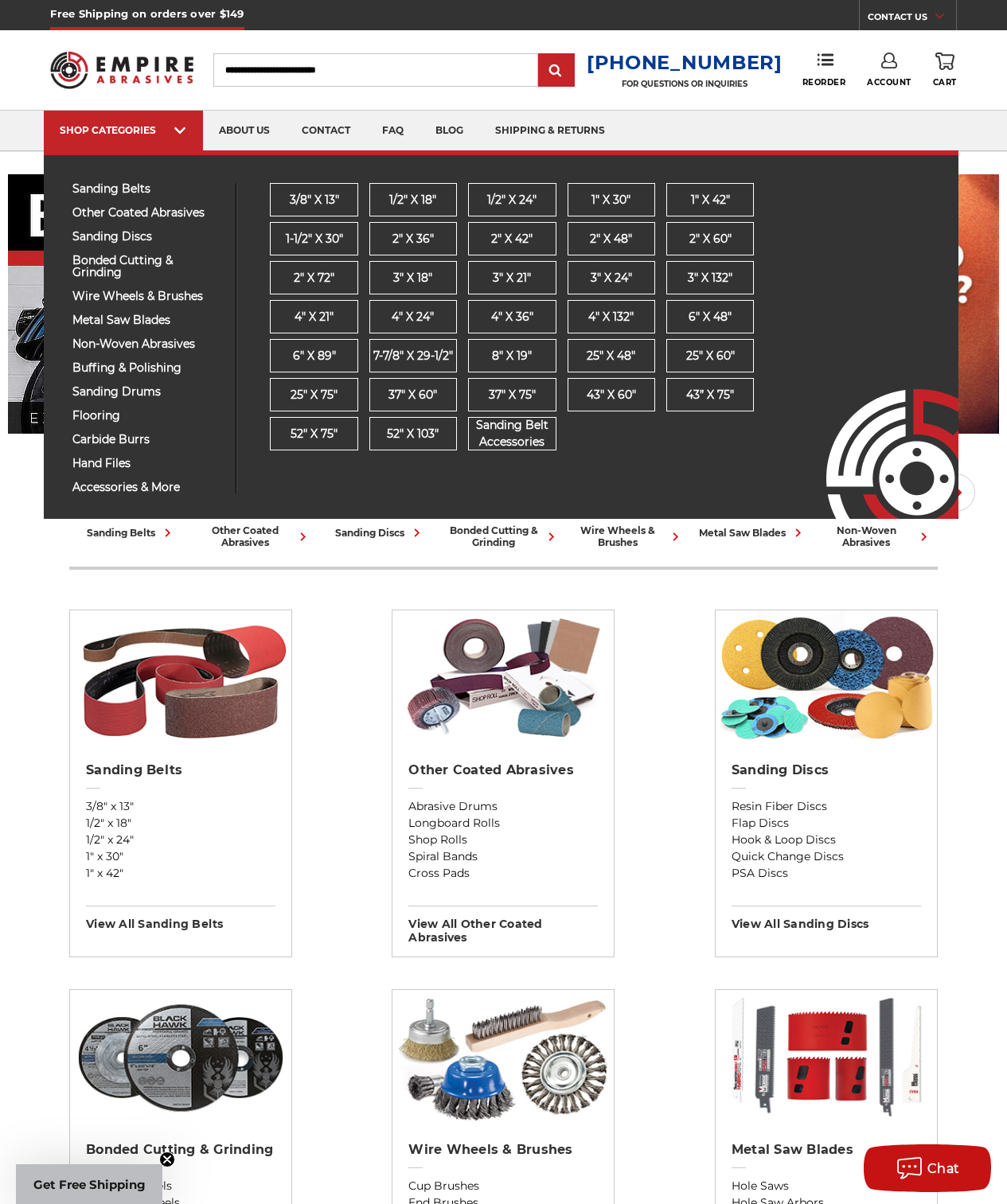
click at [123, 197] on div "sanding belts 3/8" x 13" 1/2" x 18" 1/2" x 24" 1" x 30" 1" x 42"" at bounding box center [148, 337] width 176 height 310
click at [120, 187] on span "sanding belts" at bounding box center [147, 188] width 151 height 12
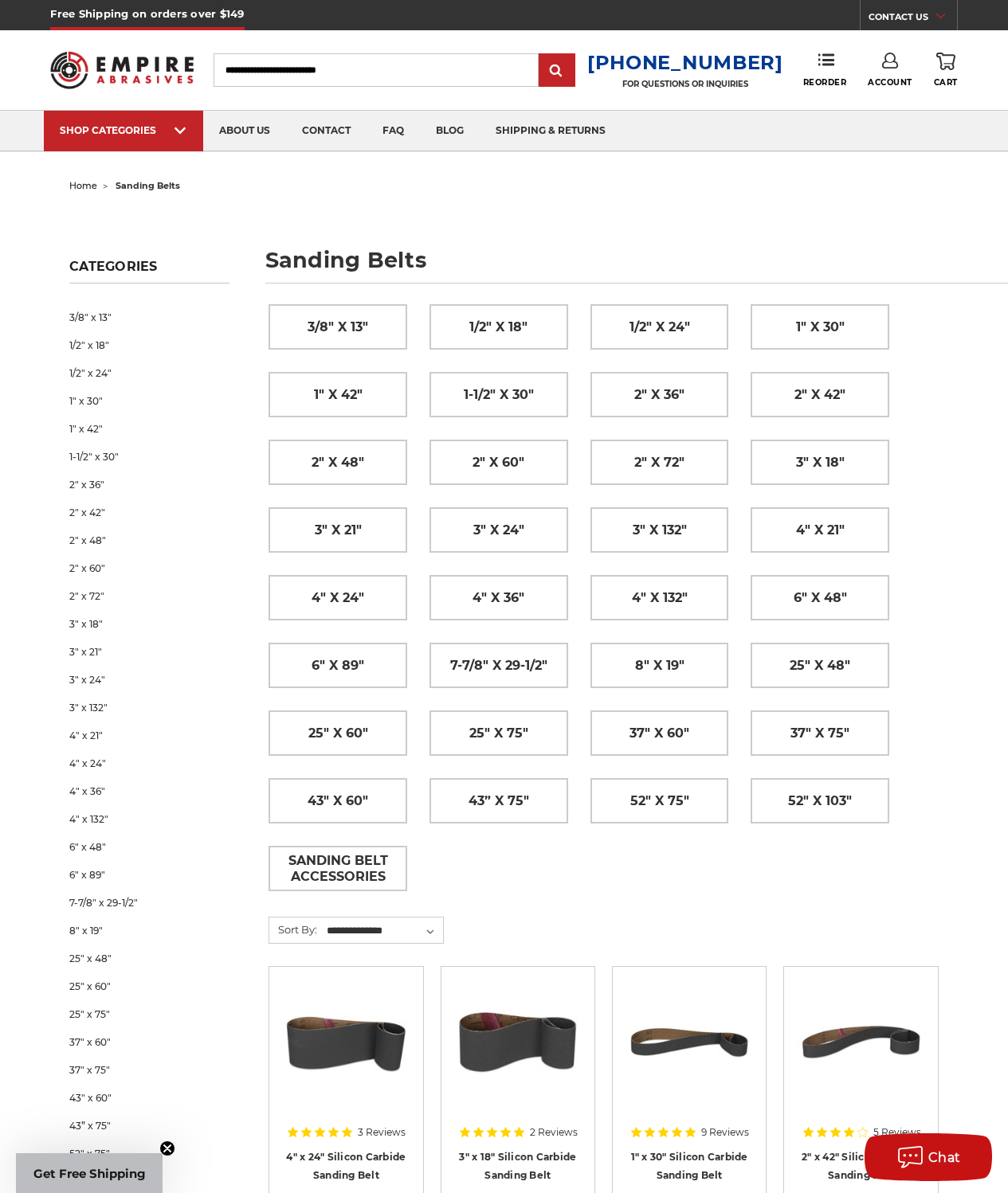
click at [892, 63] on icon at bounding box center [890, 61] width 16 height 16
click at [891, 132] on link "Sign Out" at bounding box center [890, 135] width 114 height 31
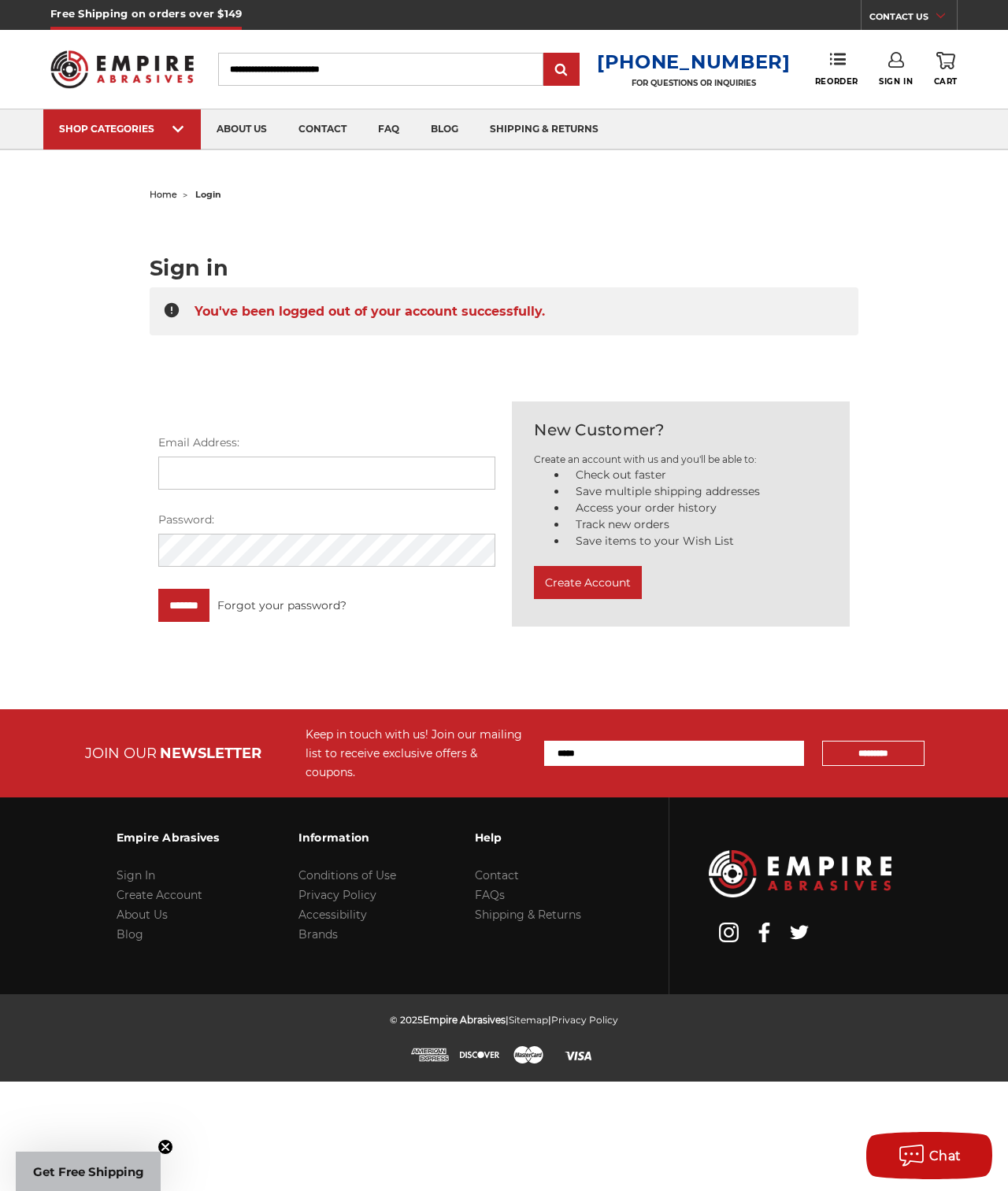
click at [148, 65] on img at bounding box center [122, 69] width 143 height 56
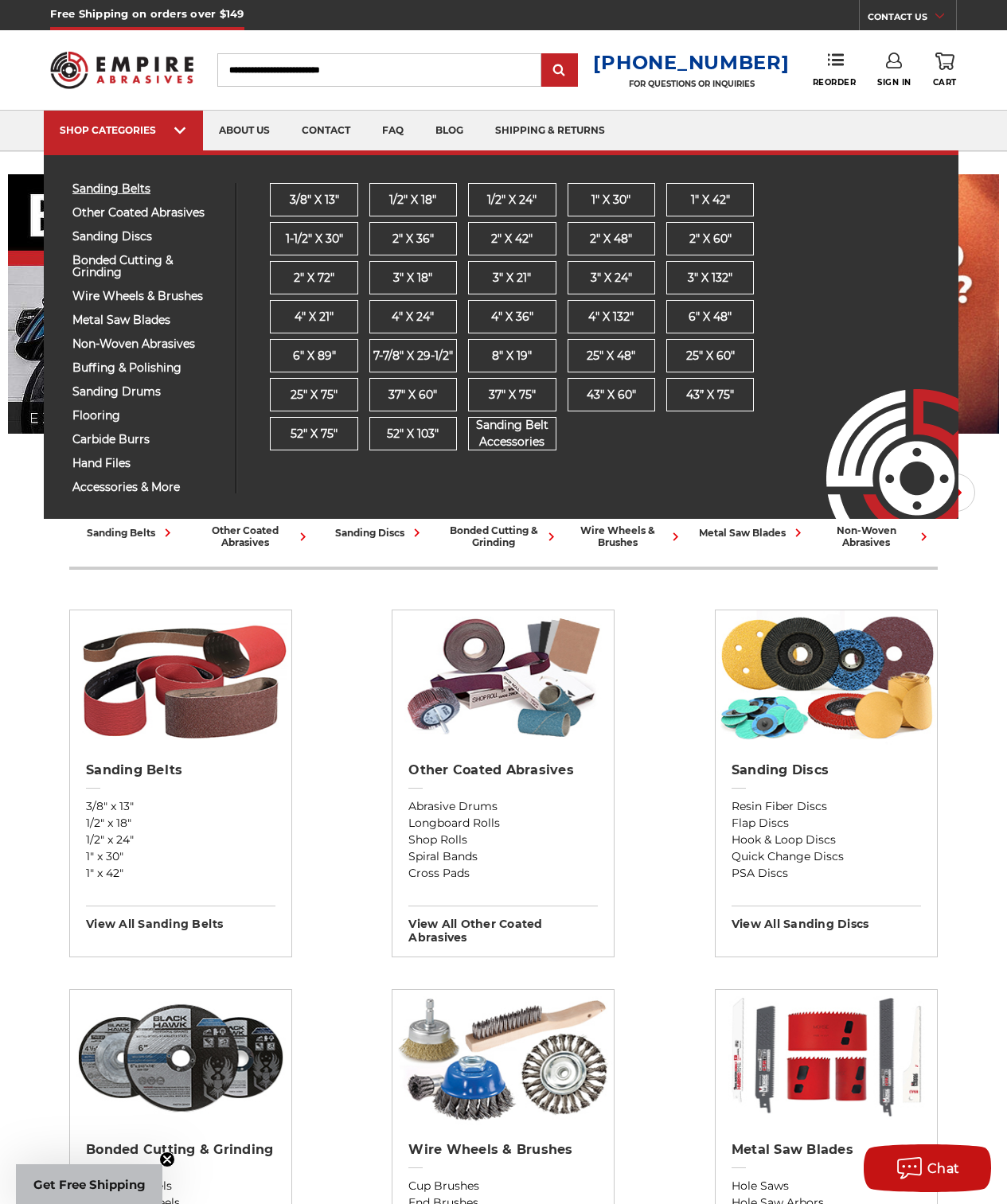
click at [137, 195] on span "sanding belts" at bounding box center [147, 188] width 151 height 12
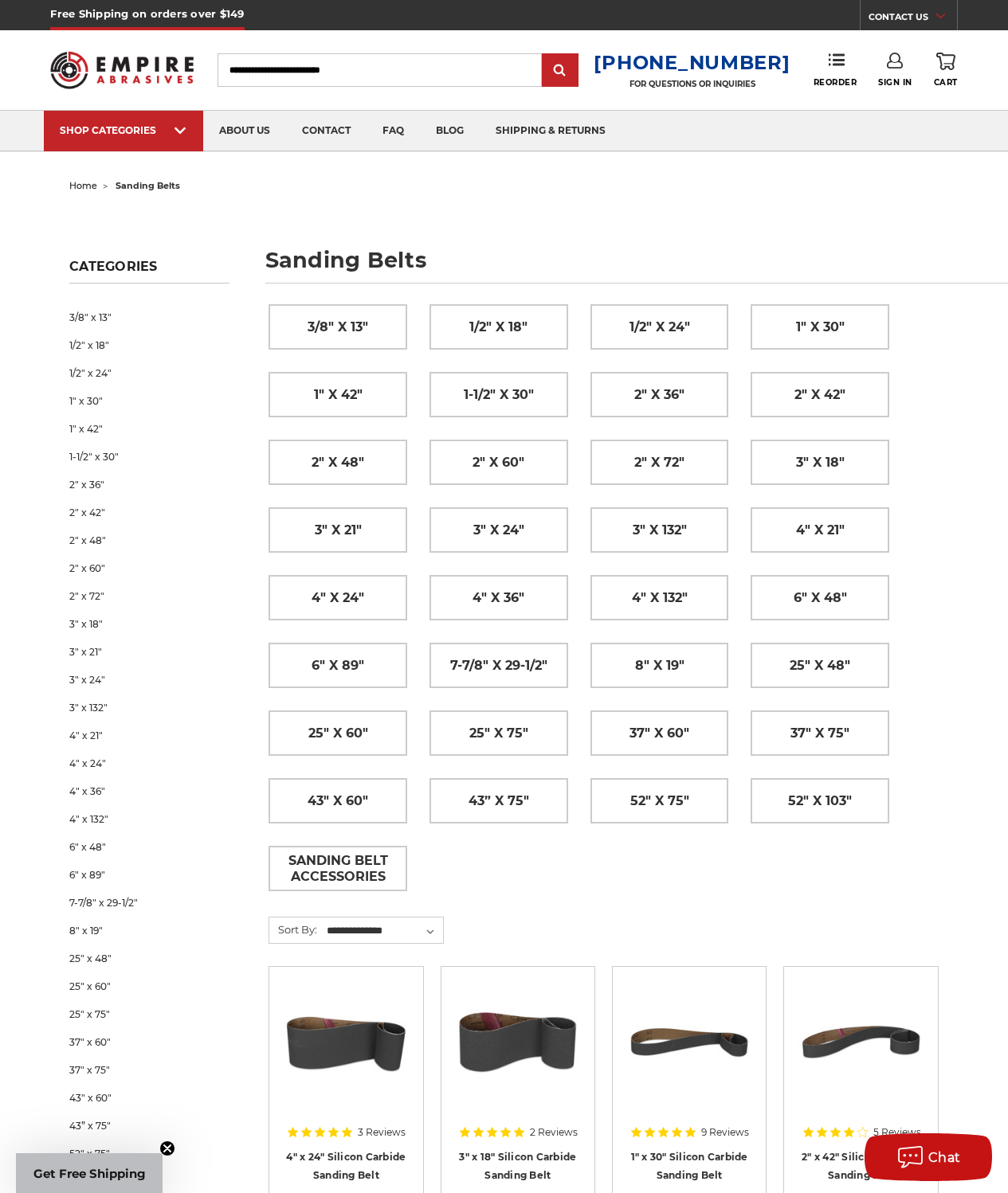
click at [897, 67] on use at bounding box center [895, 61] width 16 height 16
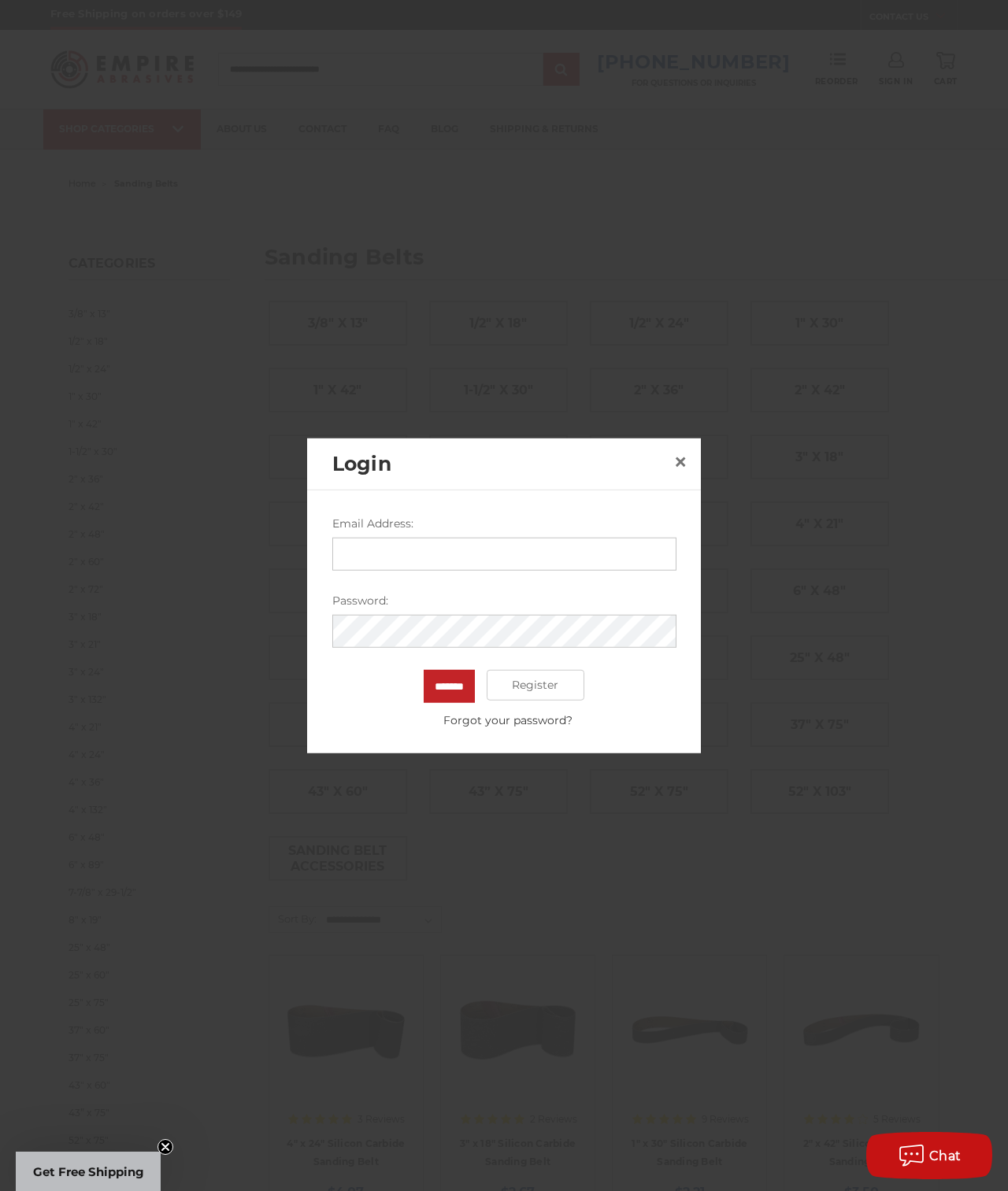
click at [394, 559] on input "Email Address:" at bounding box center [504, 553] width 344 height 33
type input "**********"
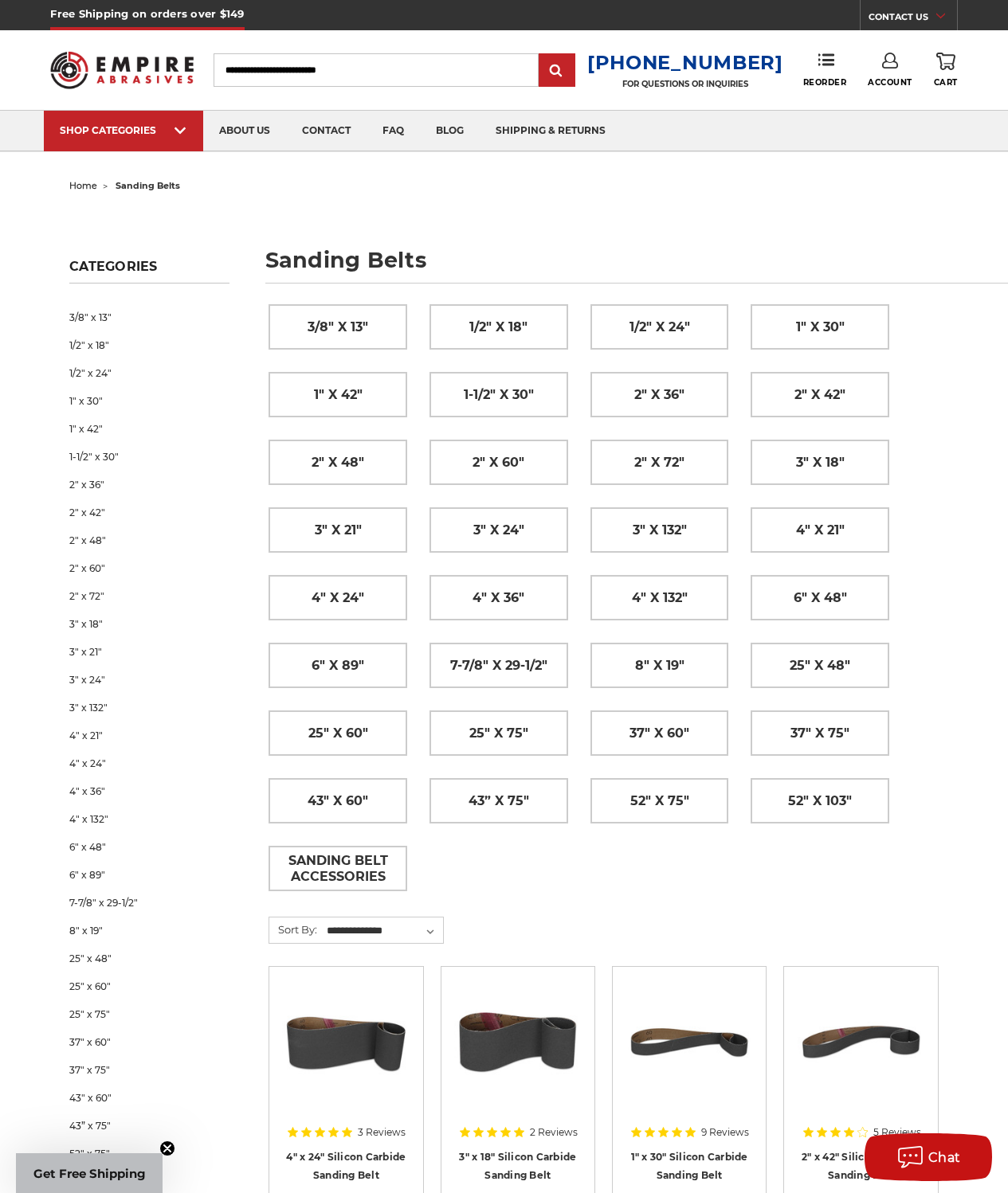
click at [897, 62] on icon at bounding box center [890, 61] width 16 height 16
click at [895, 135] on link "Sign Out" at bounding box center [890, 135] width 114 height 31
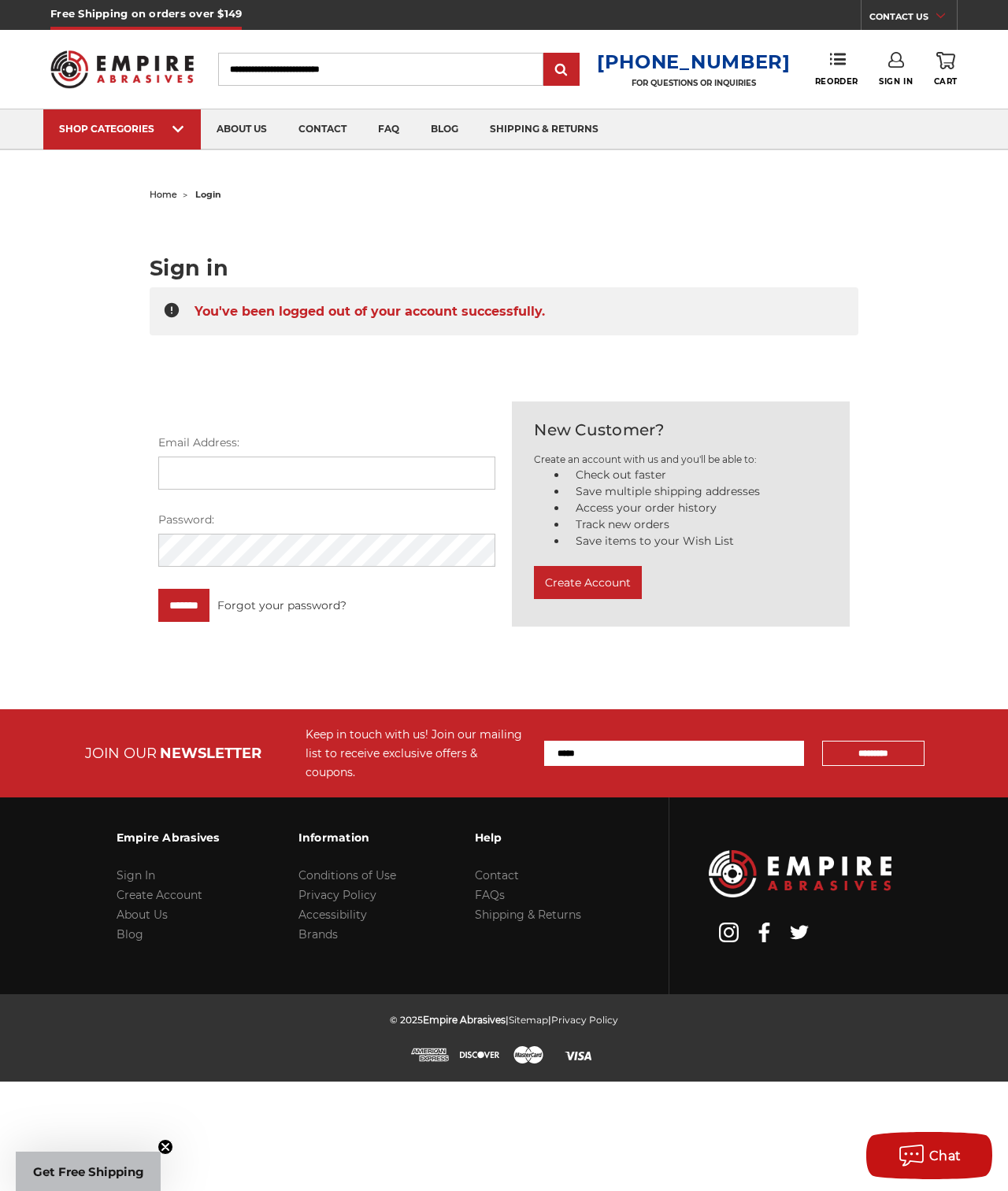
click at [181, 67] on img at bounding box center [122, 69] width 143 height 56
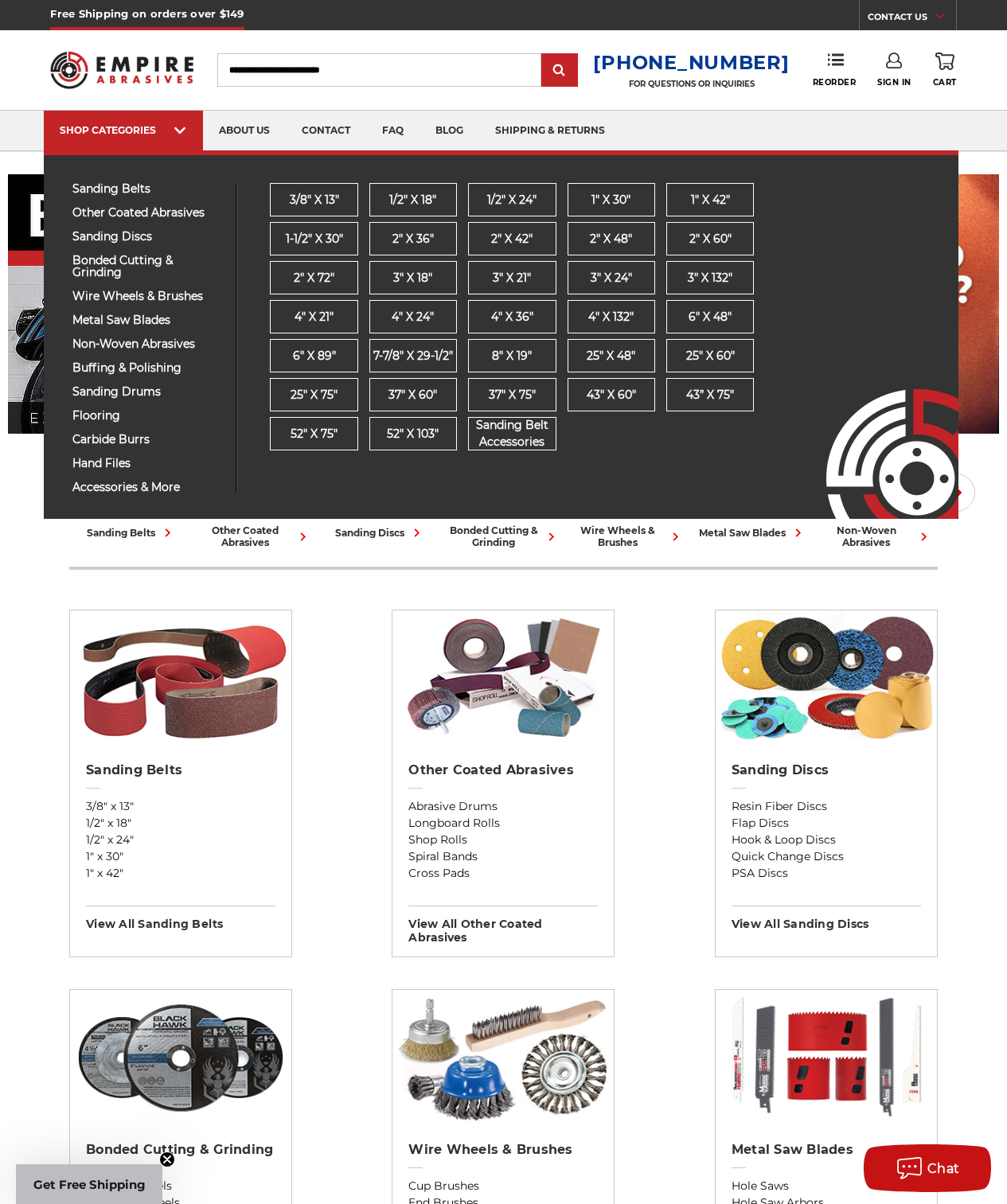
click at [126, 178] on div "sanding belts 3/8" x 13" 1/2" x 18" 1/2" x 24" 1" x 30" 1" x 42" 1-1/2" x 30" 2…" at bounding box center [501, 335] width 914 height 368
click at [123, 185] on span "sanding belts" at bounding box center [147, 188] width 151 height 12
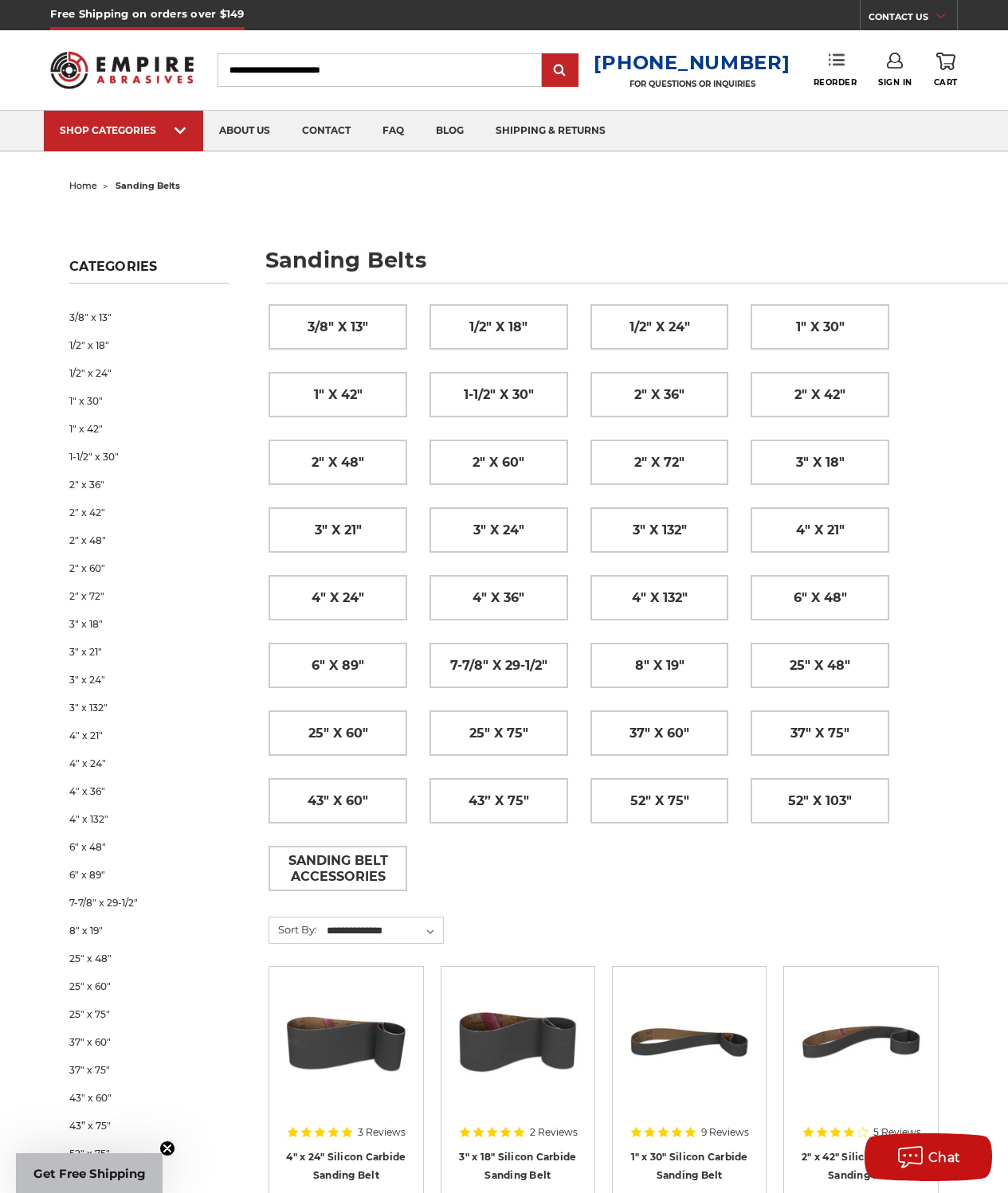
click at [836, 62] on icon at bounding box center [836, 60] width 16 height 16
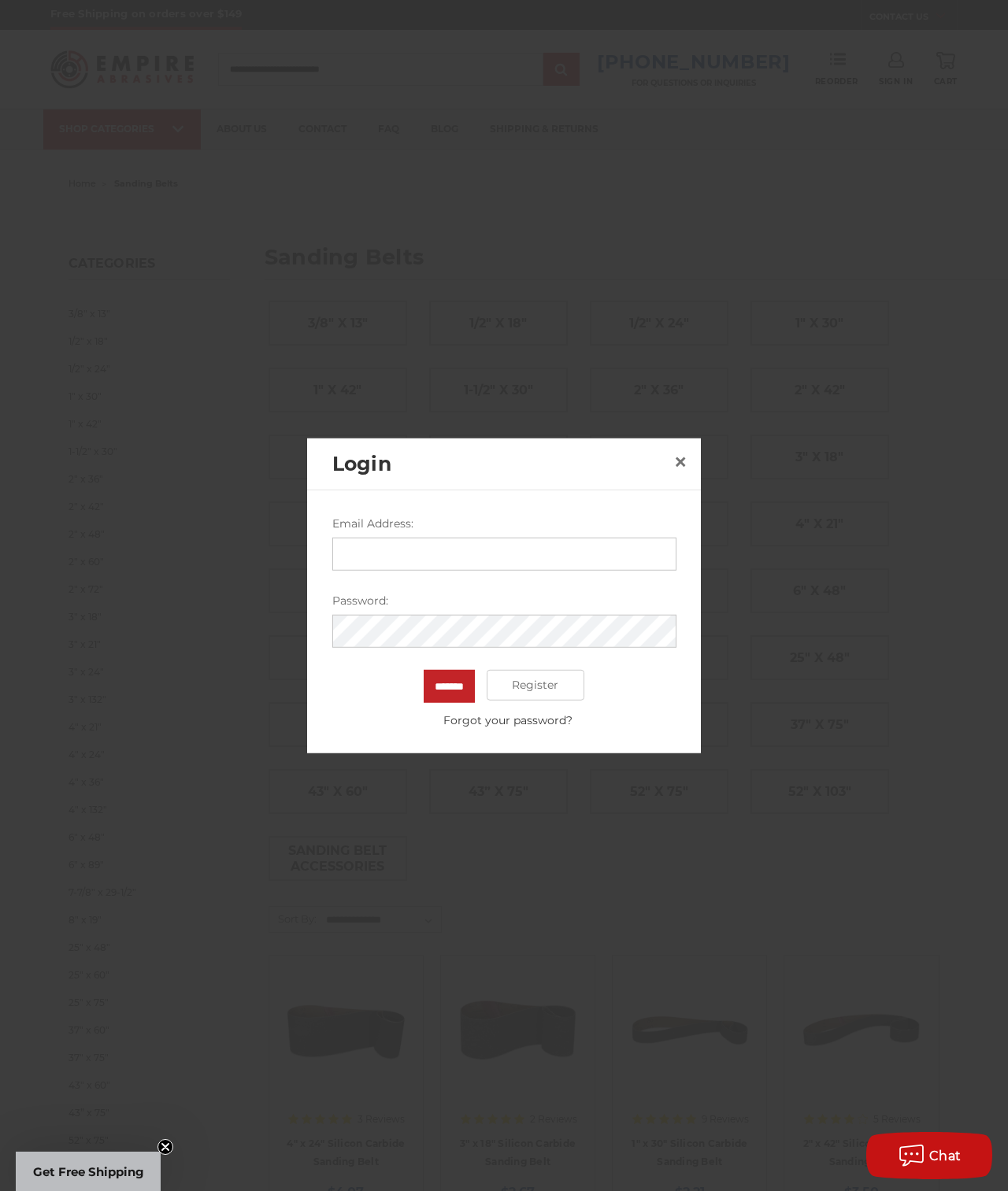
click at [419, 549] on input "Email Address:" at bounding box center [504, 553] width 344 height 33
type input "**********"
